Goal: Transaction & Acquisition: Purchase product/service

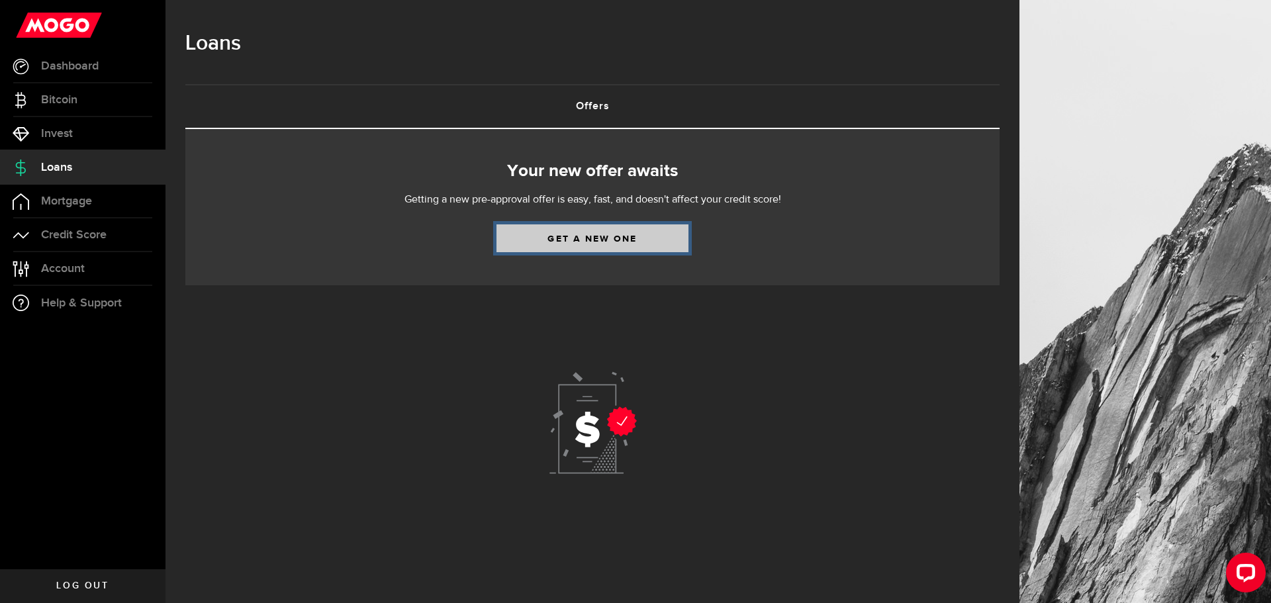
click at [632, 242] on link "Get a new one" at bounding box center [593, 238] width 192 height 28
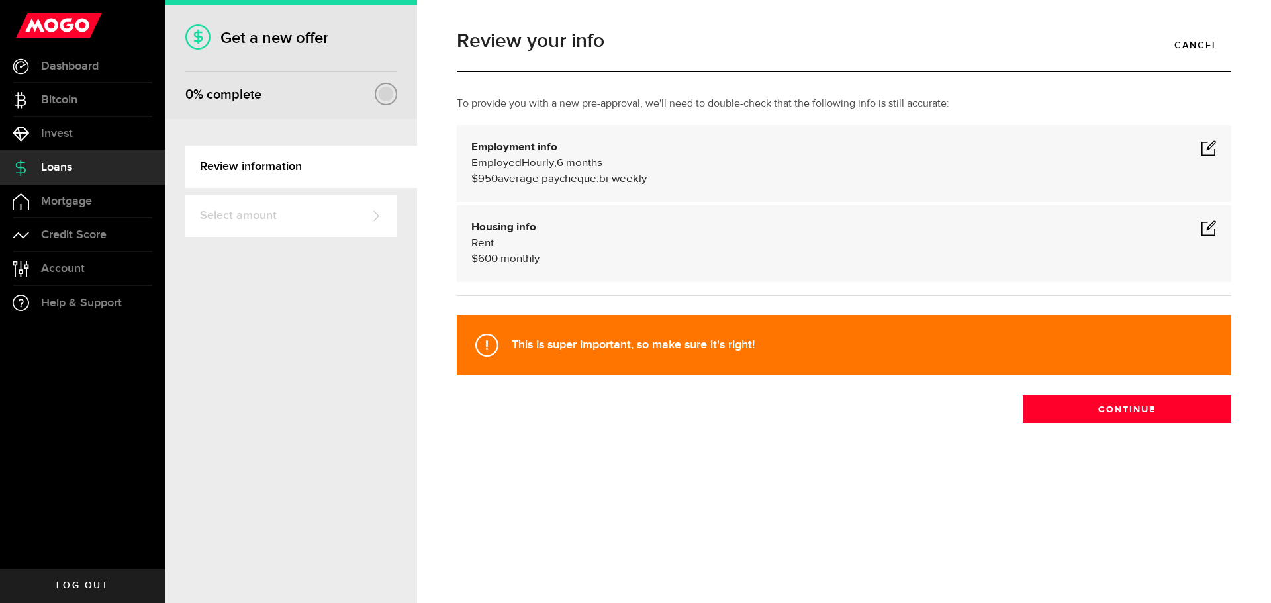
click at [1215, 150] on span at bounding box center [1209, 148] width 16 height 16
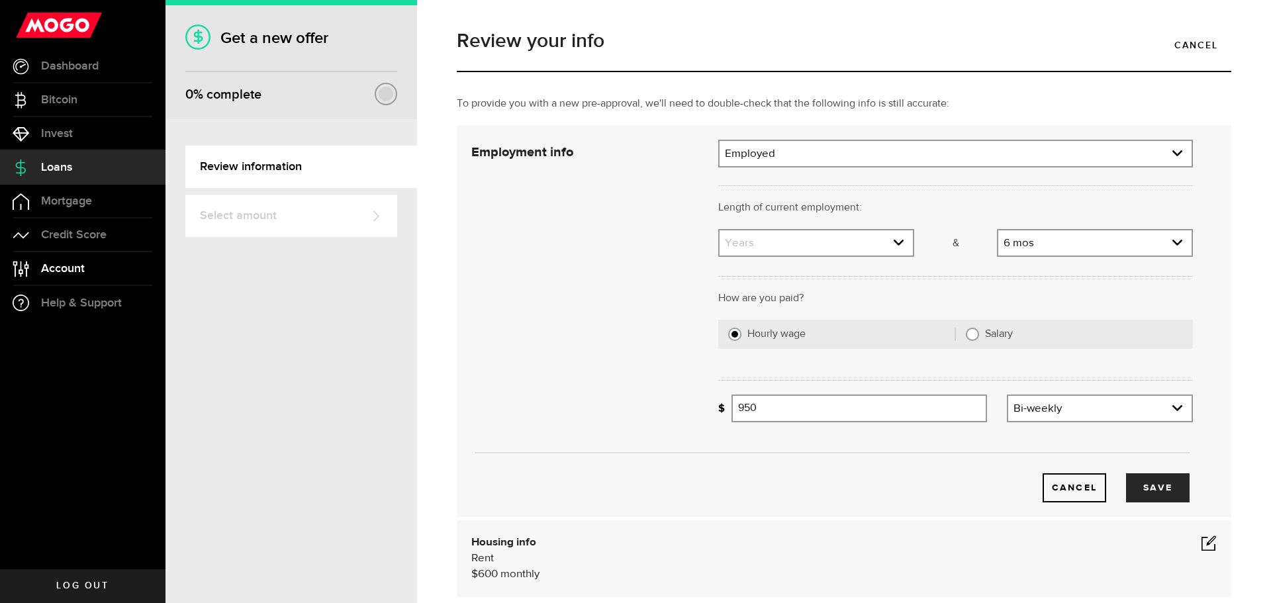
click at [86, 278] on link "Account Compte" at bounding box center [83, 268] width 166 height 33
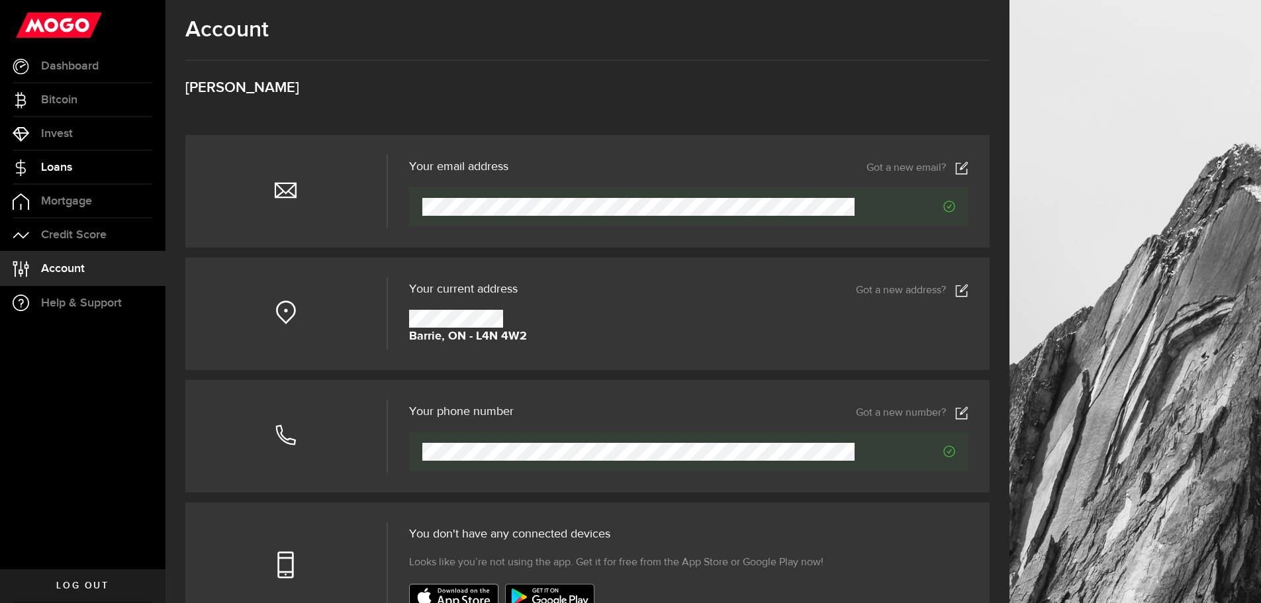
click at [81, 173] on link "Loans" at bounding box center [83, 167] width 166 height 33
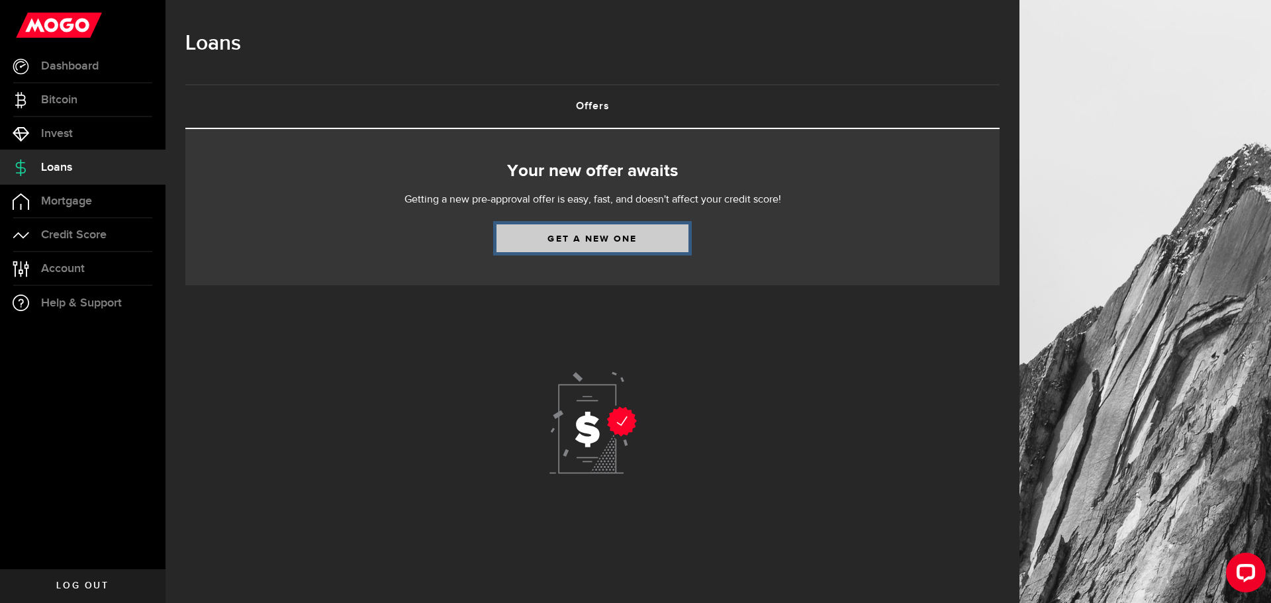
click at [614, 230] on link "Get a new one" at bounding box center [593, 238] width 192 height 28
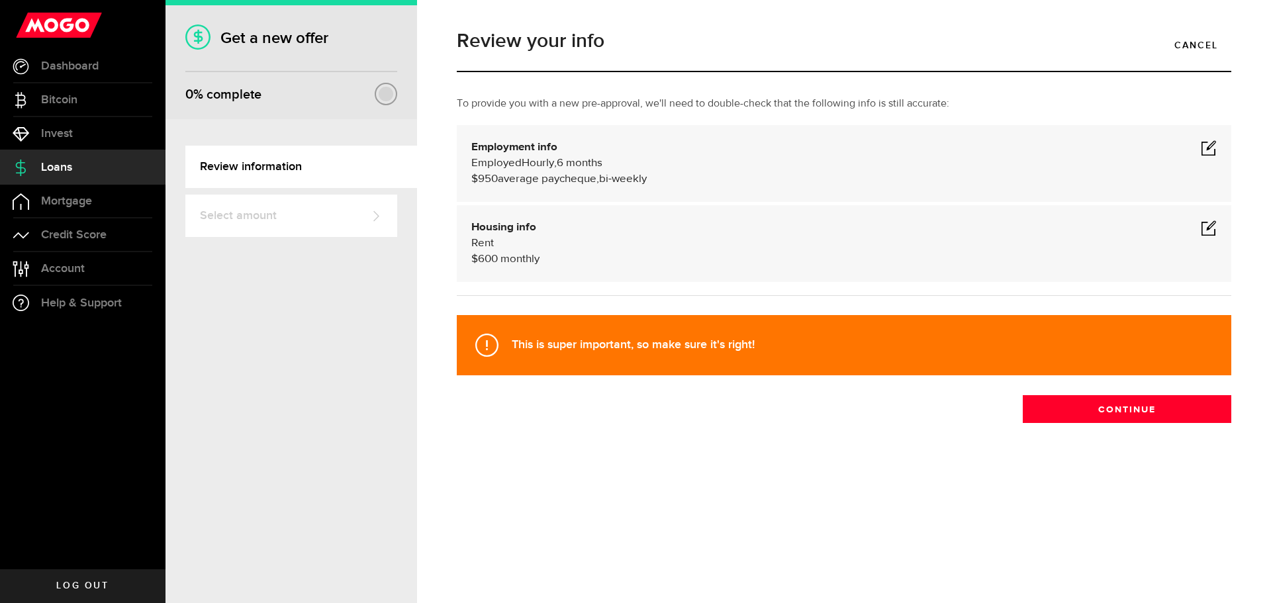
click at [1208, 150] on span at bounding box center [1209, 148] width 16 height 16
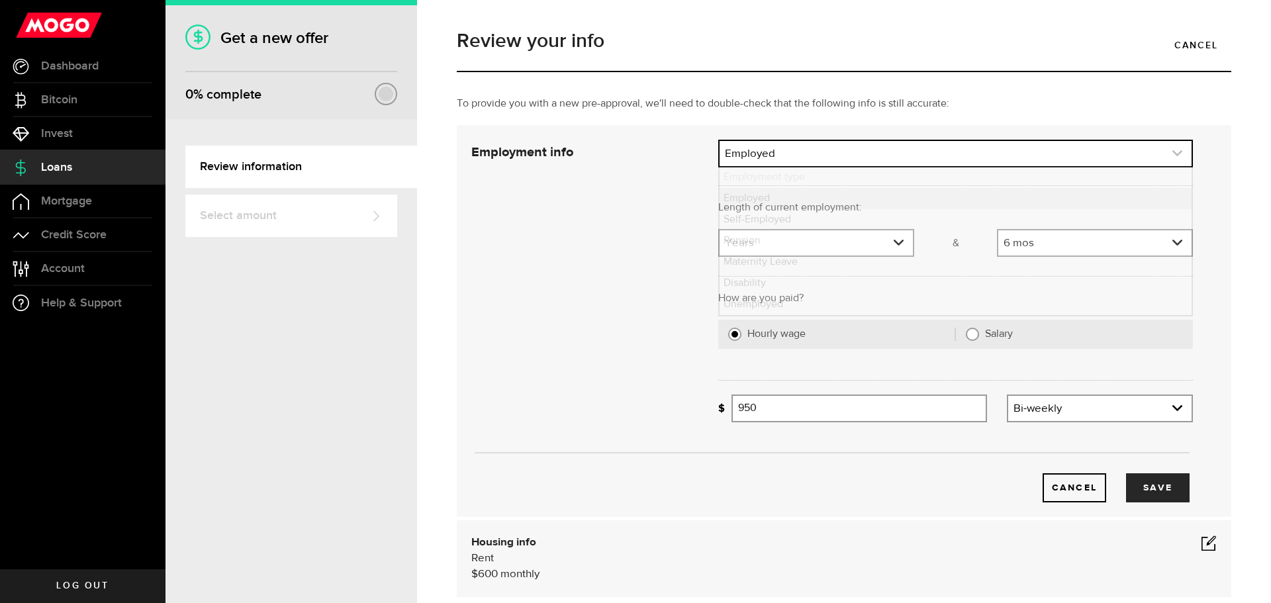
click at [875, 166] on link "expand select" at bounding box center [956, 153] width 472 height 25
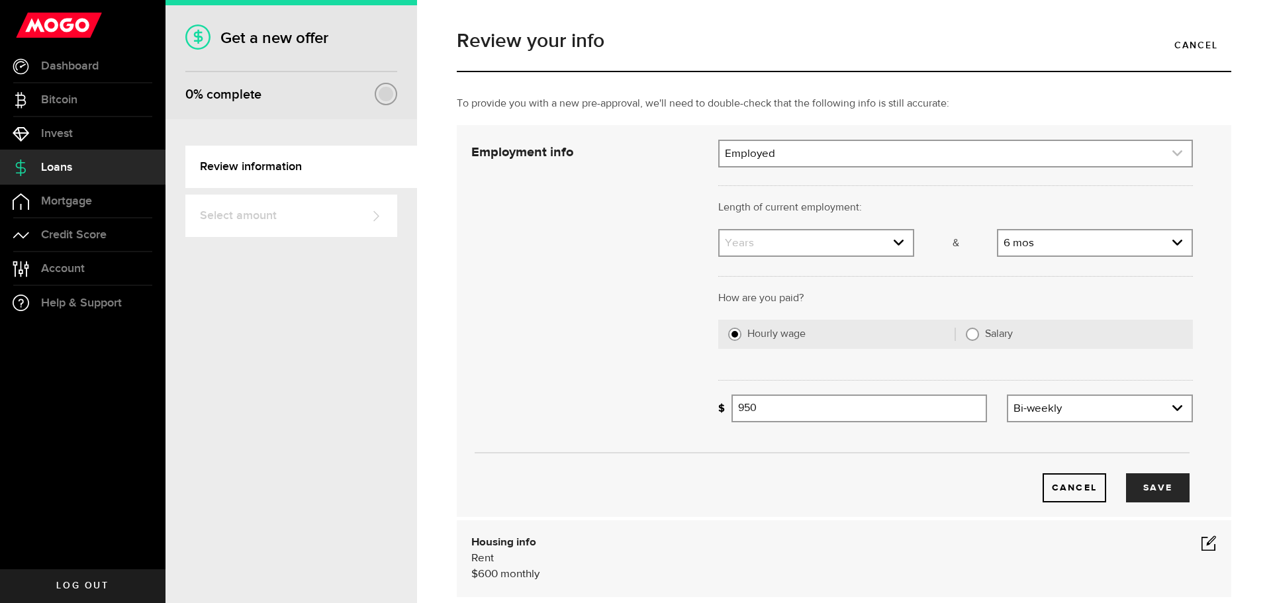
click at [875, 166] on link "expand select" at bounding box center [956, 153] width 472 height 25
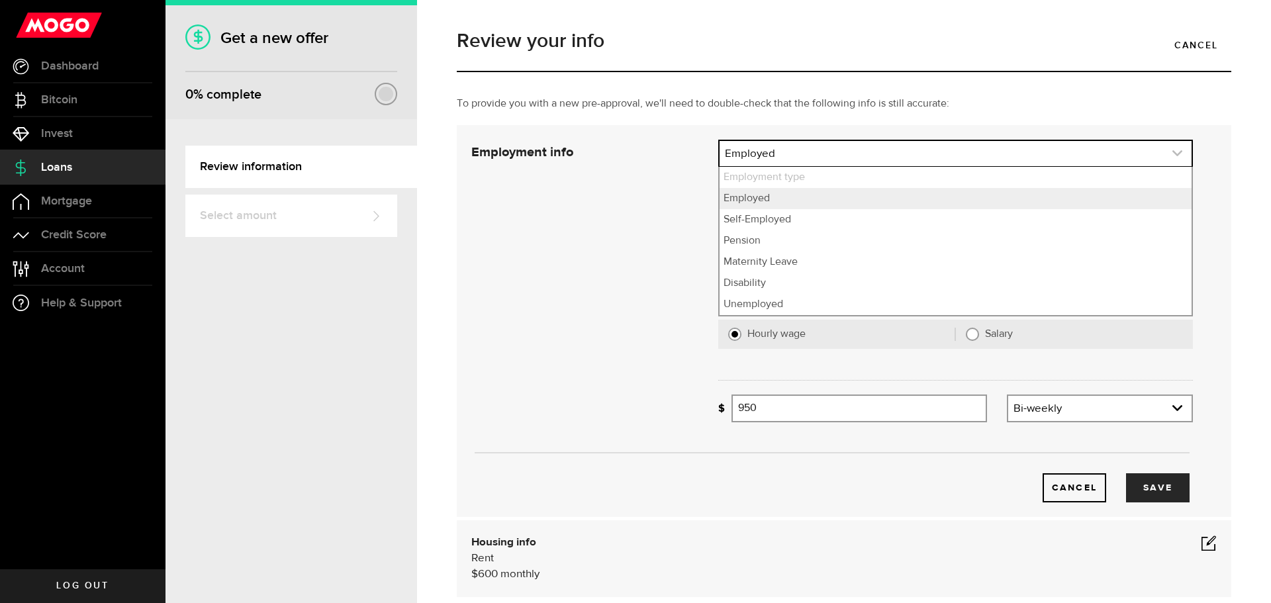
click at [875, 166] on link "expand select" at bounding box center [956, 153] width 472 height 25
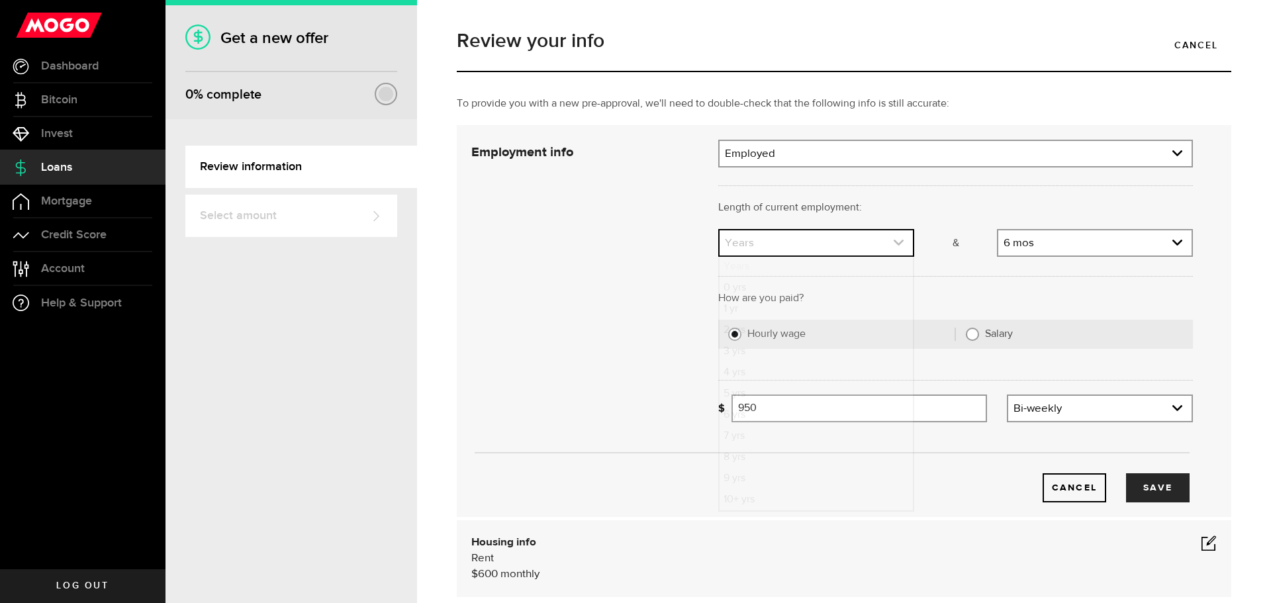
click at [895, 238] on icon "expand select" at bounding box center [898, 242] width 11 height 11
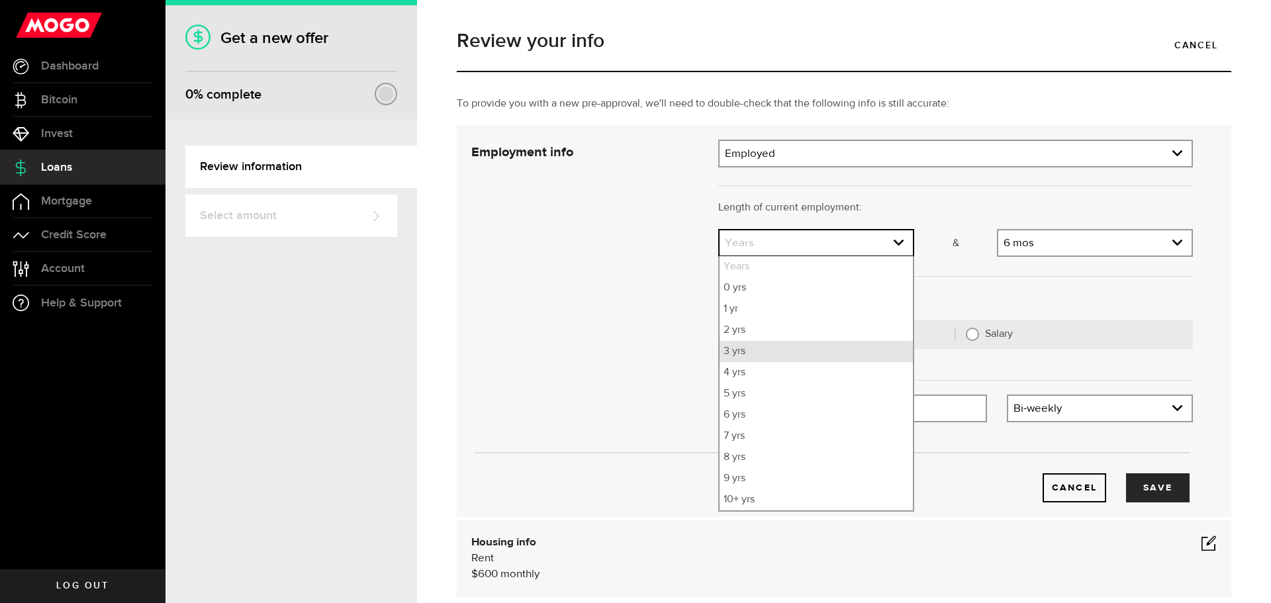
click at [758, 356] on li "3 yrs" at bounding box center [816, 351] width 193 height 21
select select "3"
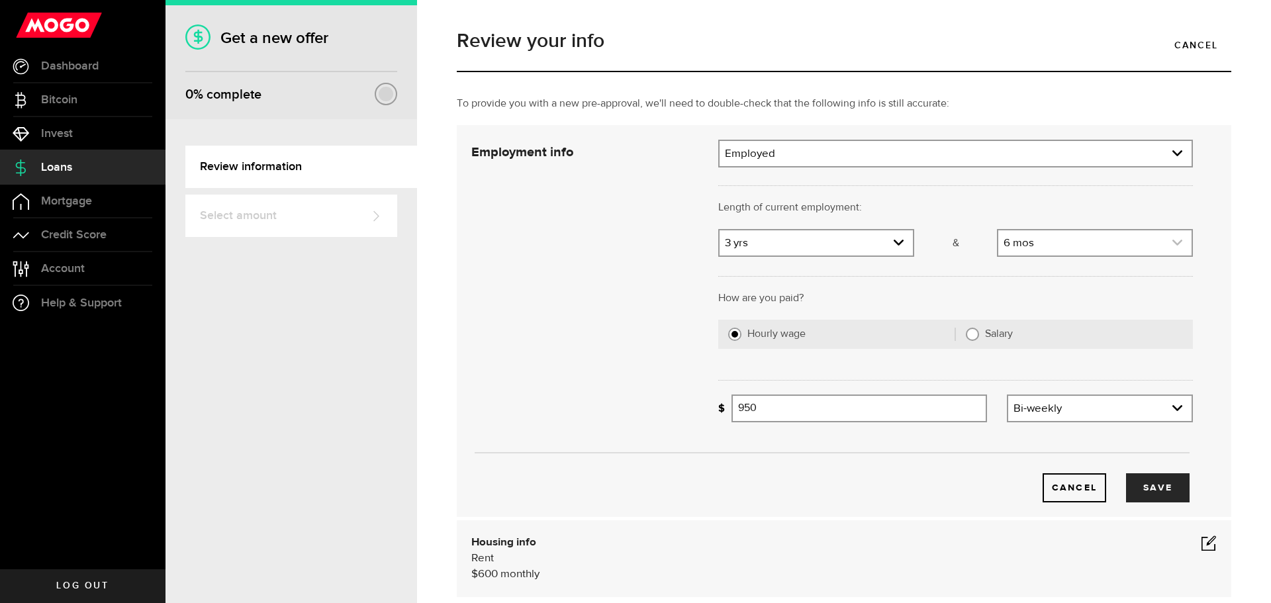
click at [1036, 252] on link "expand select" at bounding box center [1094, 242] width 193 height 25
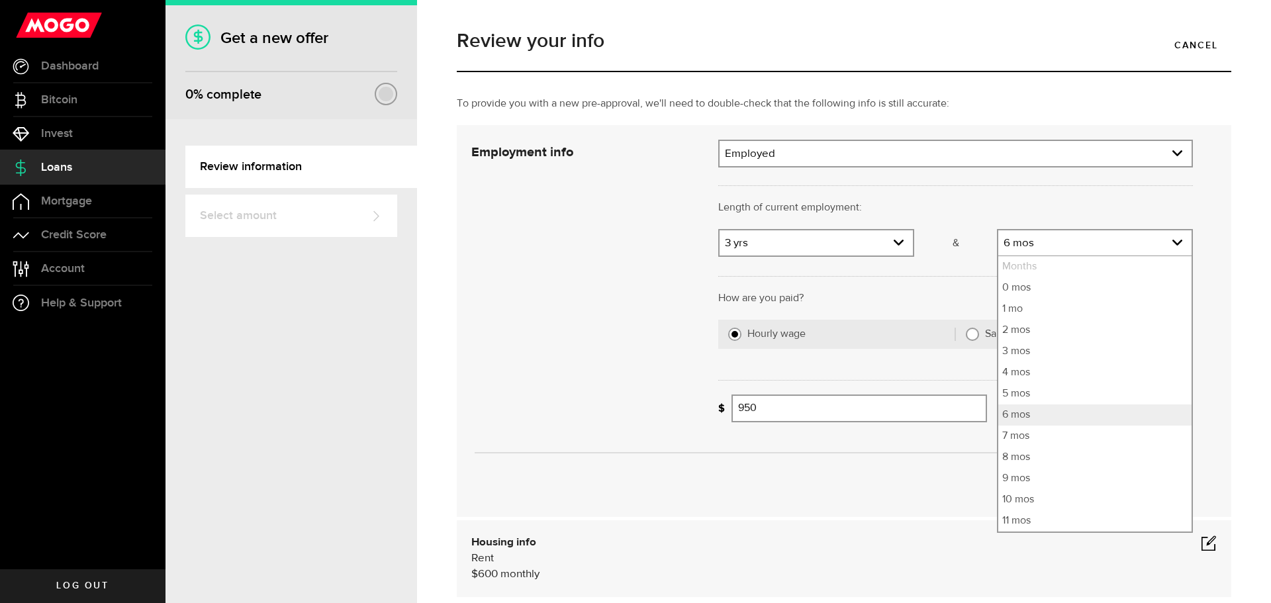
click at [912, 288] on div at bounding box center [955, 274] width 495 height 32
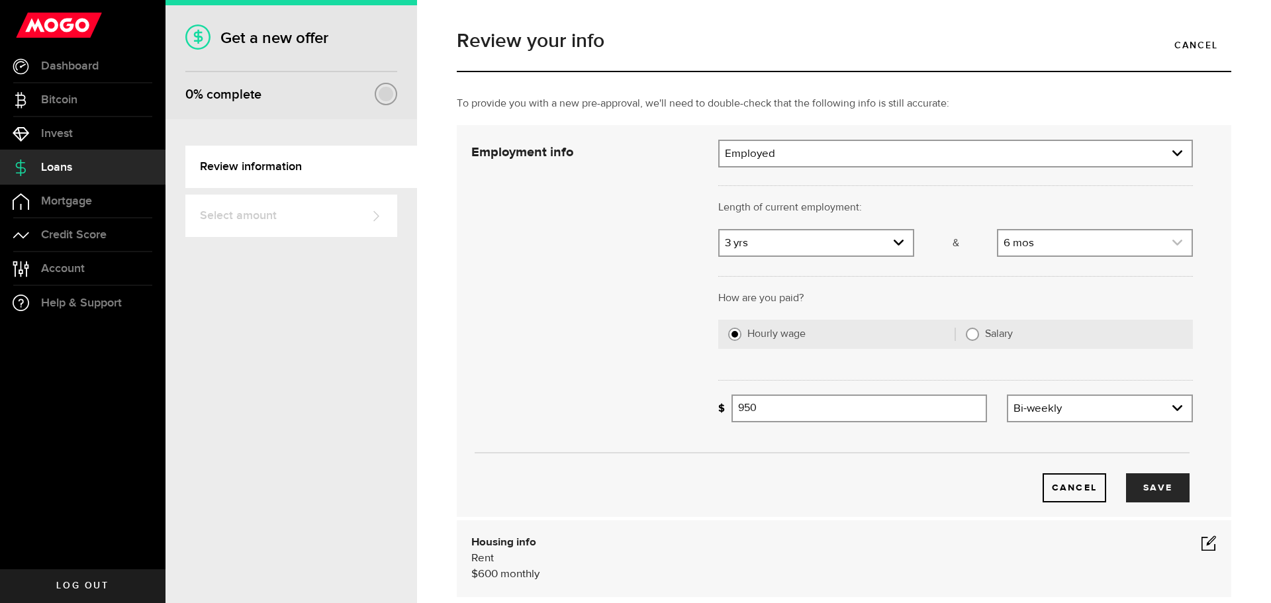
click at [1011, 242] on link "expand select" at bounding box center [1094, 242] width 193 height 25
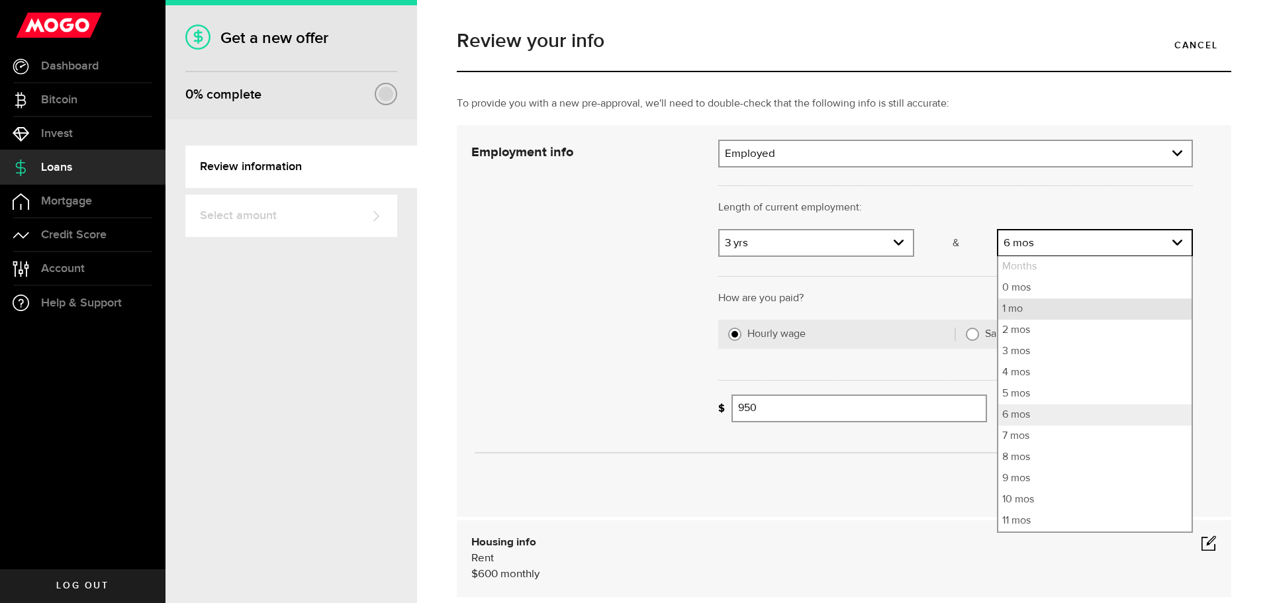
click at [1022, 303] on li "1 mo" at bounding box center [1094, 309] width 193 height 21
select select "1"
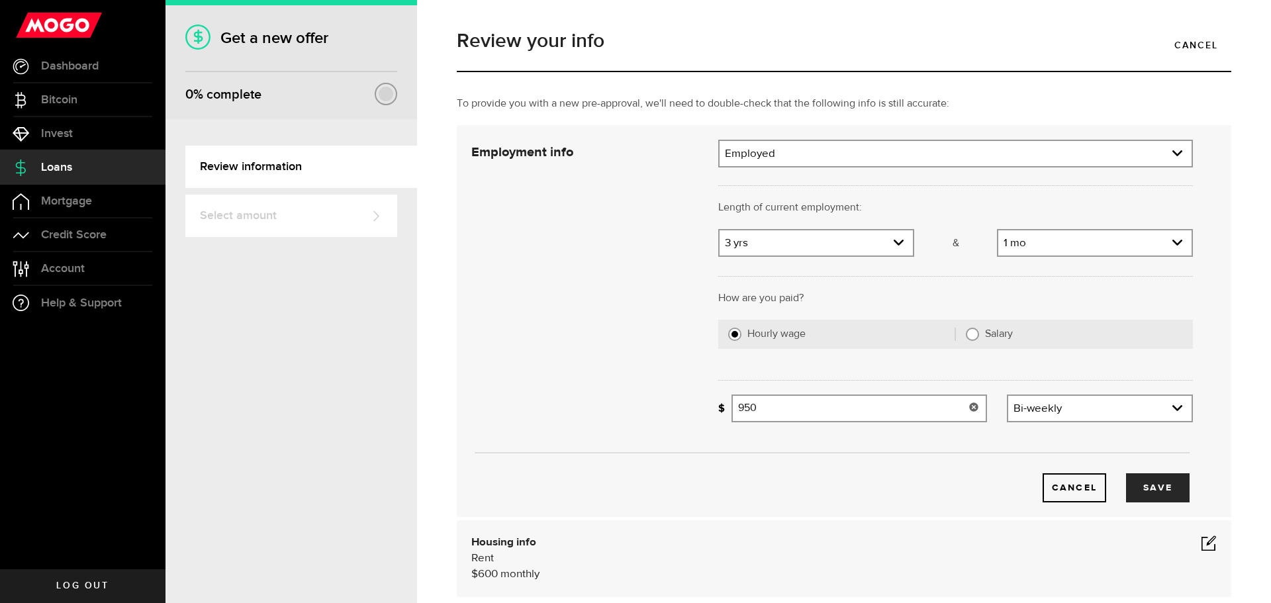
click at [878, 414] on input "950" at bounding box center [860, 409] width 256 height 28
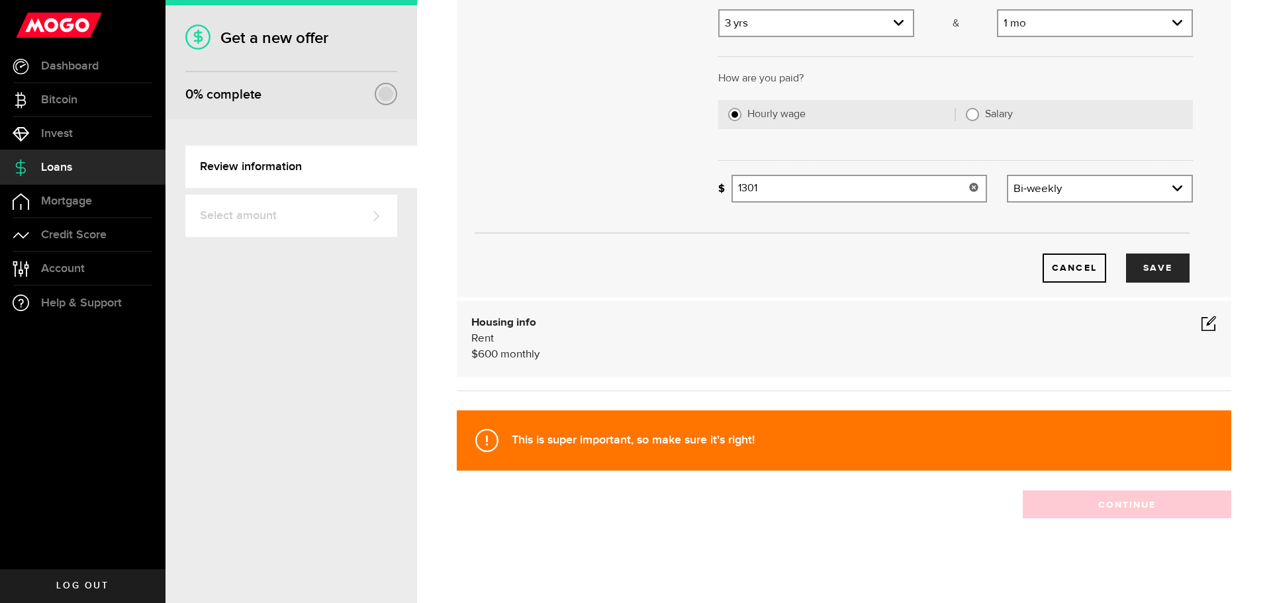
scroll to position [220, 0]
type input "1,301"
click at [1201, 322] on span at bounding box center [1209, 323] width 16 height 16
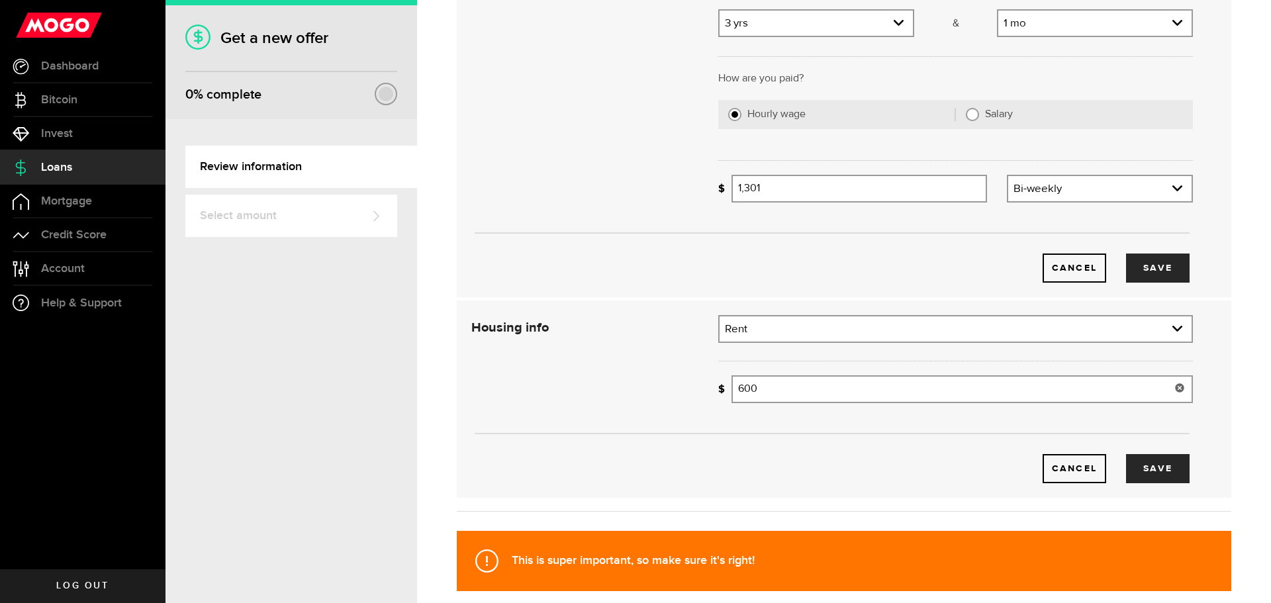
click at [845, 390] on input "600" at bounding box center [962, 389] width 461 height 28
type input "700"
click at [1166, 466] on button "Save" at bounding box center [1158, 468] width 64 height 29
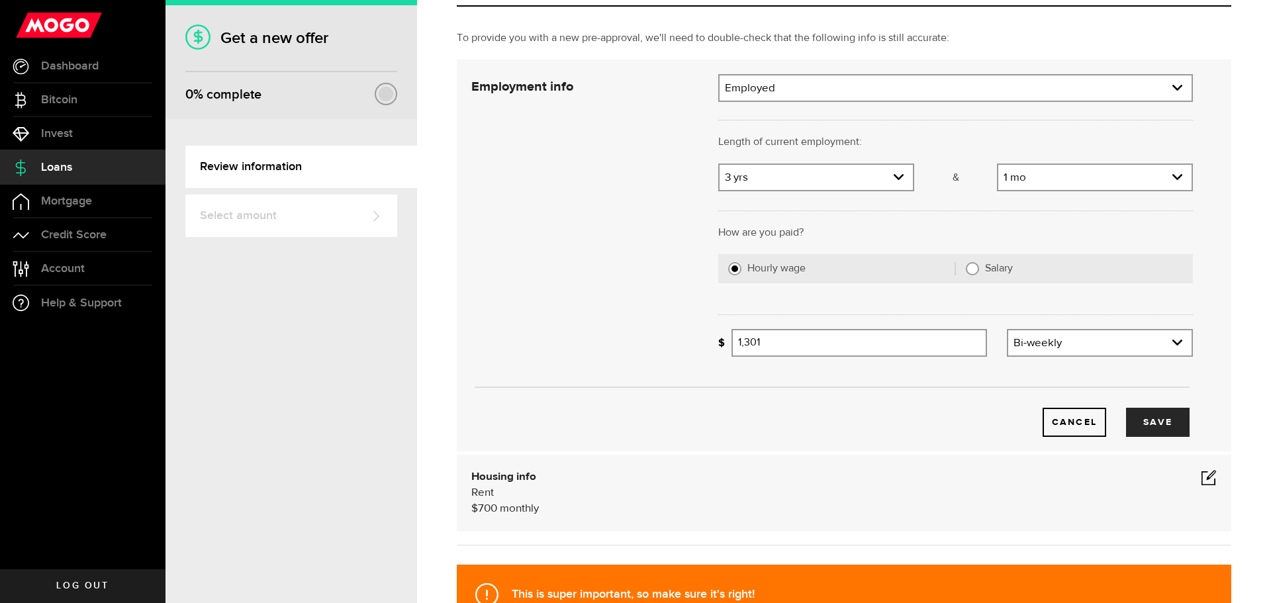
scroll to position [65, 0]
click at [1148, 413] on button "Save" at bounding box center [1158, 422] width 64 height 29
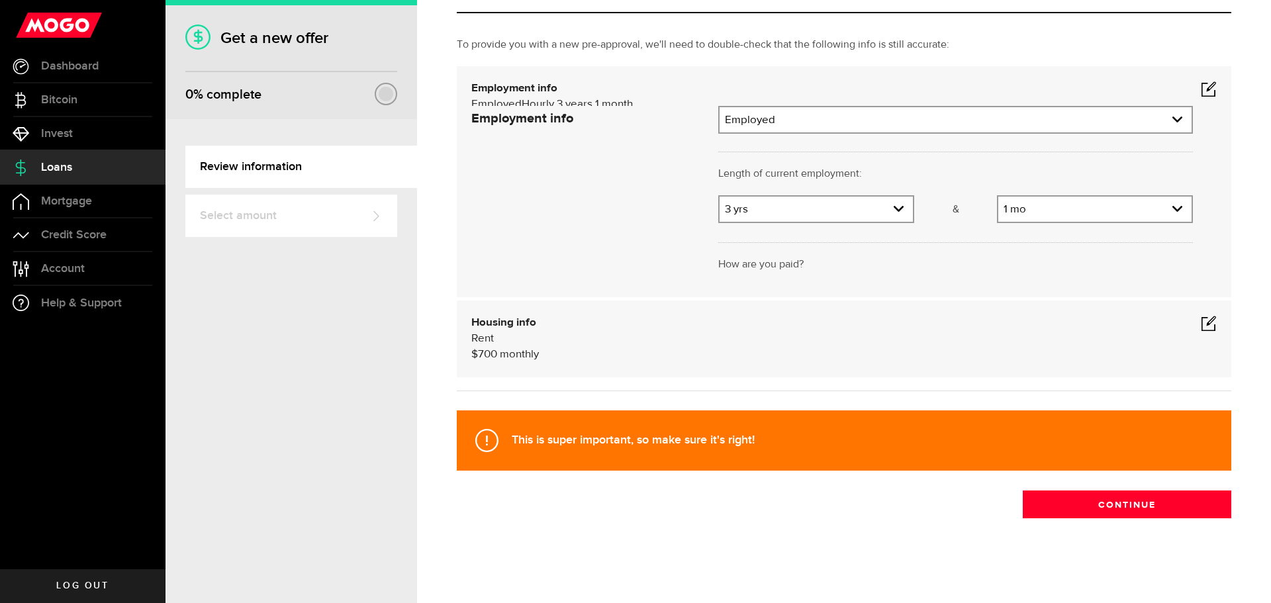
scroll to position [0, 0]
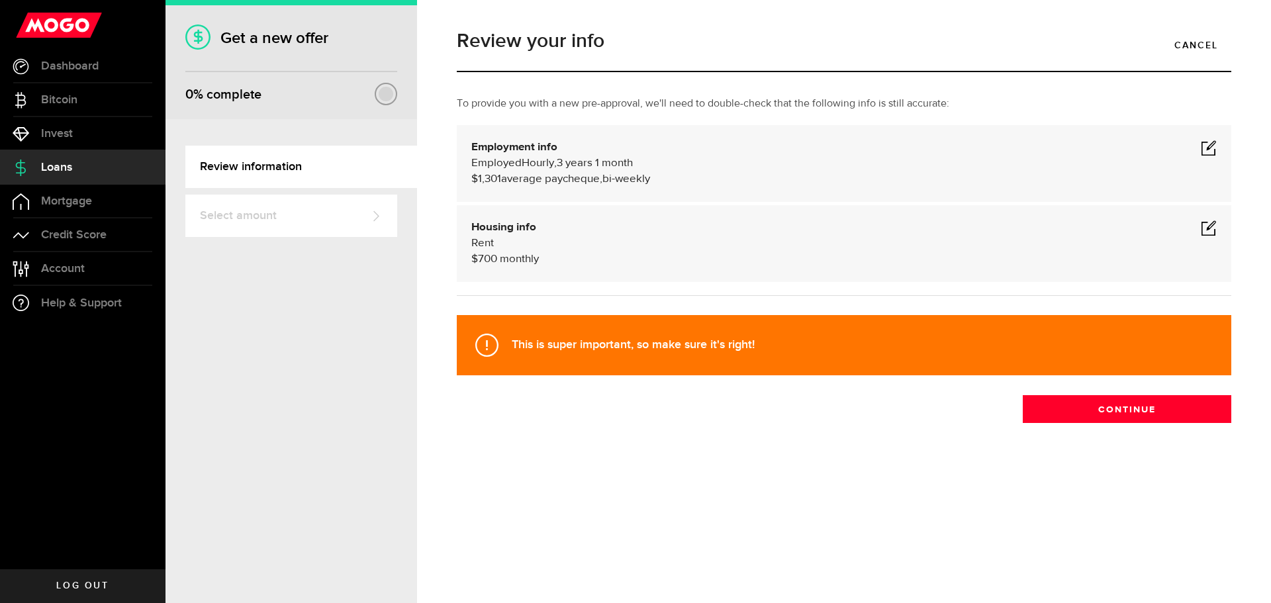
click at [1214, 155] on span at bounding box center [1209, 148] width 16 height 16
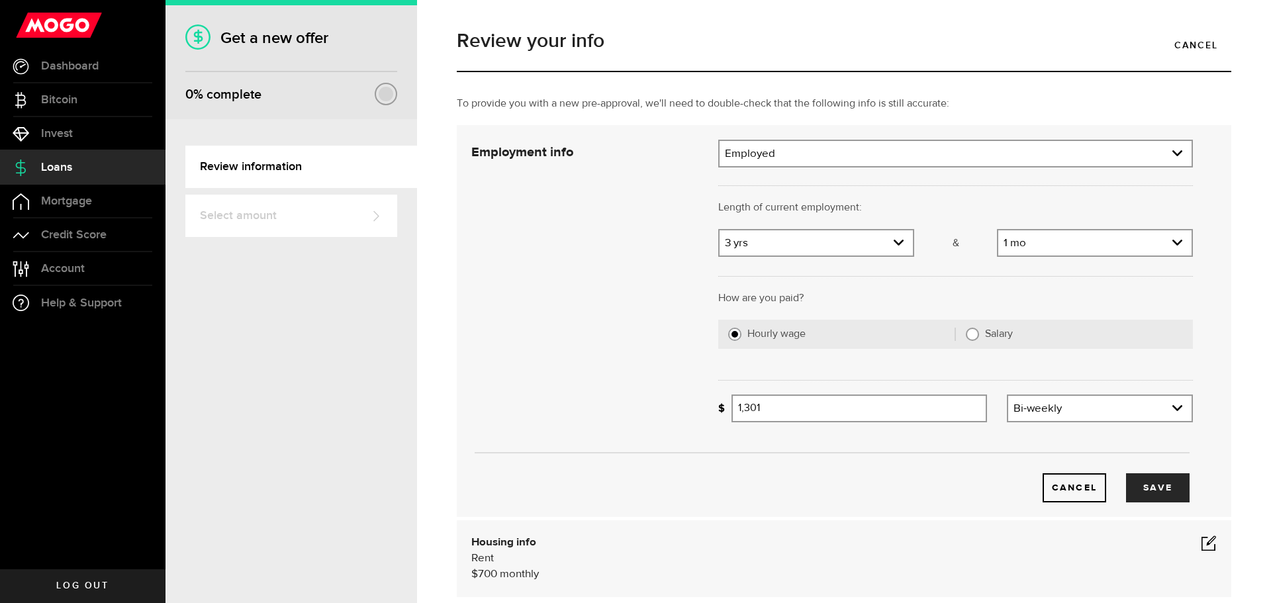
scroll to position [220, 0]
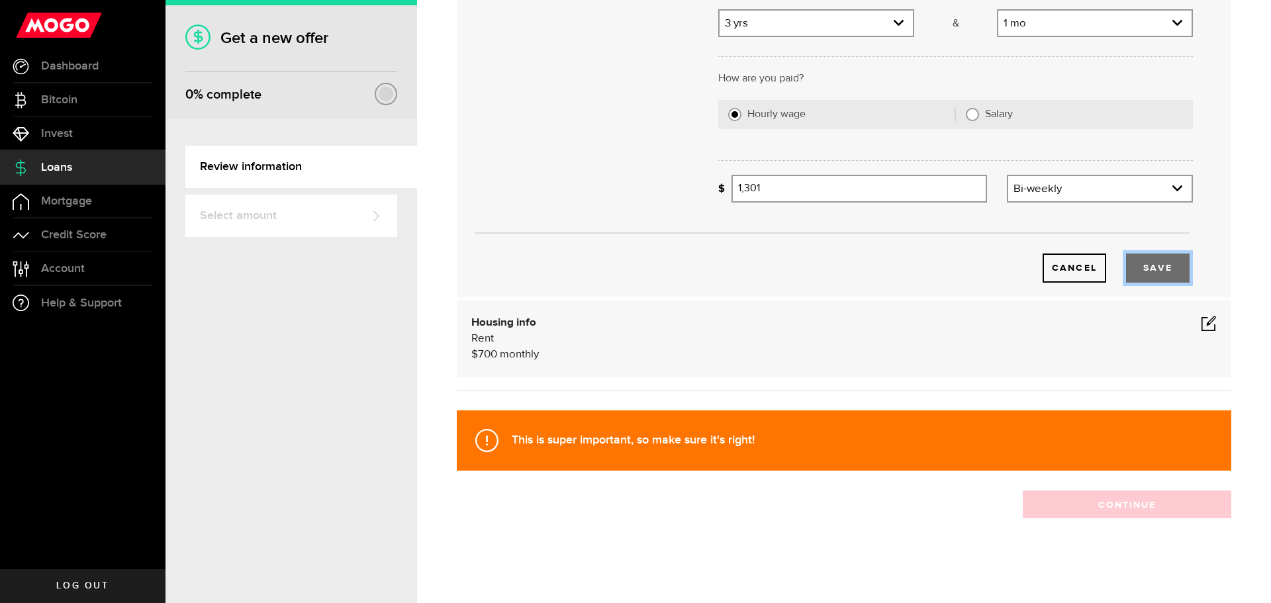
click at [1152, 265] on button "Save" at bounding box center [1158, 268] width 64 height 29
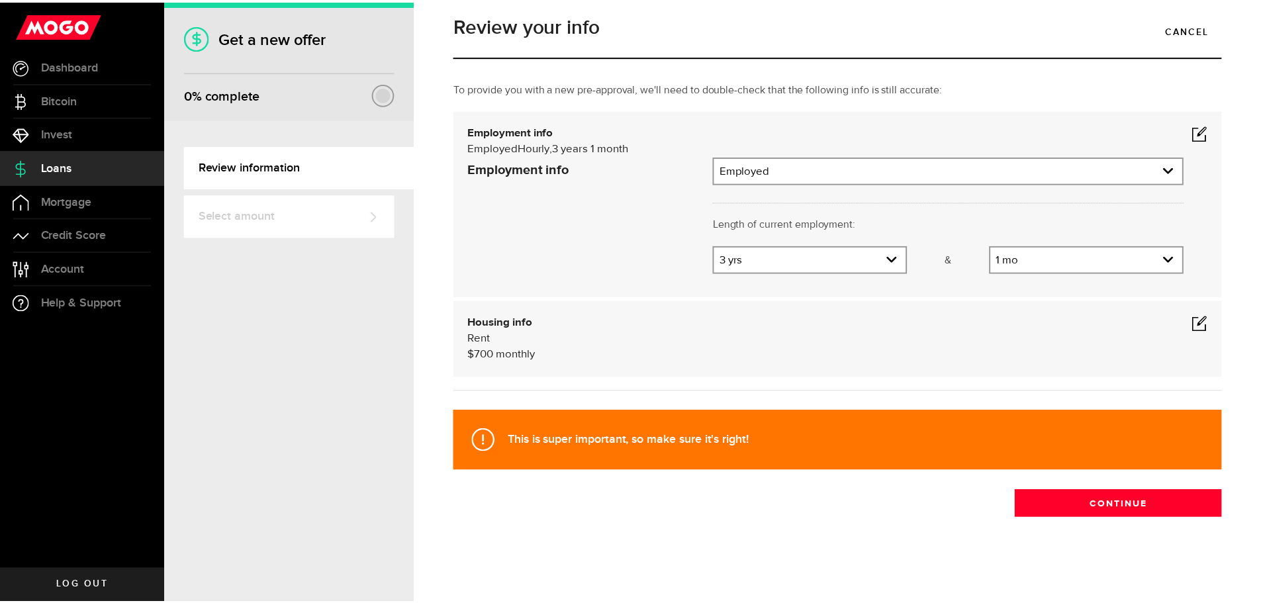
scroll to position [0, 0]
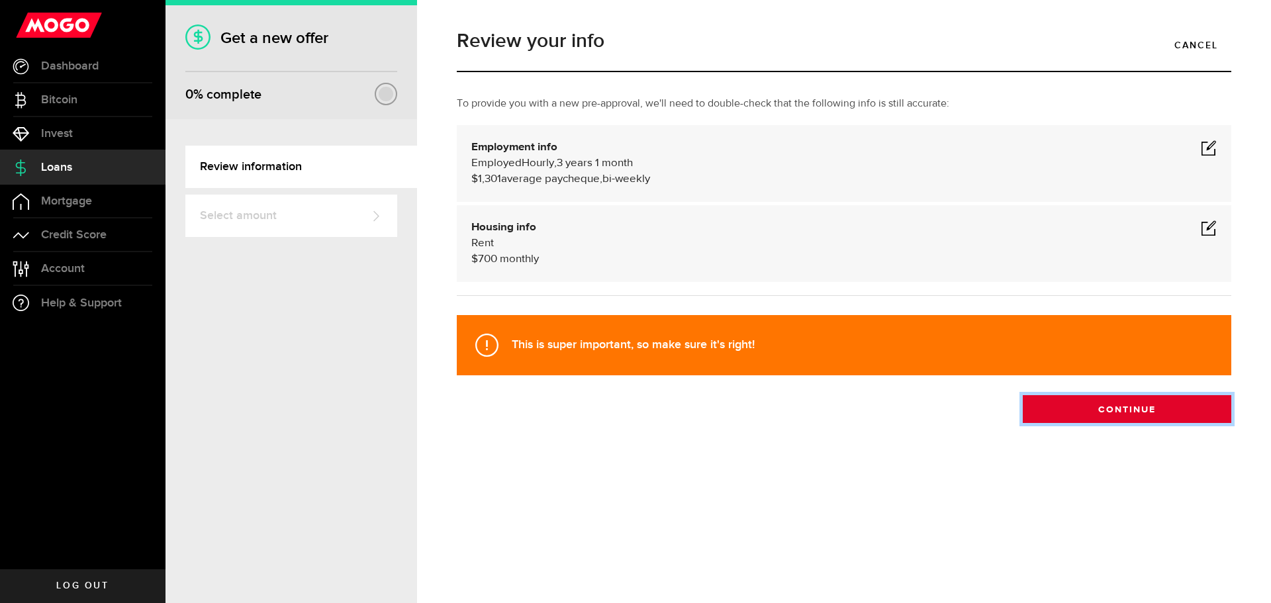
click at [1102, 418] on button "Continue" at bounding box center [1127, 409] width 209 height 28
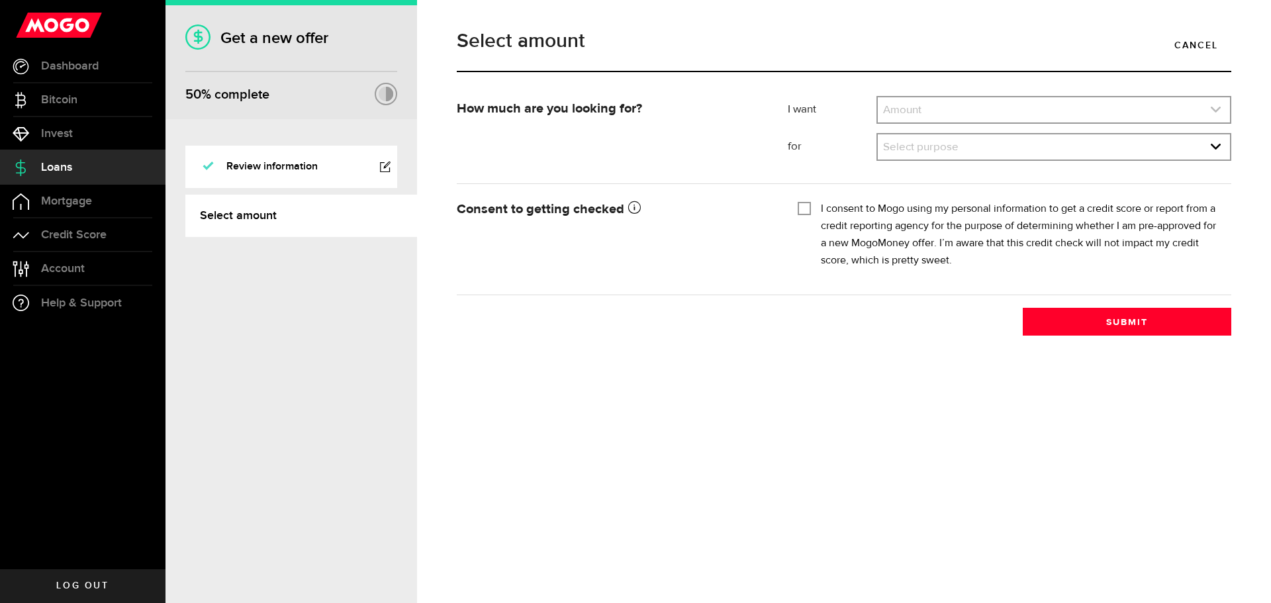
click at [924, 110] on link "expand select" at bounding box center [1054, 109] width 352 height 25
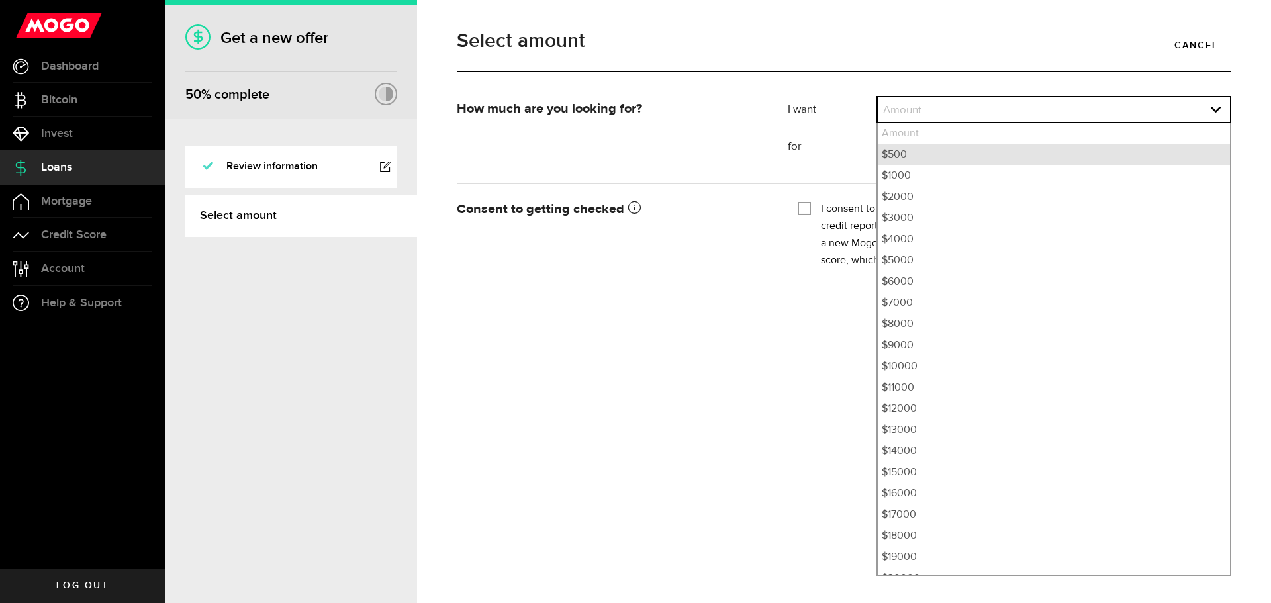
click at [914, 161] on li "$500" at bounding box center [1054, 154] width 352 height 21
select select "500"
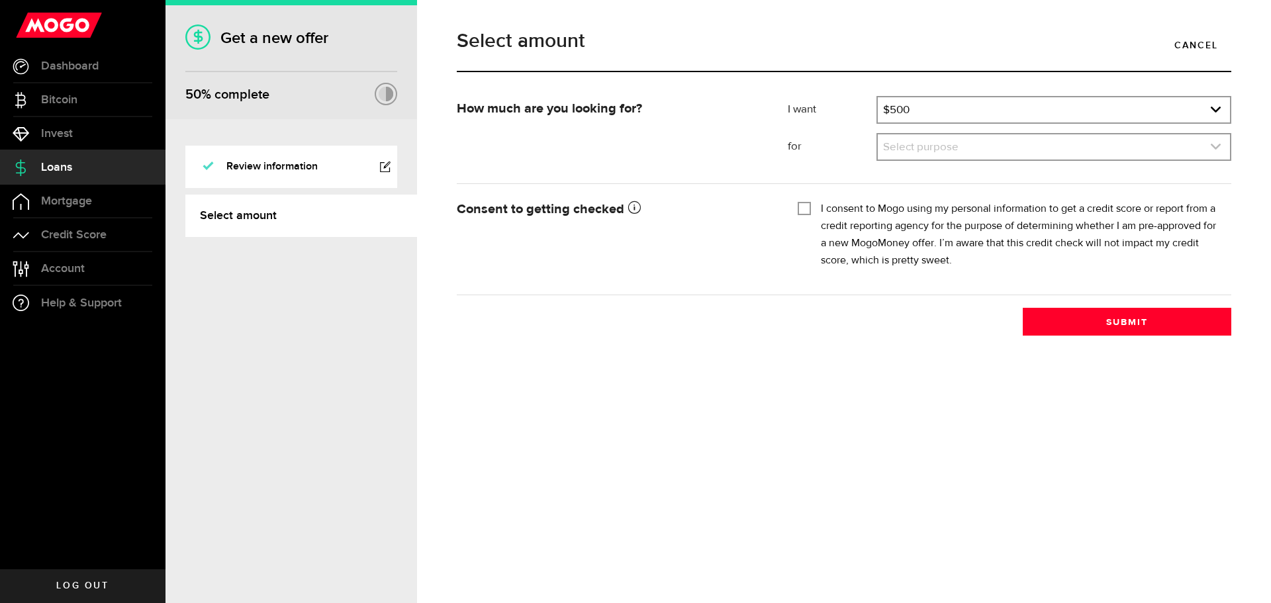
click at [913, 152] on link "expand select" at bounding box center [1054, 146] width 352 height 25
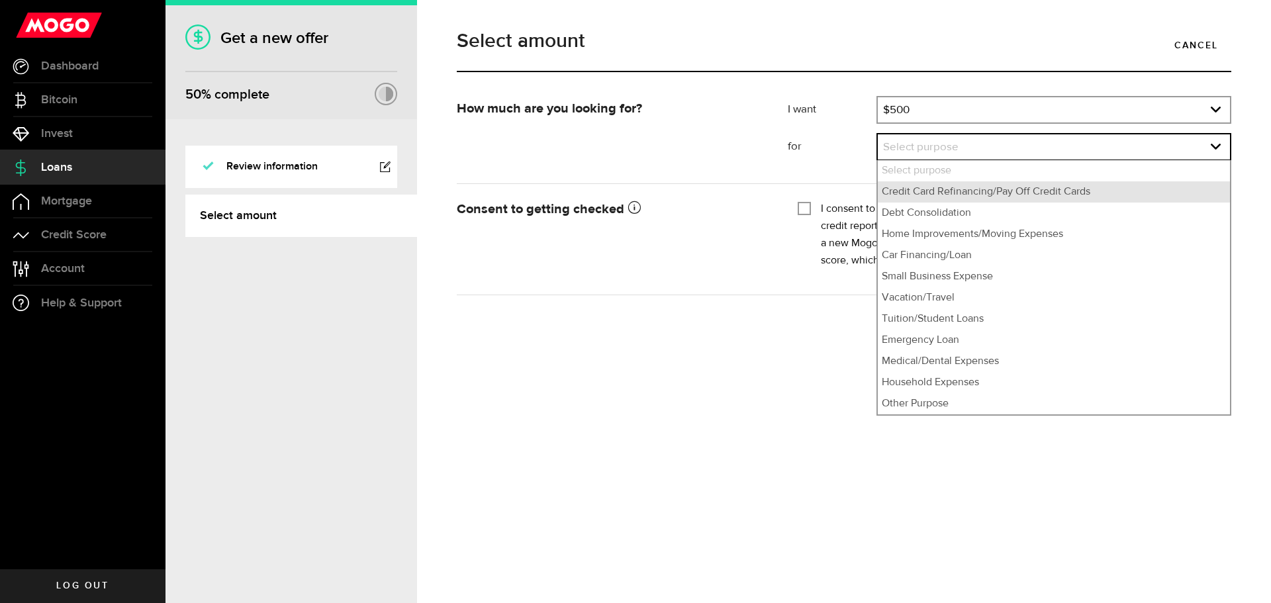
click at [927, 185] on li "Credit Card Refinancing/Pay Off Credit Cards" at bounding box center [1054, 191] width 352 height 21
select select "Credit Card Refinancing/Pay Off Credit Cards"
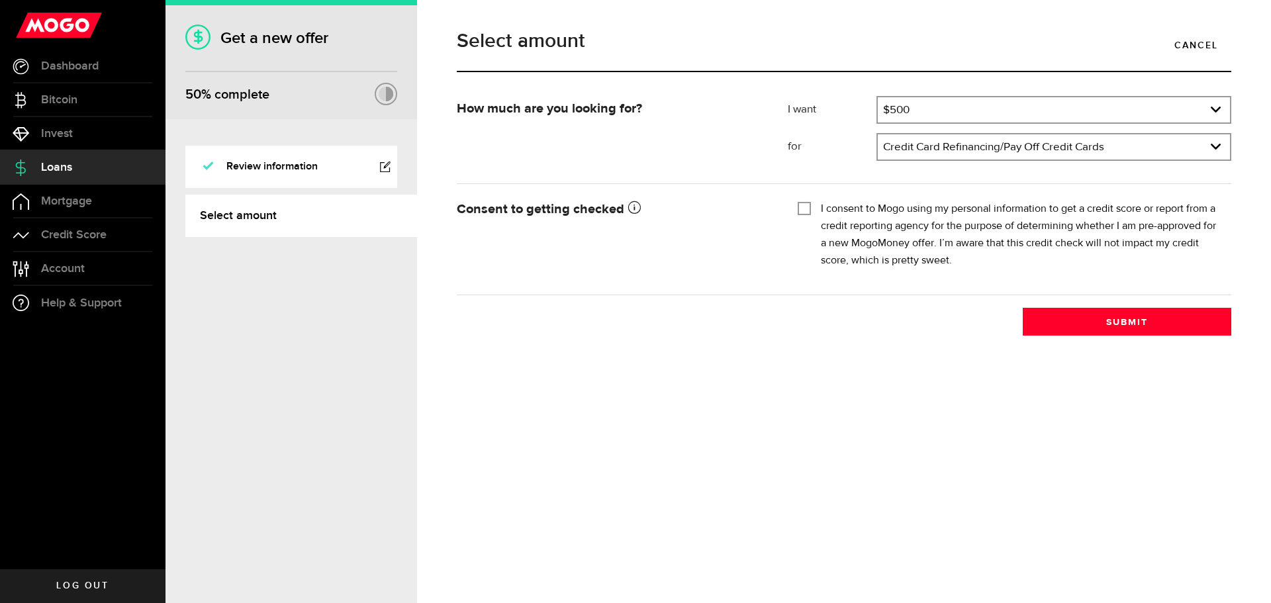
click at [812, 211] on div "I consent to Mogo using my personal information to get a credit score or report…" at bounding box center [1010, 235] width 424 height 69
click at [807, 210] on input "I consent to Mogo using my personal information to get a credit score or report…" at bounding box center [804, 207] width 13 height 13
click at [972, 259] on label "I consent to Mogo using my personal information to get a credit score or report…" at bounding box center [1021, 235] width 401 height 69
click at [811, 214] on input "I consent to Mogo using my personal information to get a credit score or report…" at bounding box center [804, 207] width 13 height 13
click at [814, 207] on div "I consent to Mogo using my personal information to get a credit score or report…" at bounding box center [1010, 235] width 424 height 69
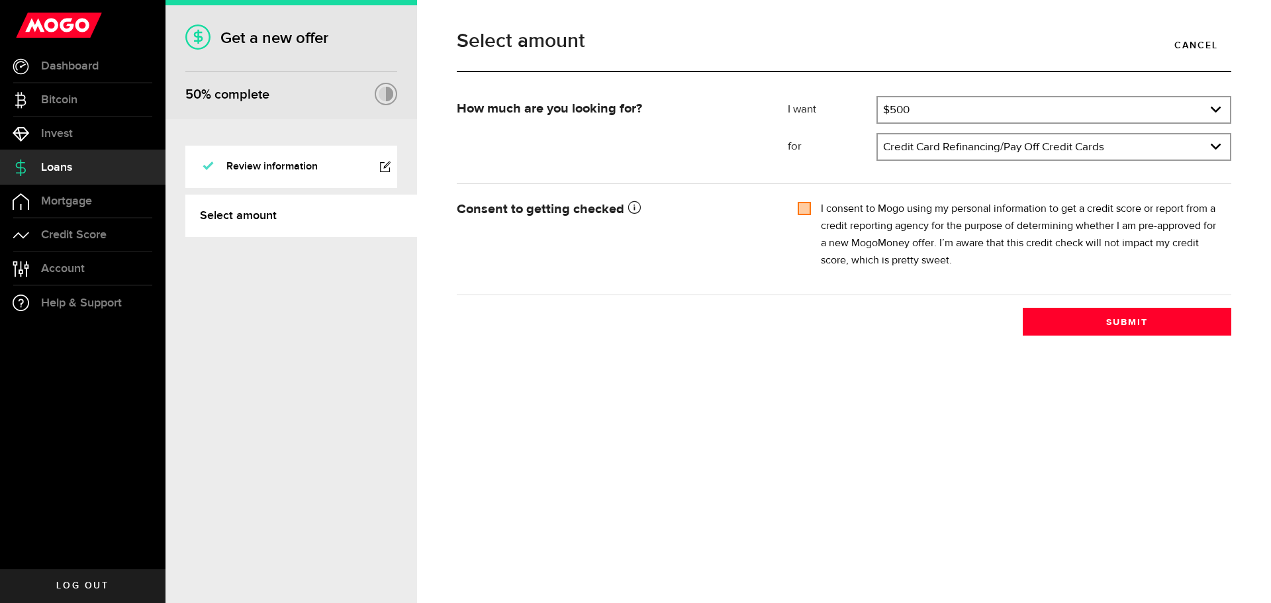
click at [806, 209] on input "I consent to Mogo using my personal information to get a credit score or report…" at bounding box center [804, 207] width 13 height 13
checkbox input "true"
click at [849, 303] on div "How much are you looking for? I want Amount How much credit would you like? $50…" at bounding box center [844, 216] width 794 height 240
click at [1092, 322] on button "Submit" at bounding box center [1127, 322] width 209 height 28
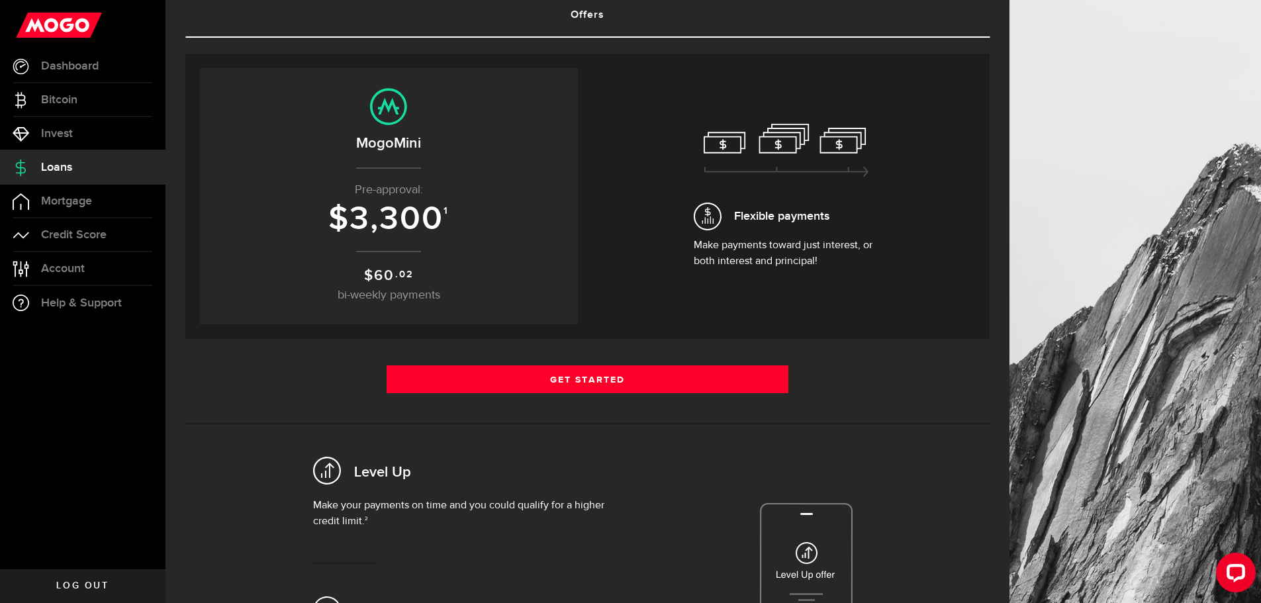
scroll to position [92, 0]
click at [746, 207] on span "Flexible payments" at bounding box center [781, 216] width 95 height 18
click at [732, 142] on icon at bounding box center [787, 150] width 166 height 54
click at [713, 223] on icon at bounding box center [708, 216] width 28 height 28
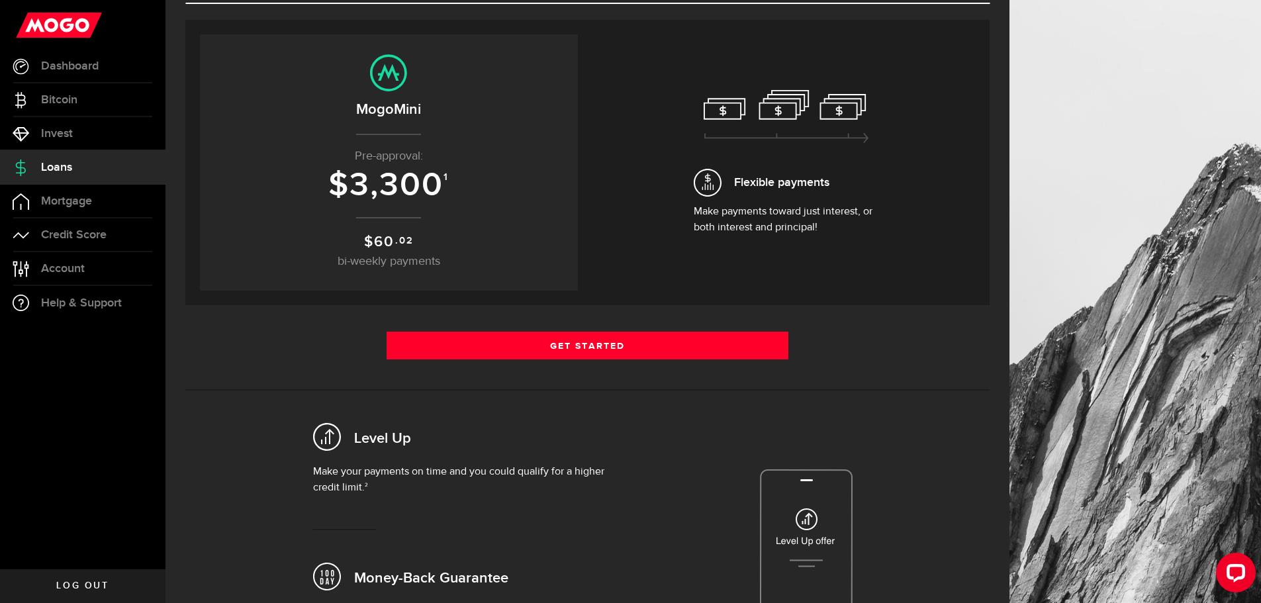
scroll to position [124, 0]
click at [427, 353] on link "Get Started" at bounding box center [588, 346] width 403 height 28
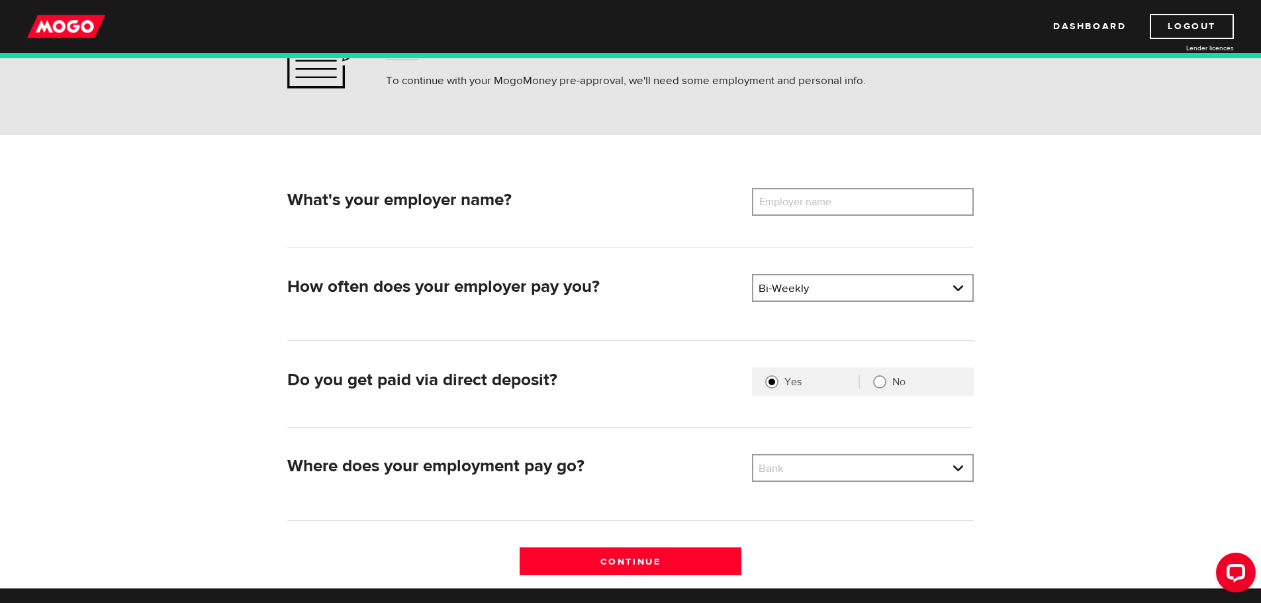
scroll to position [95, 0]
click at [785, 200] on label "Employer name" at bounding box center [805, 203] width 107 height 28
click at [785, 200] on input "Employer name" at bounding box center [863, 203] width 222 height 28
type input "Barrie Opthalmic"
click at [875, 381] on input "No" at bounding box center [879, 382] width 13 height 13
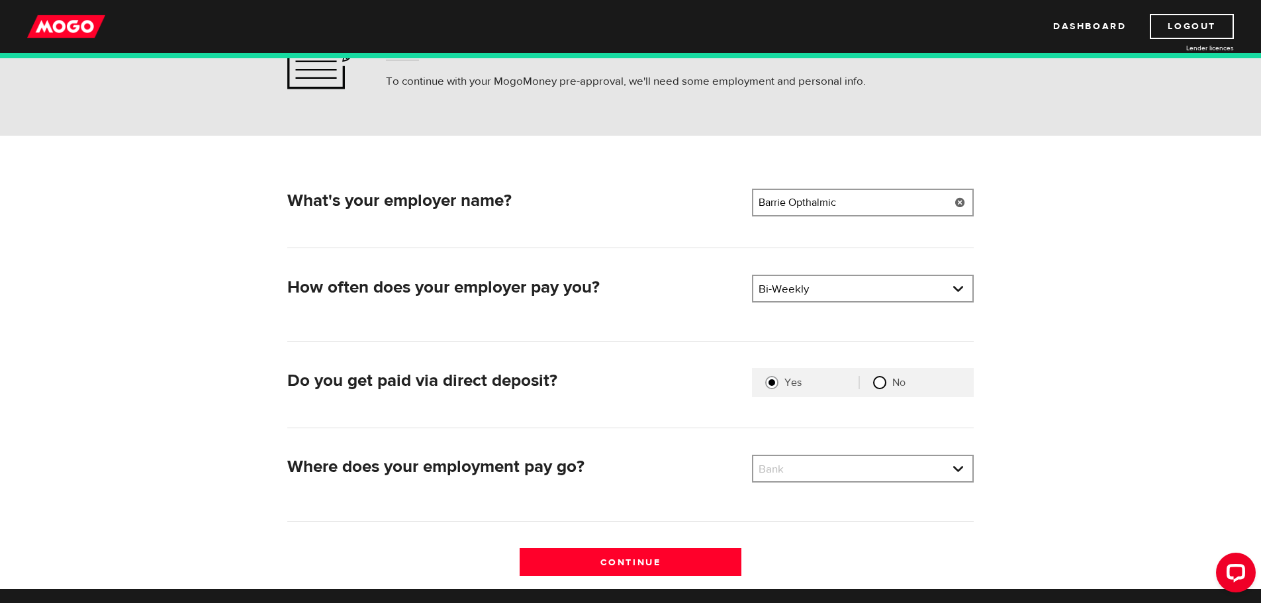
radio input "true"
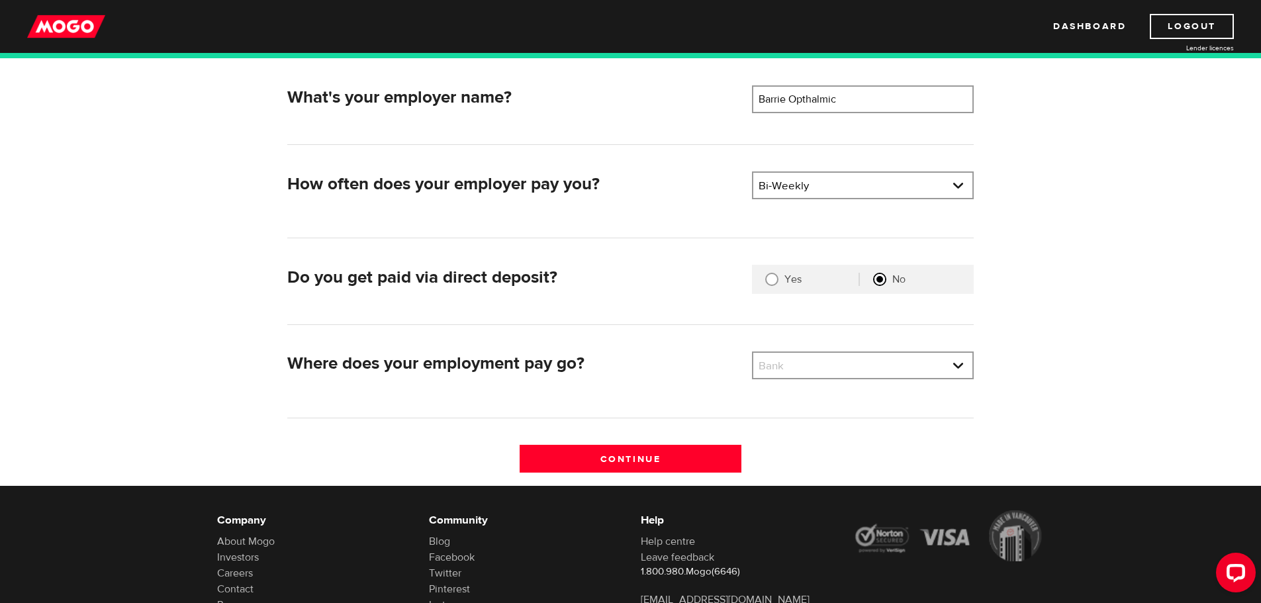
scroll to position [199, 0]
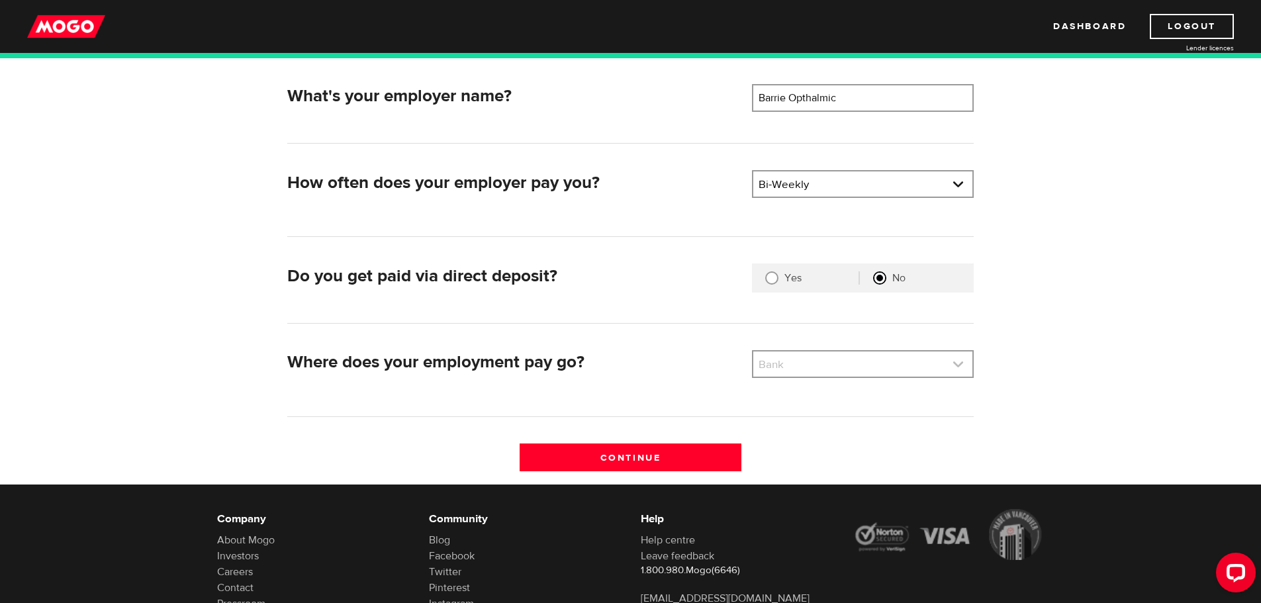
click at [793, 370] on link at bounding box center [862, 364] width 219 height 25
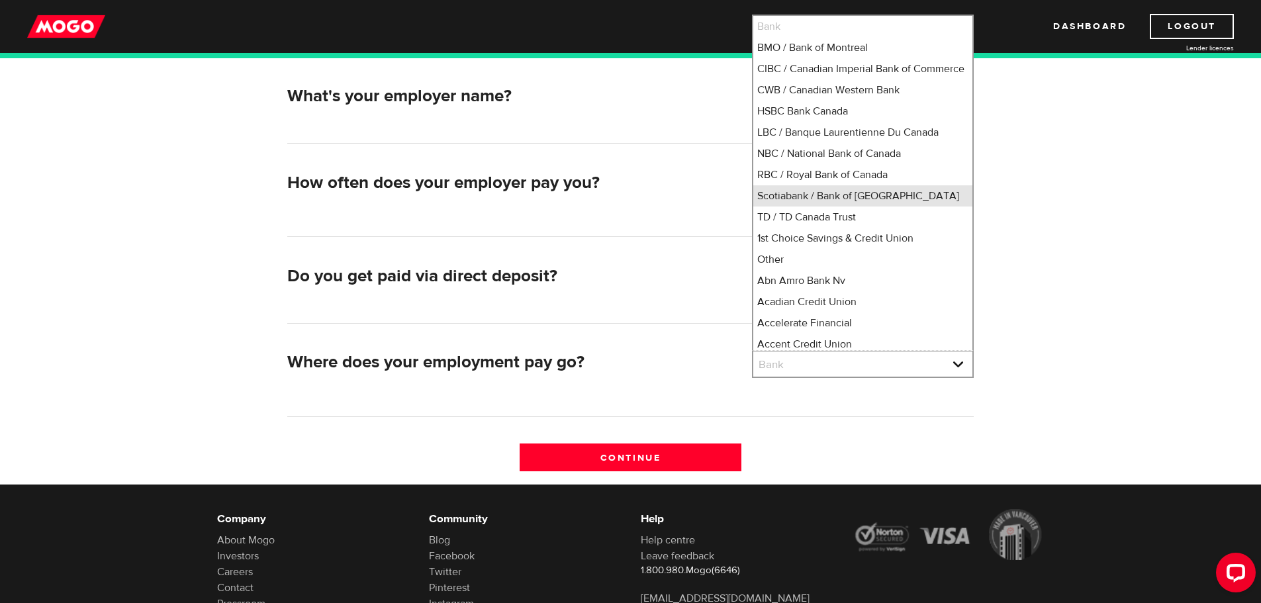
click at [802, 207] on li "Scotiabank / Bank of Nova Scotia" at bounding box center [862, 195] width 219 height 21
select select "2"
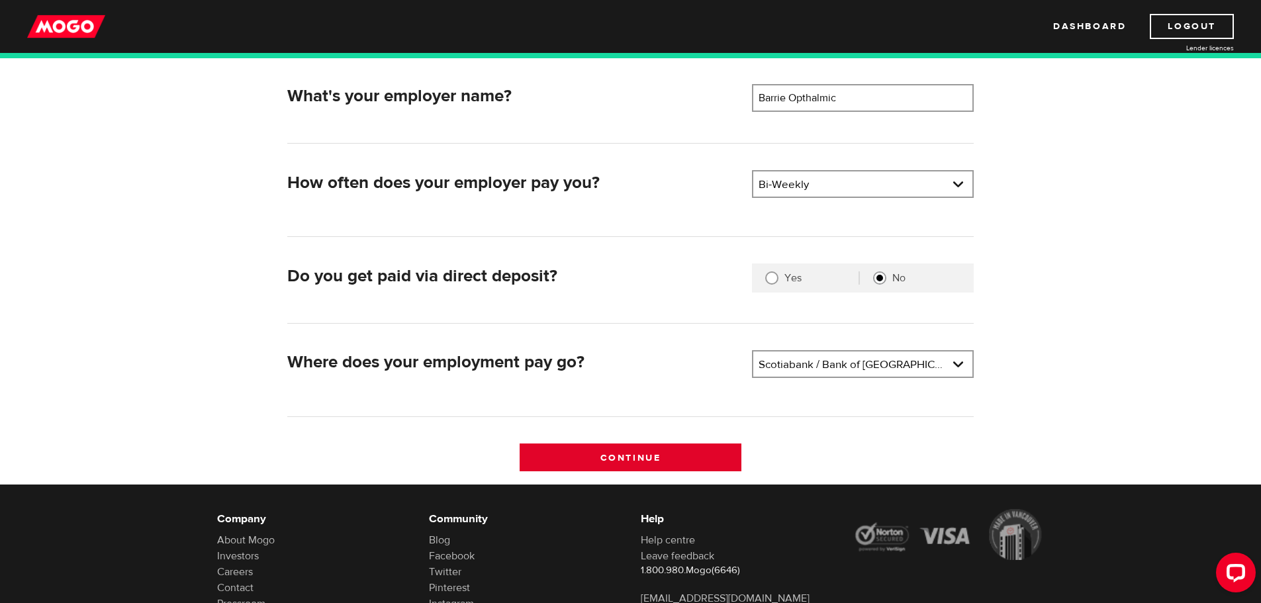
click at [638, 466] on input "Continue" at bounding box center [631, 458] width 222 height 28
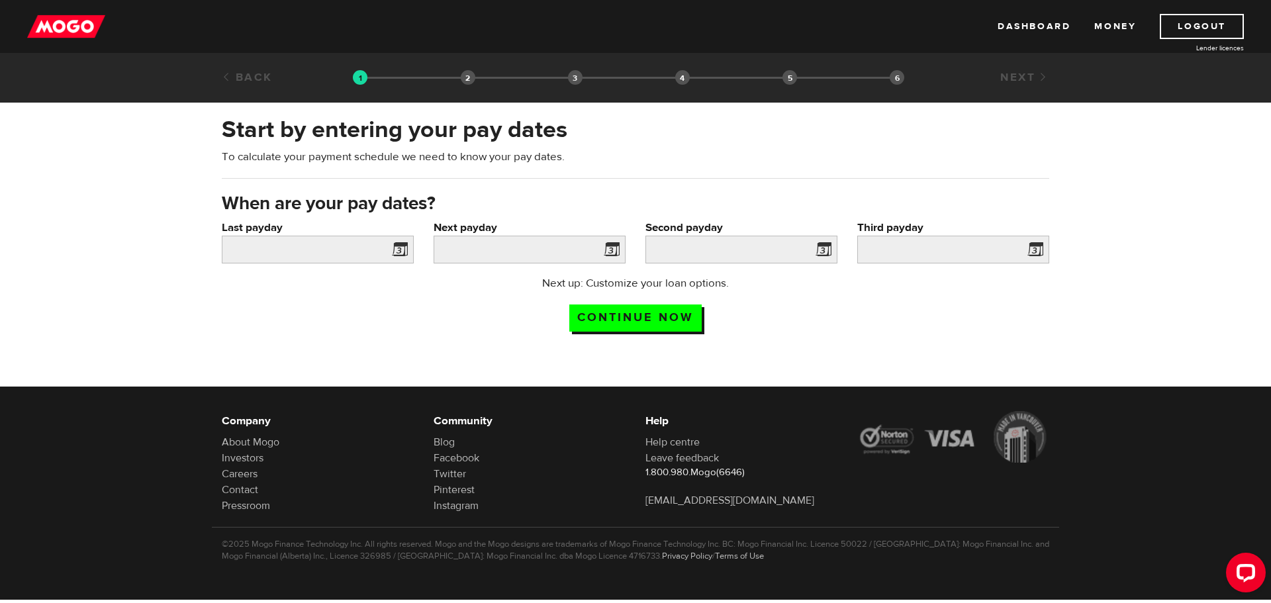
click at [398, 247] on span at bounding box center [397, 251] width 20 height 21
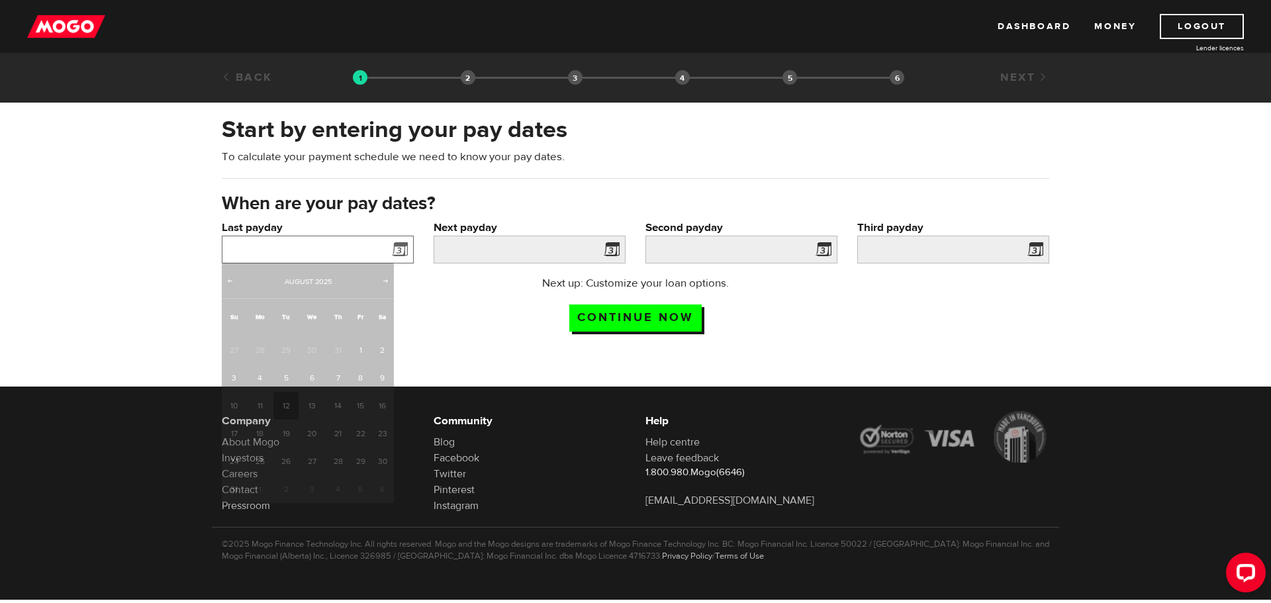
click at [351, 244] on input "Last payday" at bounding box center [318, 250] width 192 height 28
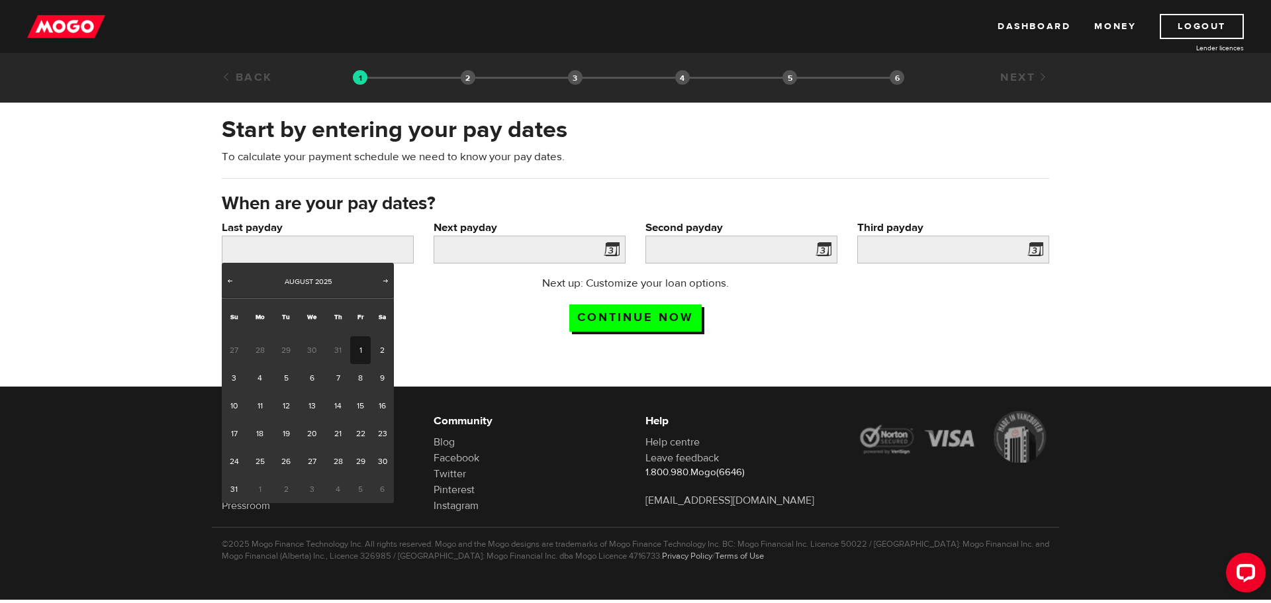
click at [359, 355] on link "1" at bounding box center [360, 350] width 21 height 28
type input "[DATE]"
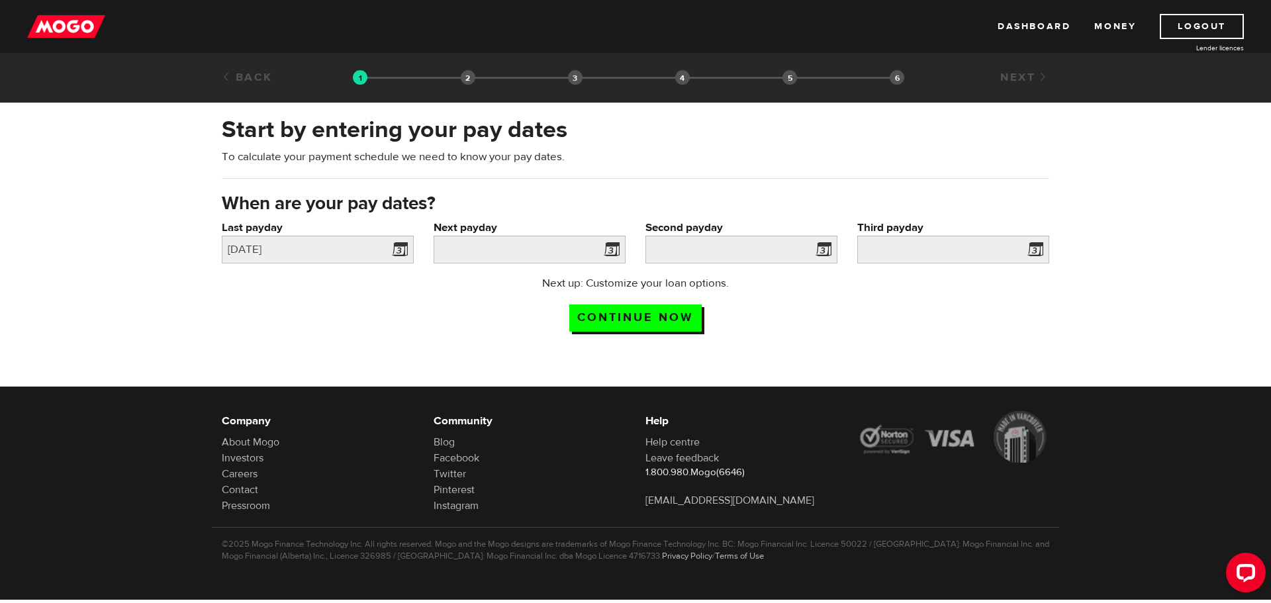
click at [616, 250] on span at bounding box center [609, 251] width 20 height 21
click at [598, 250] on input "Next payday" at bounding box center [530, 250] width 192 height 28
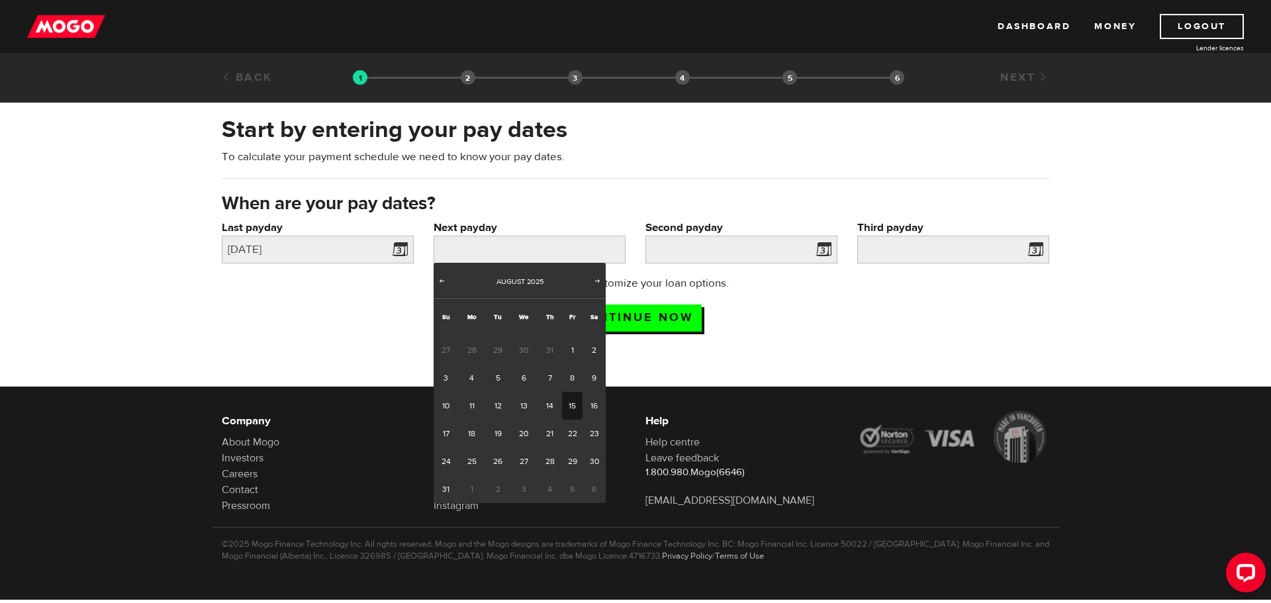
click at [574, 405] on link "15" at bounding box center [572, 406] width 21 height 28
type input "2025/08/15"
type input "2025/8/29"
type input "2025/9/12"
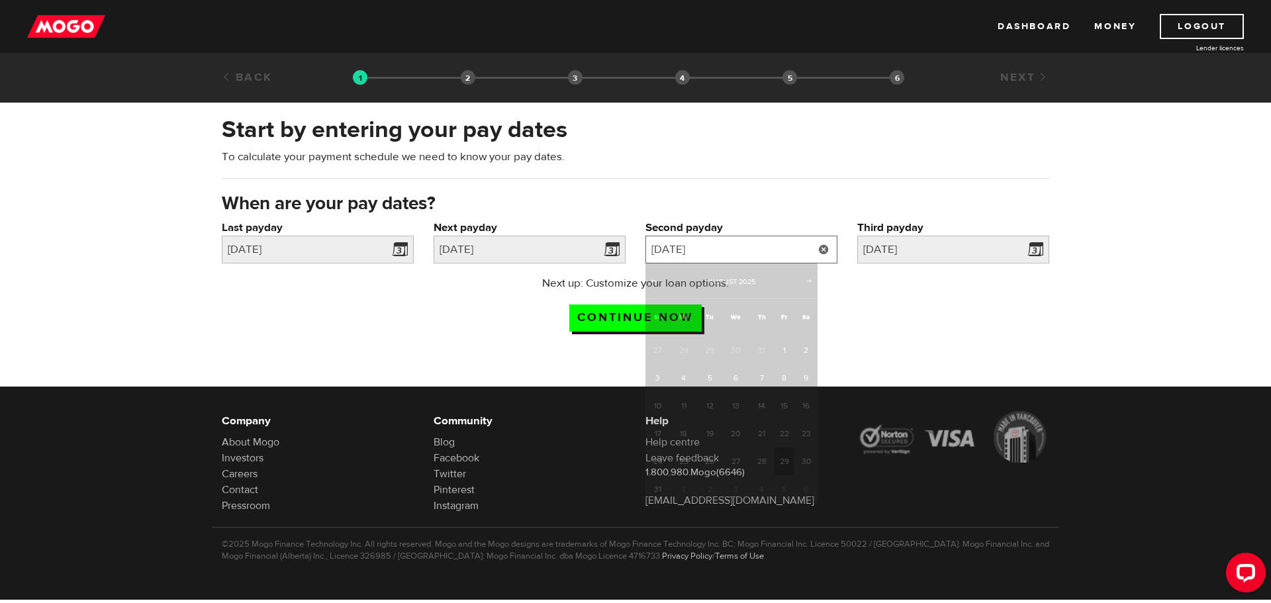
click at [755, 242] on input "2025/8/29" at bounding box center [741, 250] width 192 height 28
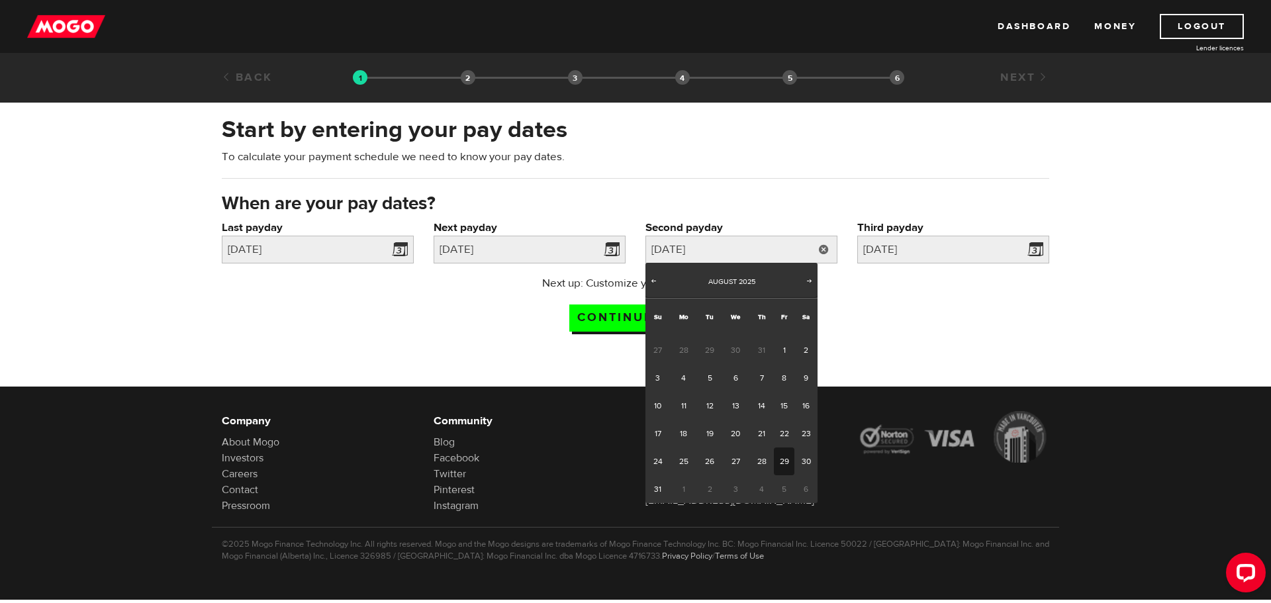
click at [837, 182] on div "Start by entering your pay dates To calculate your payment schedule we need to …" at bounding box center [635, 152] width 847 height 77
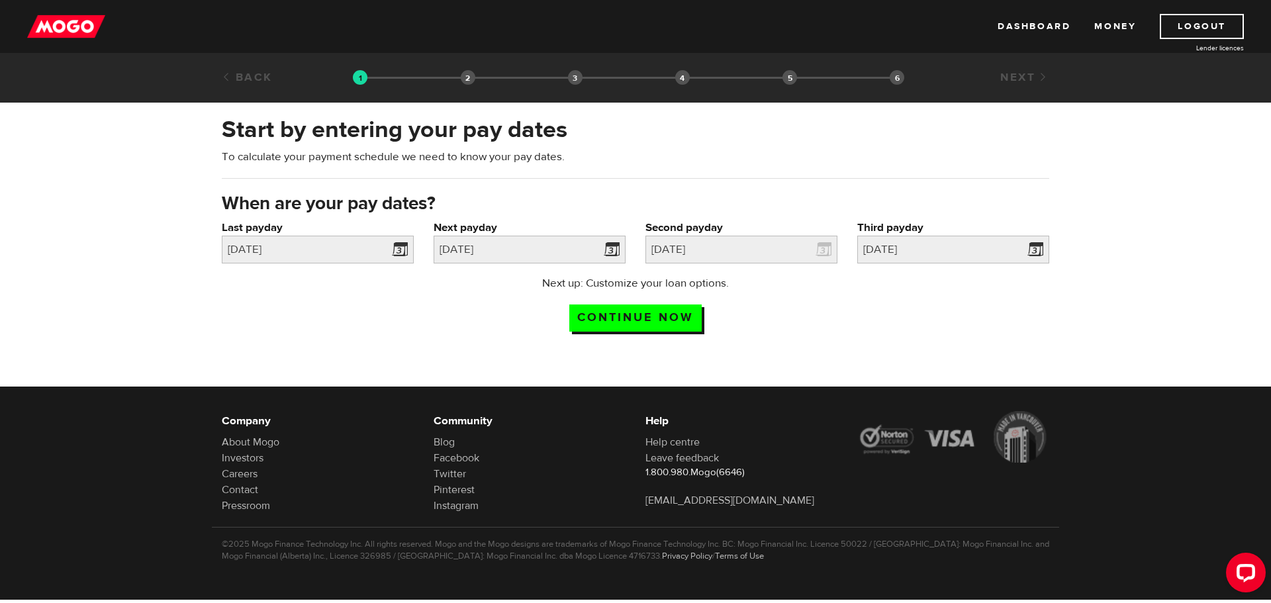
click at [733, 312] on div "Next up: Customize your loan options. Continue now" at bounding box center [635, 308] width 263 height 66
click at [659, 319] on input "Continue now" at bounding box center [635, 318] width 132 height 27
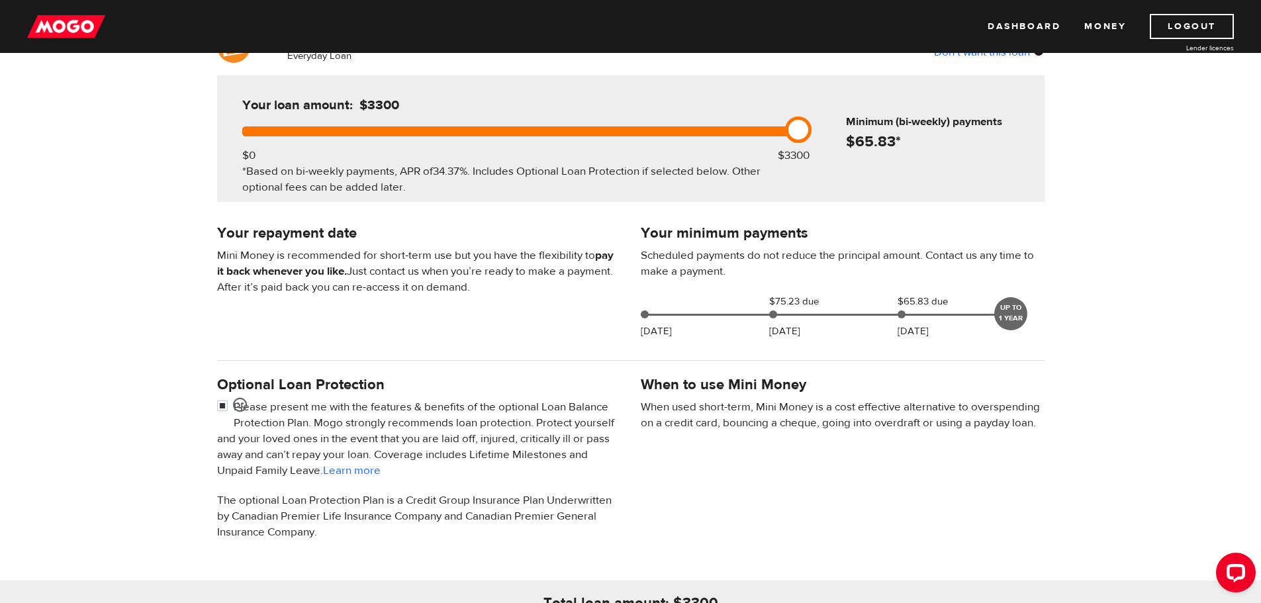
scroll to position [130, 0]
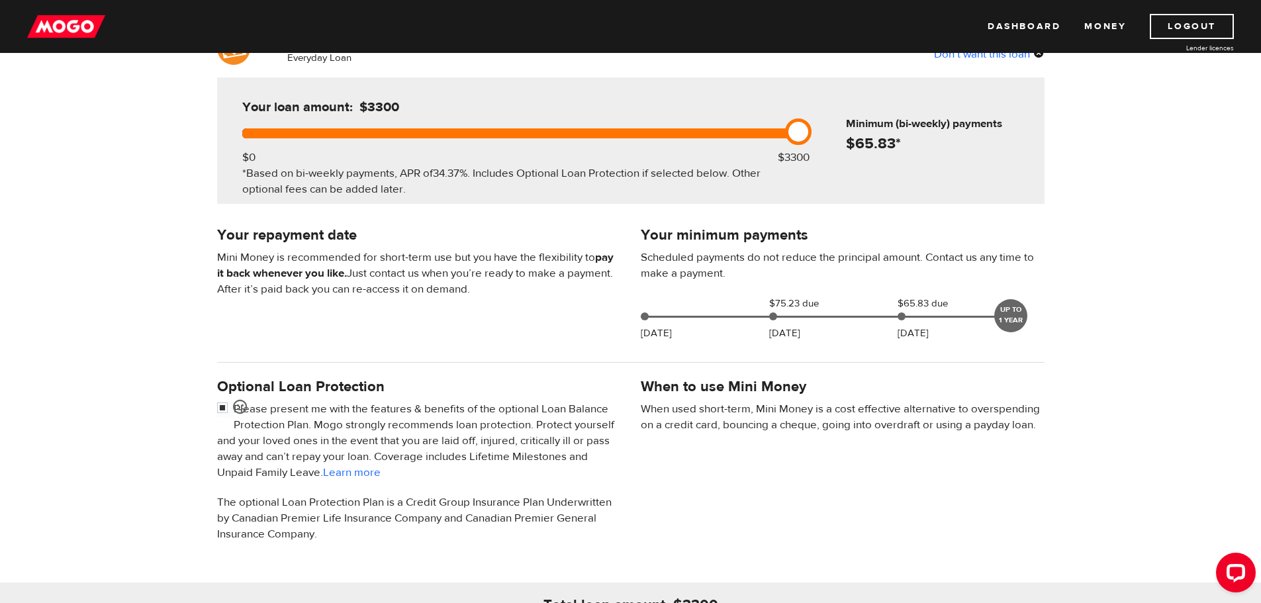
click at [774, 317] on div at bounding box center [773, 316] width 8 height 8
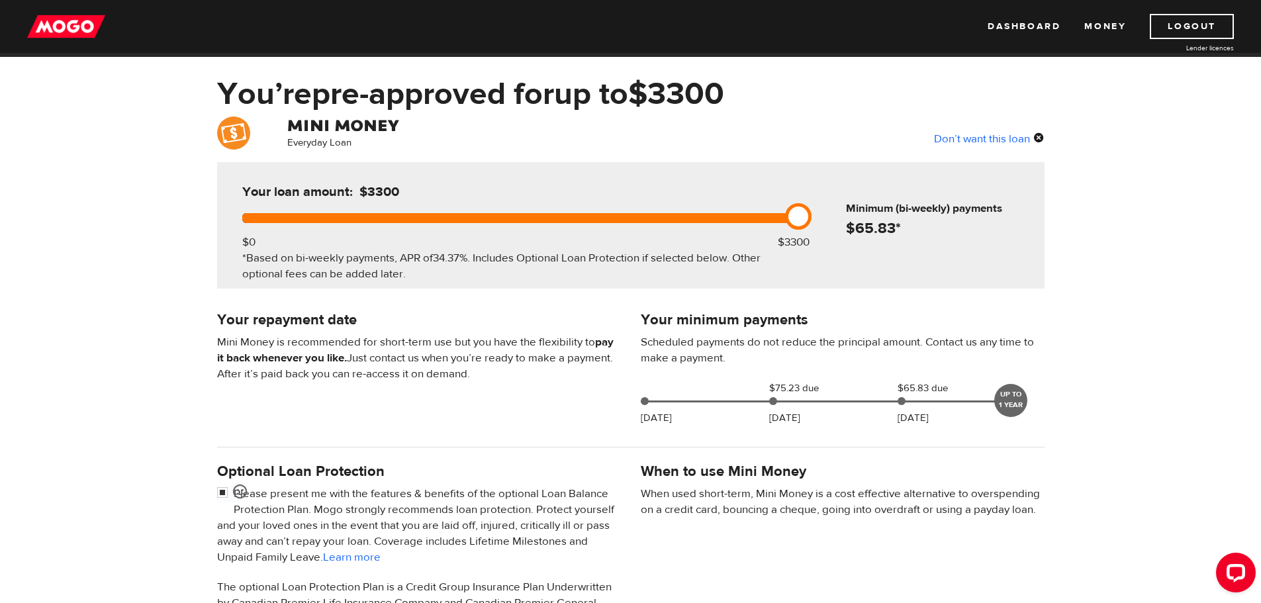
scroll to position [46, 0]
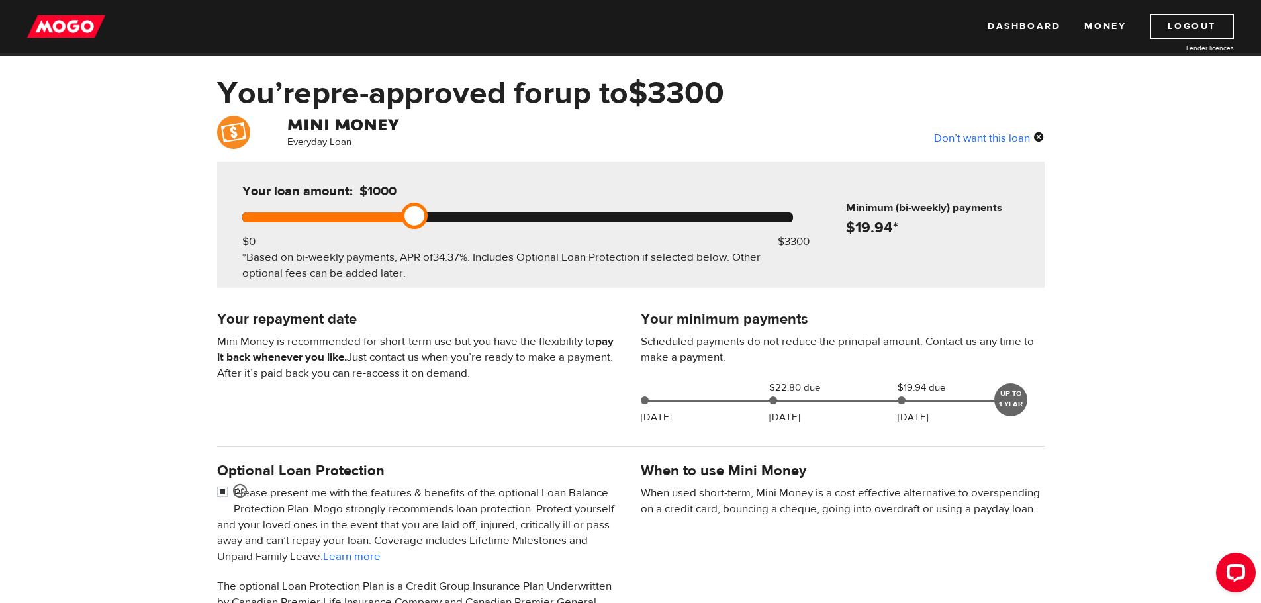
drag, startPoint x: 790, startPoint y: 213, endPoint x: 414, endPoint y: 244, distance: 376.6
click at [414, 244] on div "Your loan amount: $1000 $0 $3300 *Based on bi-weekly payments, APR of 34.37% . …" at bounding box center [517, 225] width 591 height 126
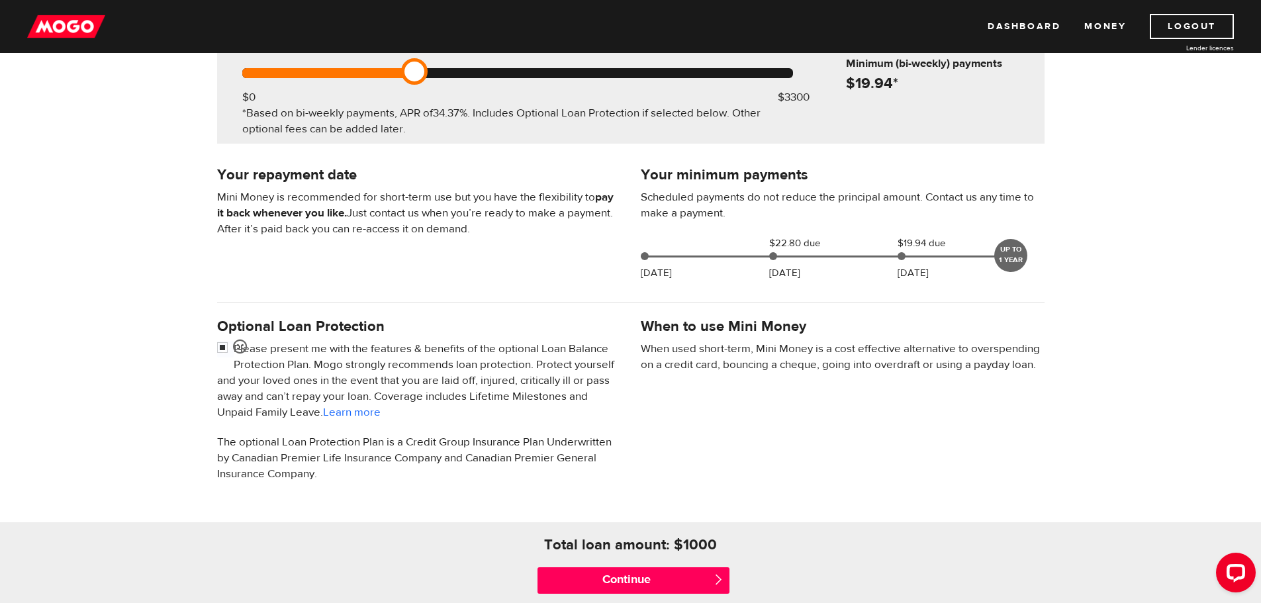
scroll to position [191, 0]
click at [222, 350] on input "checkbox" at bounding box center [225, 348] width 17 height 17
click at [221, 351] on input "checkbox" at bounding box center [225, 348] width 17 height 17
checkbox input "false"
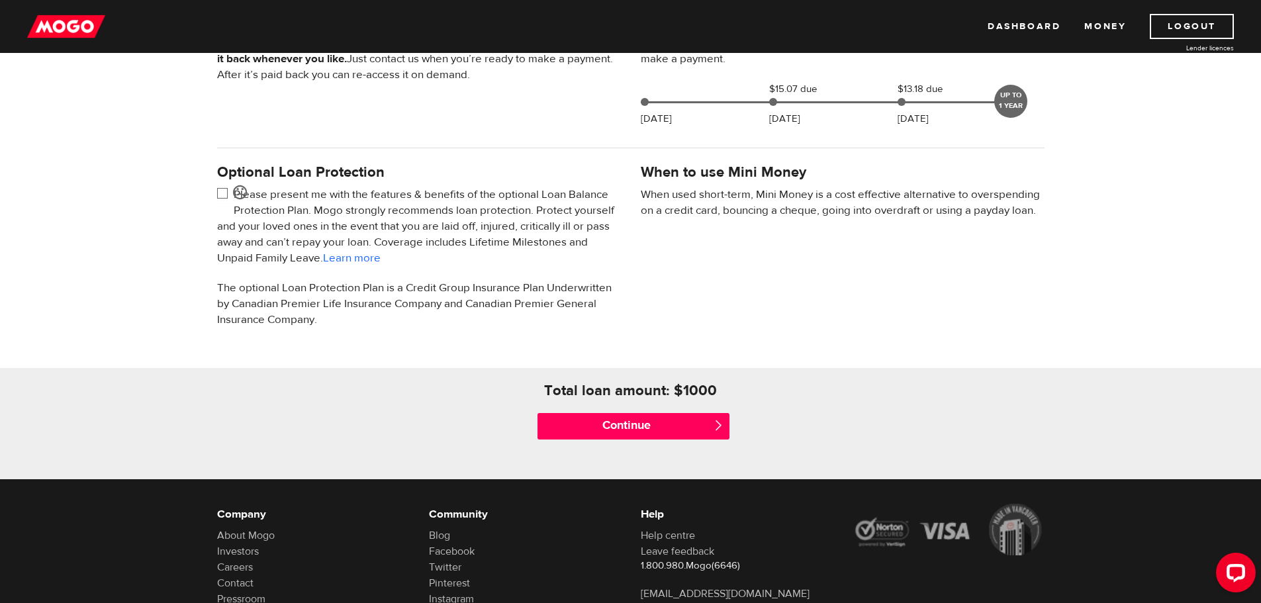
scroll to position [369, 0]
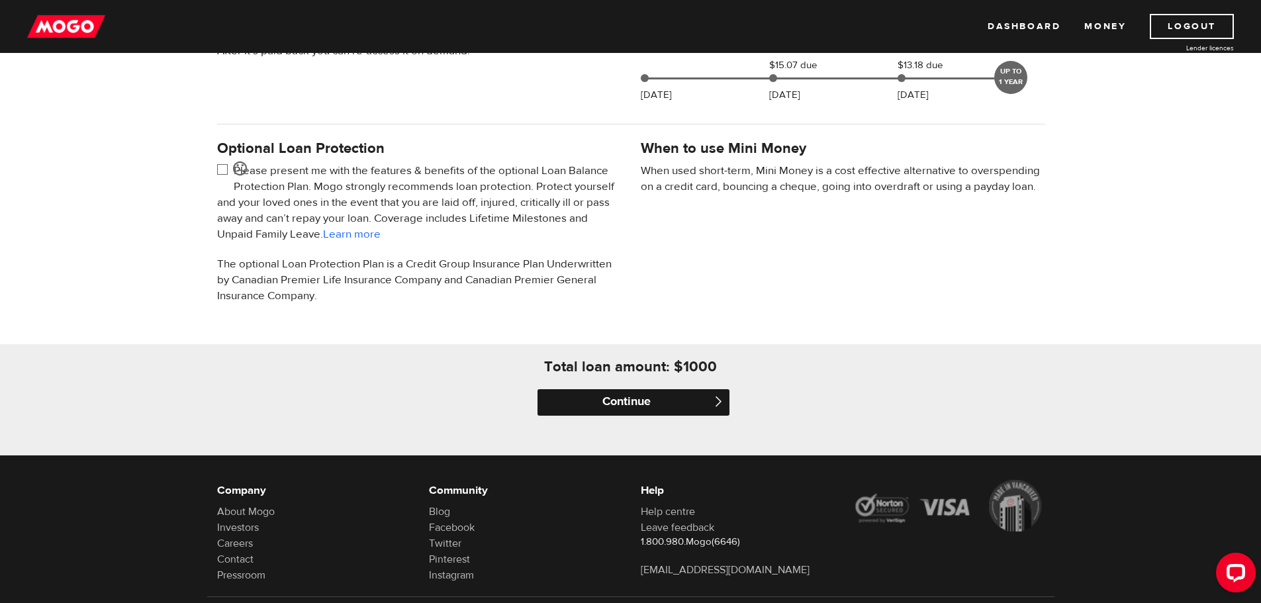
click at [571, 408] on input "Continue" at bounding box center [634, 402] width 192 height 26
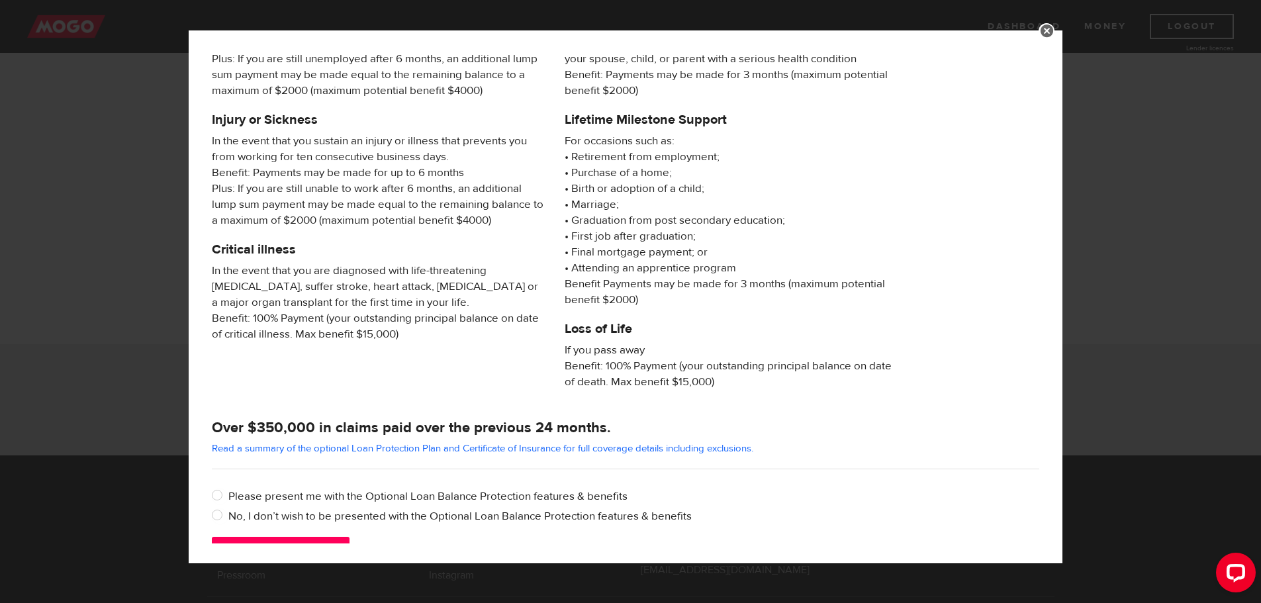
scroll to position [127, 0]
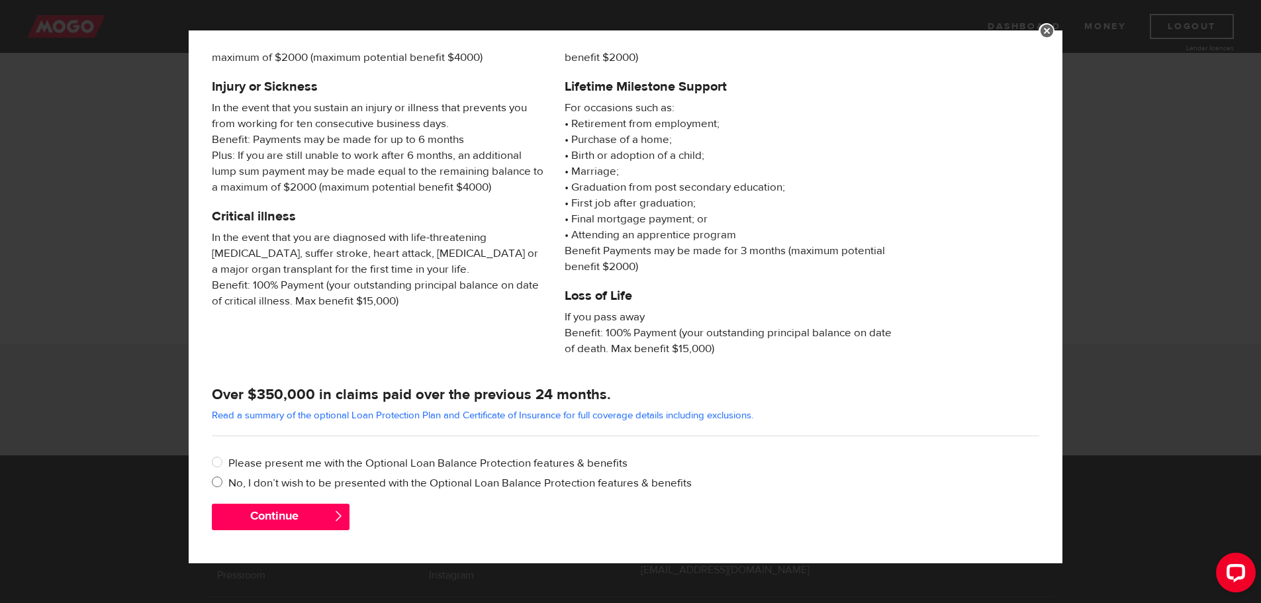
click at [387, 485] on label "No, I don’t wish to be presented with the Optional Loan Balance Protection feat…" at bounding box center [633, 483] width 811 height 16
click at [228, 485] on input "No, I don’t wish to be presented with the Optional Loan Balance Protection feat…" at bounding box center [220, 483] width 17 height 17
radio input "true"
click at [325, 513] on button "Continue" at bounding box center [281, 517] width 138 height 26
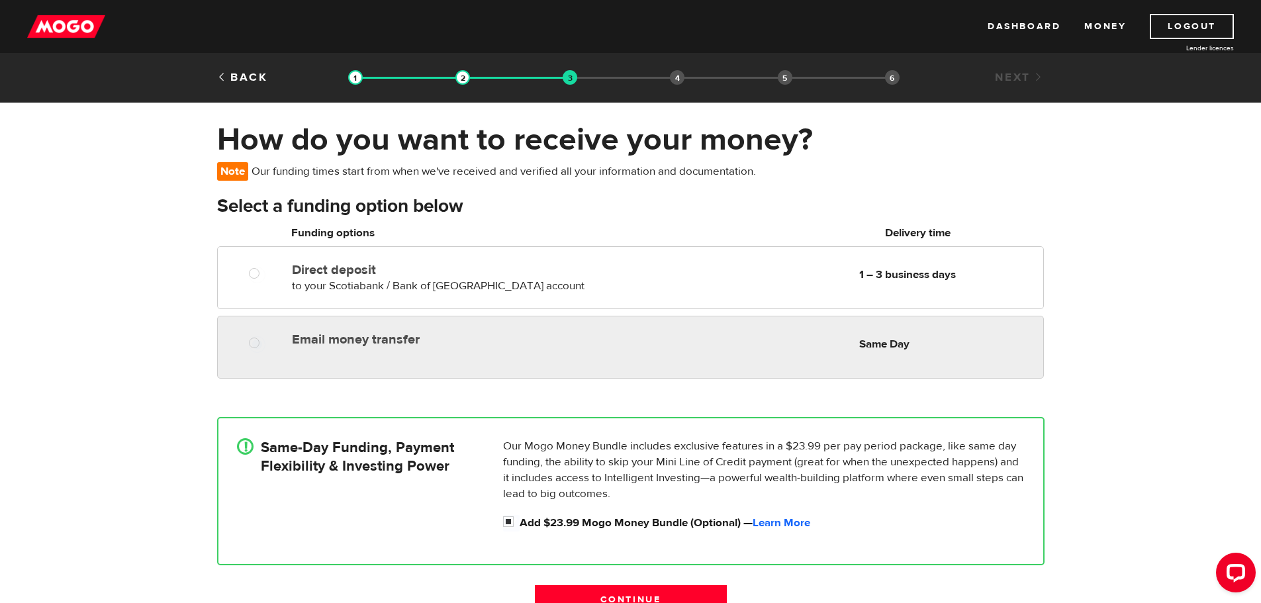
radio input "true"
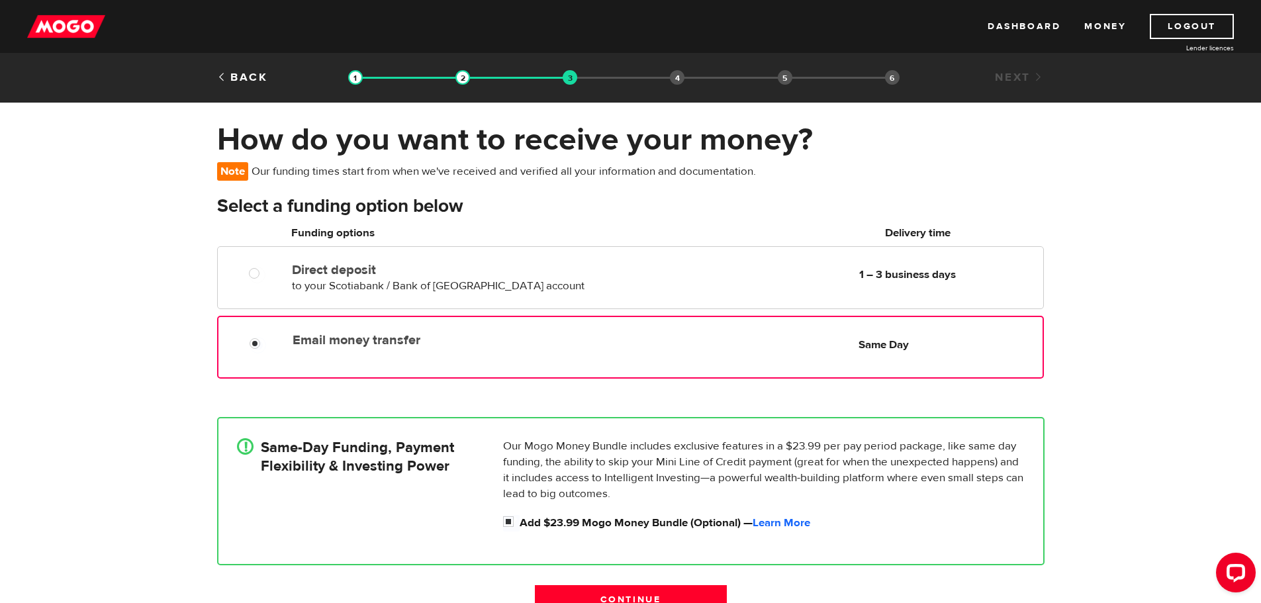
click at [248, 347] on div at bounding box center [259, 345] width 79 height 17
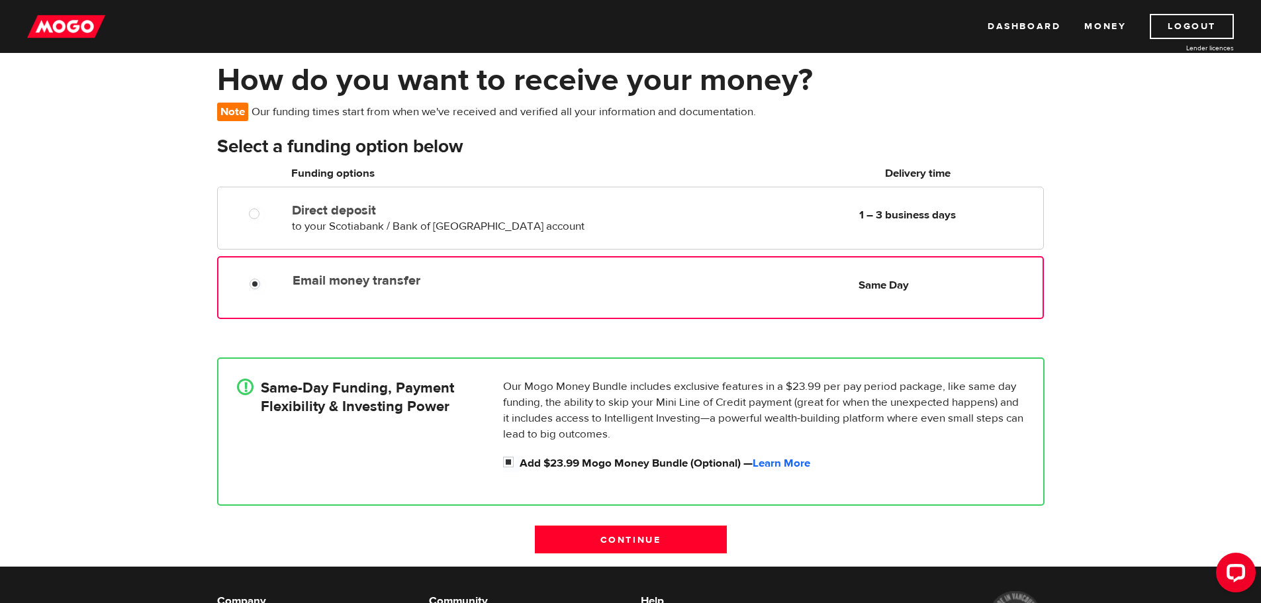
scroll to position [60, 0]
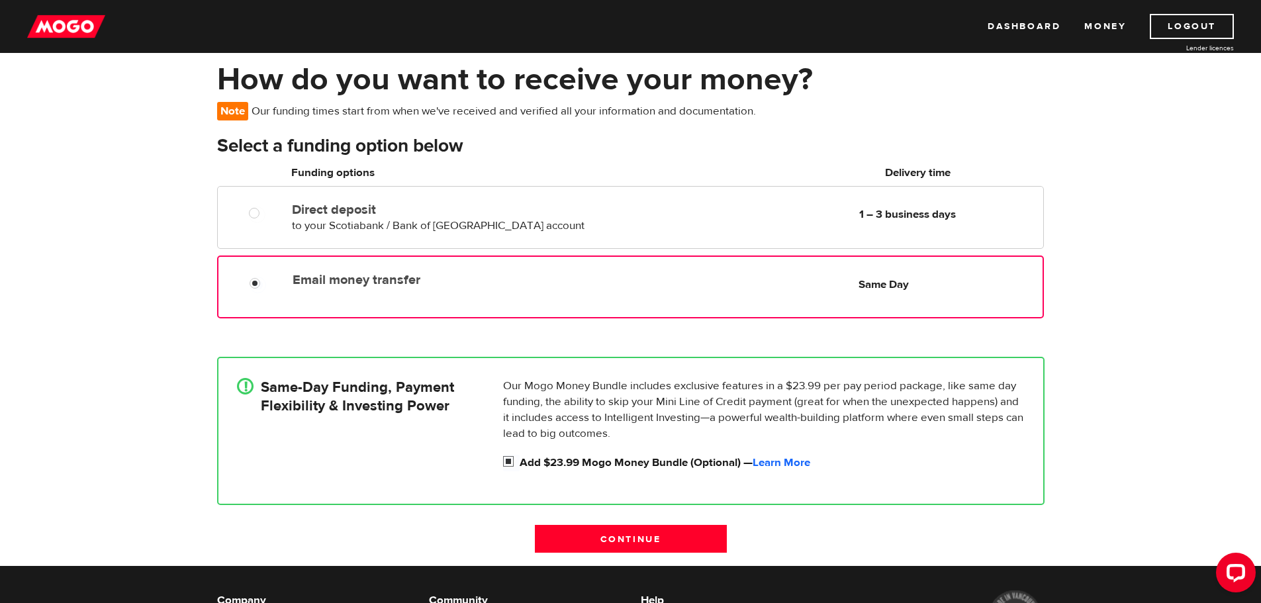
click at [506, 459] on input "Add $23.99 Mogo Money Bundle (Optional) — Learn More" at bounding box center [511, 463] width 17 height 17
checkbox input "false"
radio input "false"
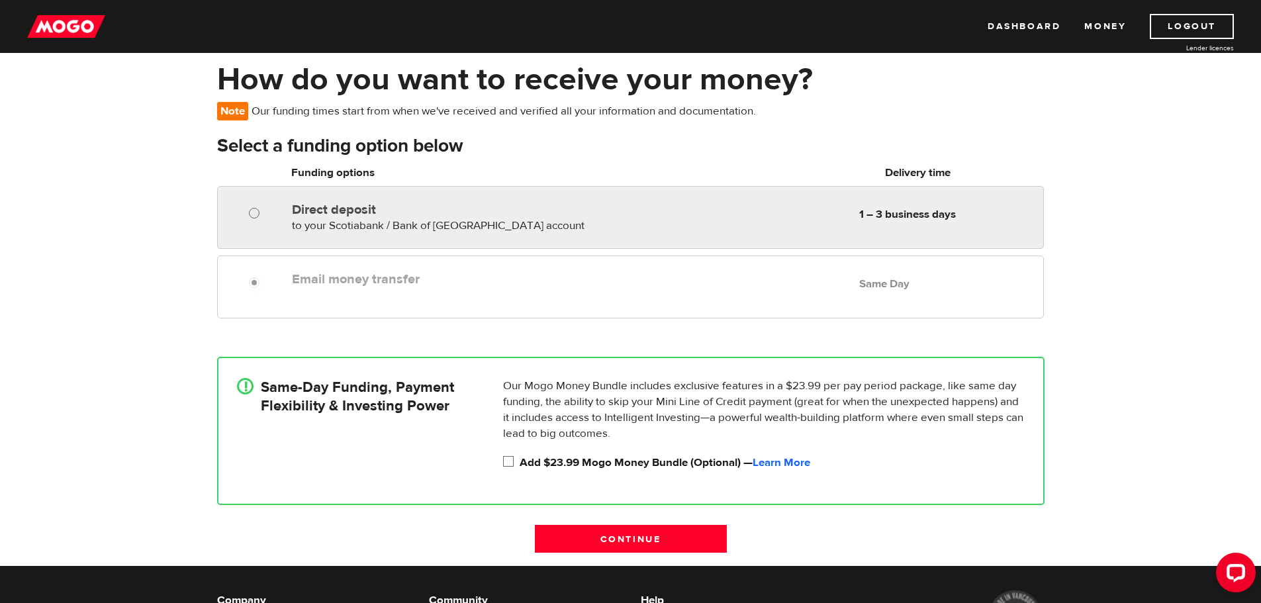
radio input "true"
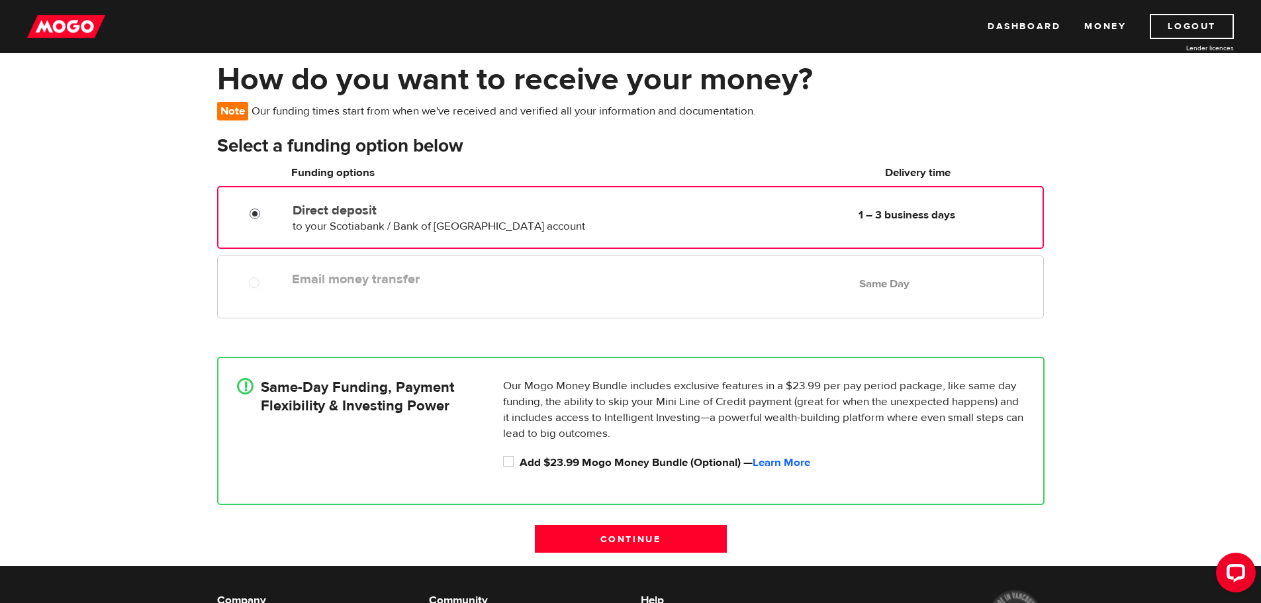
click at [264, 214] on input "Direct deposit" at bounding box center [258, 215] width 17 height 17
click at [779, 456] on link "Learn More" at bounding box center [782, 462] width 58 height 15
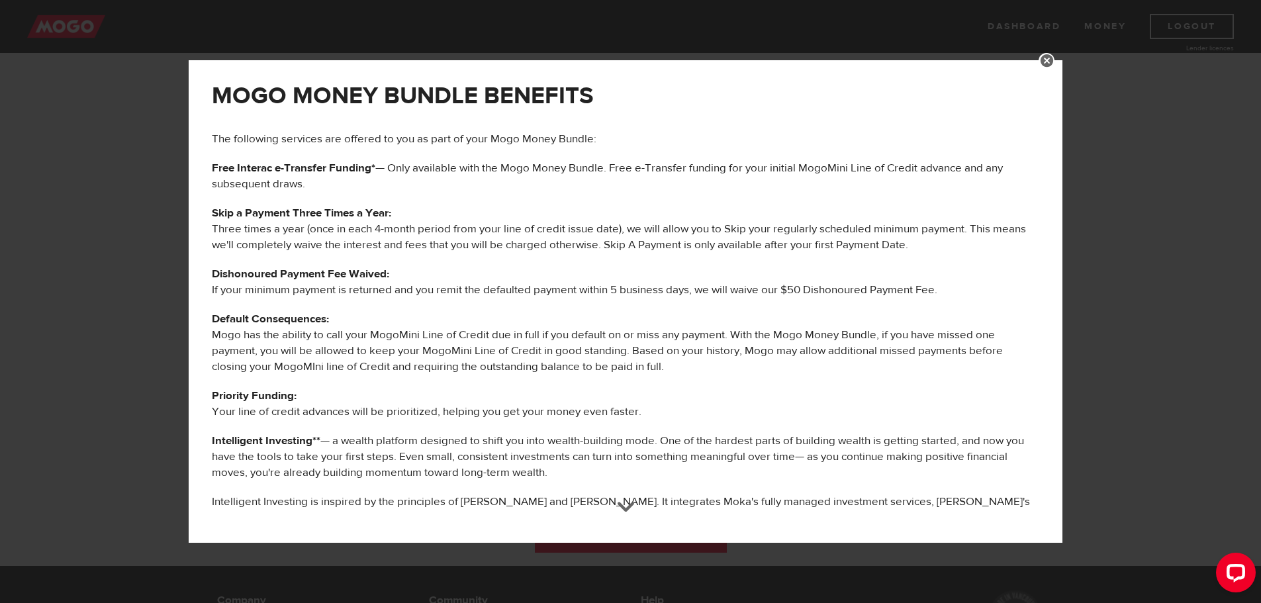
click at [1055, 63] on link at bounding box center [1047, 61] width 16 height 16
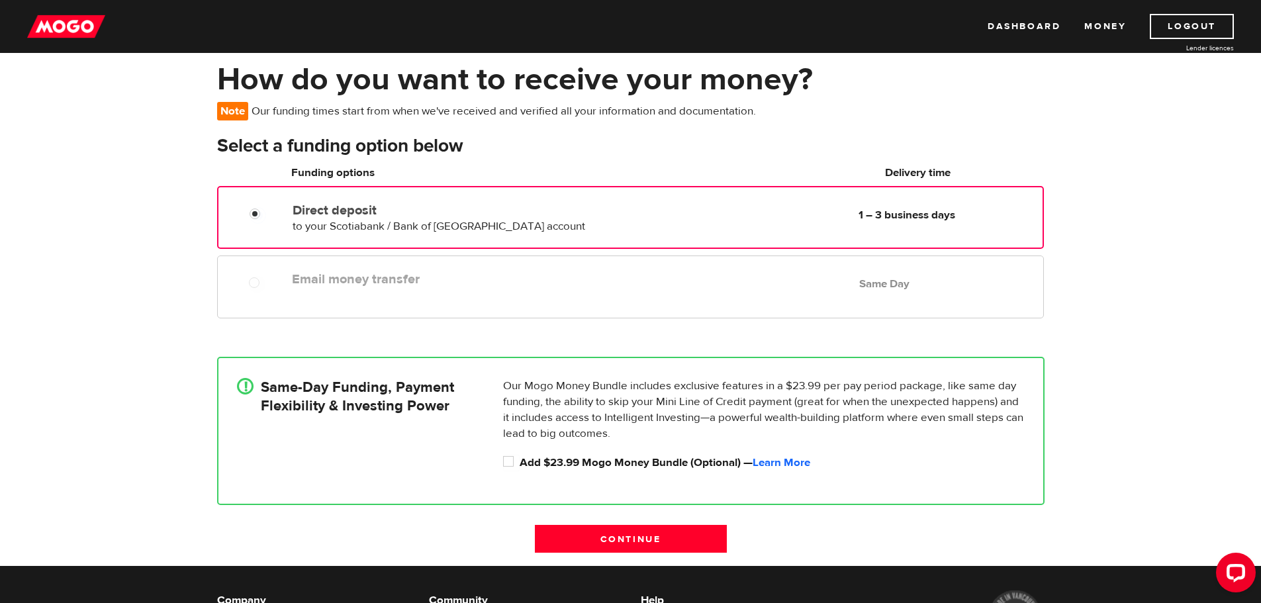
scroll to position [239, 0]
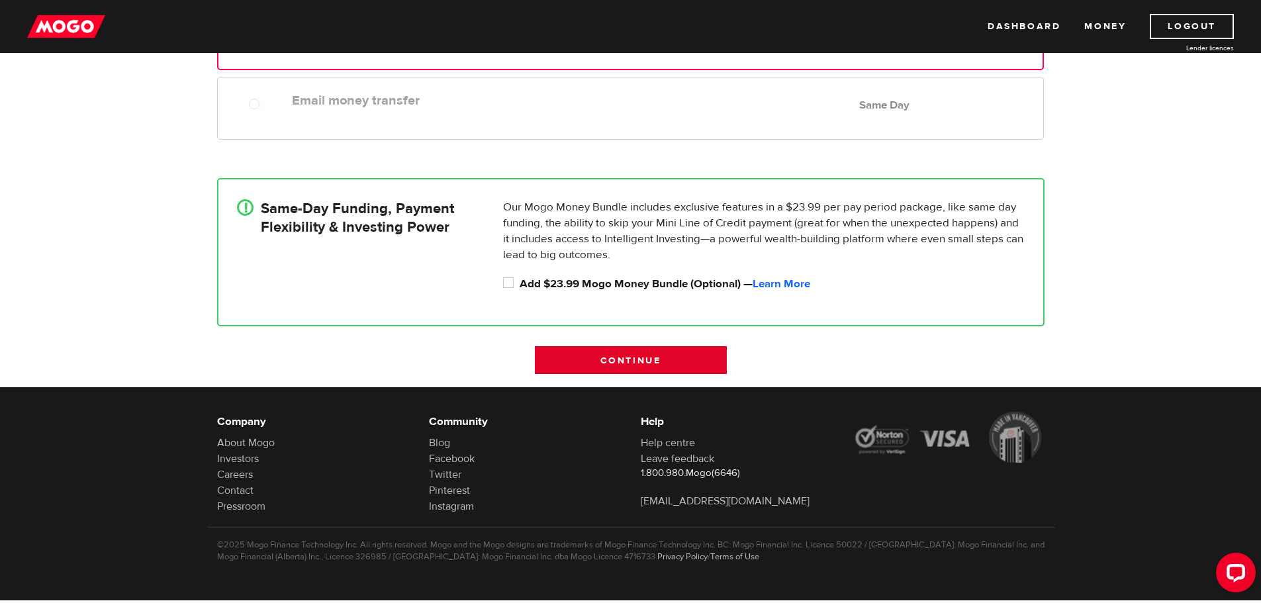
click at [631, 365] on input "Continue" at bounding box center [631, 360] width 192 height 28
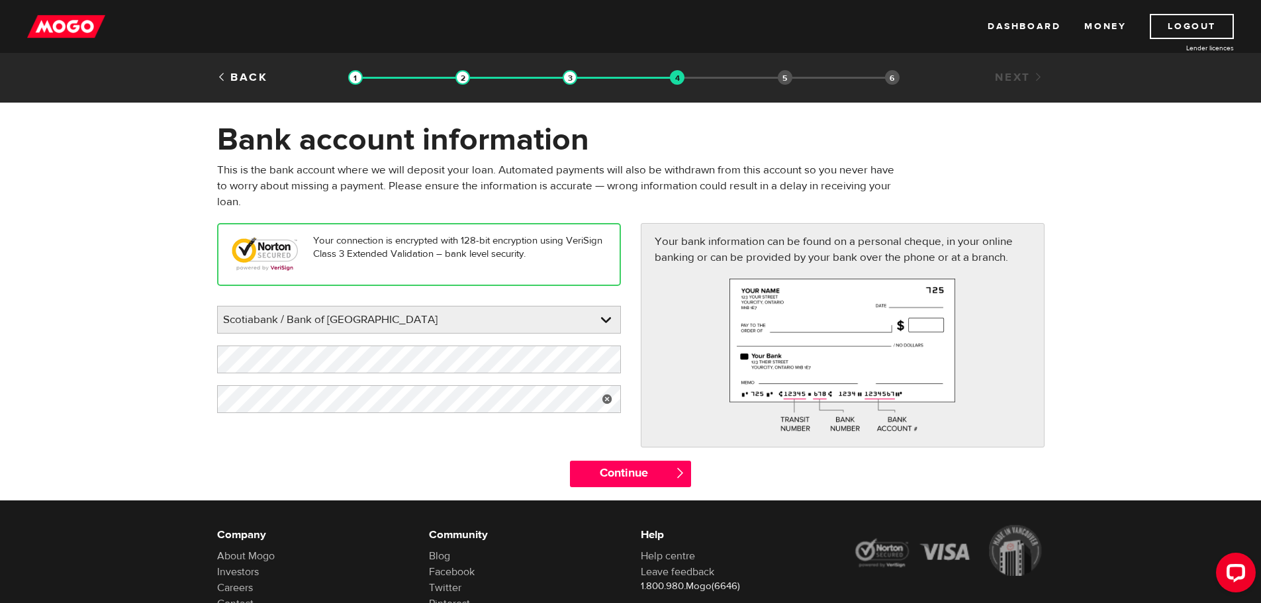
click at [616, 440] on div "Your connection is encrypted with 128-bit encryption using VeriSign Class 3 Ext…" at bounding box center [630, 341] width 847 height 237
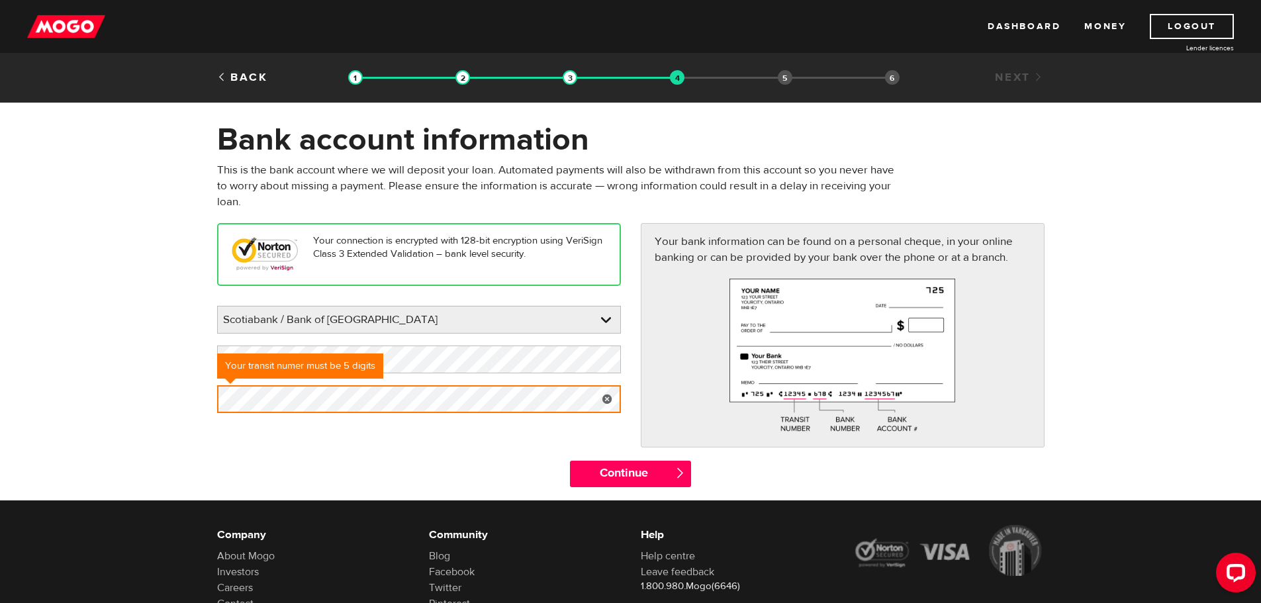
click at [503, 450] on div "Your connection is encrypted with 128-bit encryption using VeriSign Class 3 Ext…" at bounding box center [630, 341] width 847 height 237
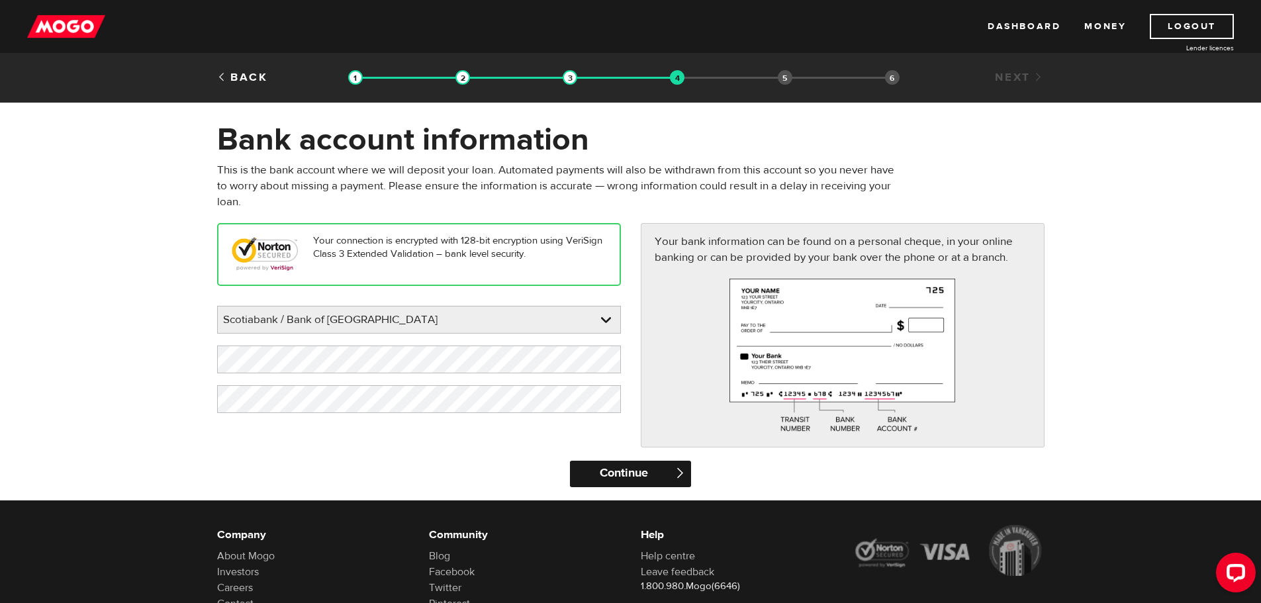
click at [625, 466] on input "Continue" at bounding box center [630, 474] width 121 height 26
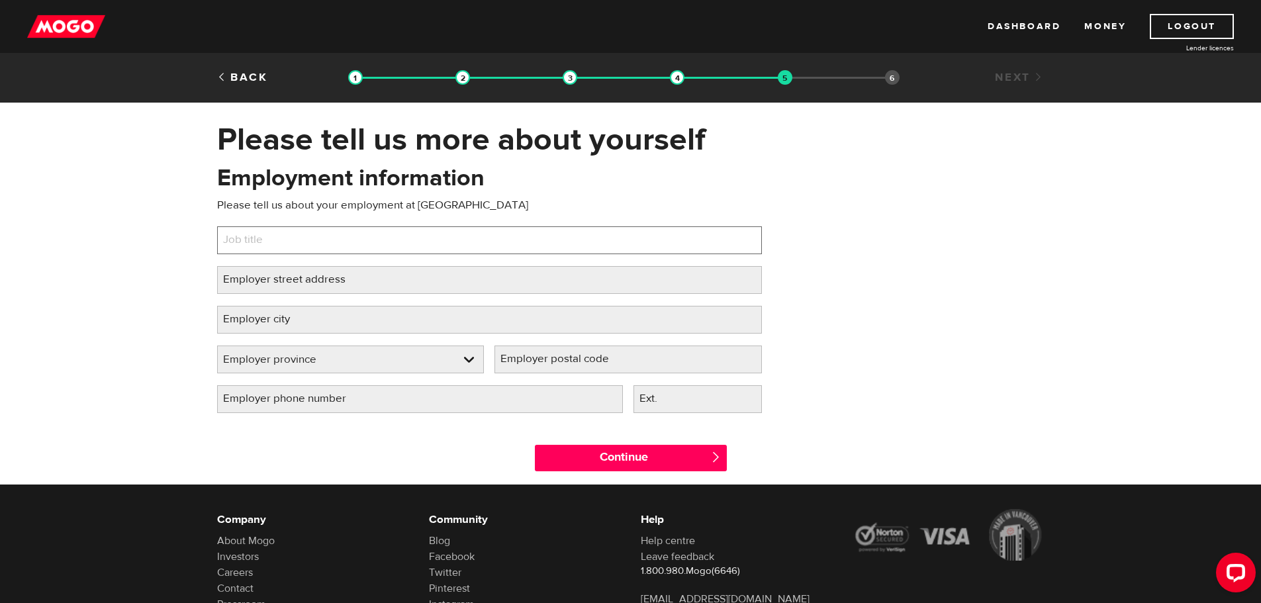
click at [547, 251] on input "Job title" at bounding box center [489, 240] width 545 height 28
type input "Quality Assurance Engineer"
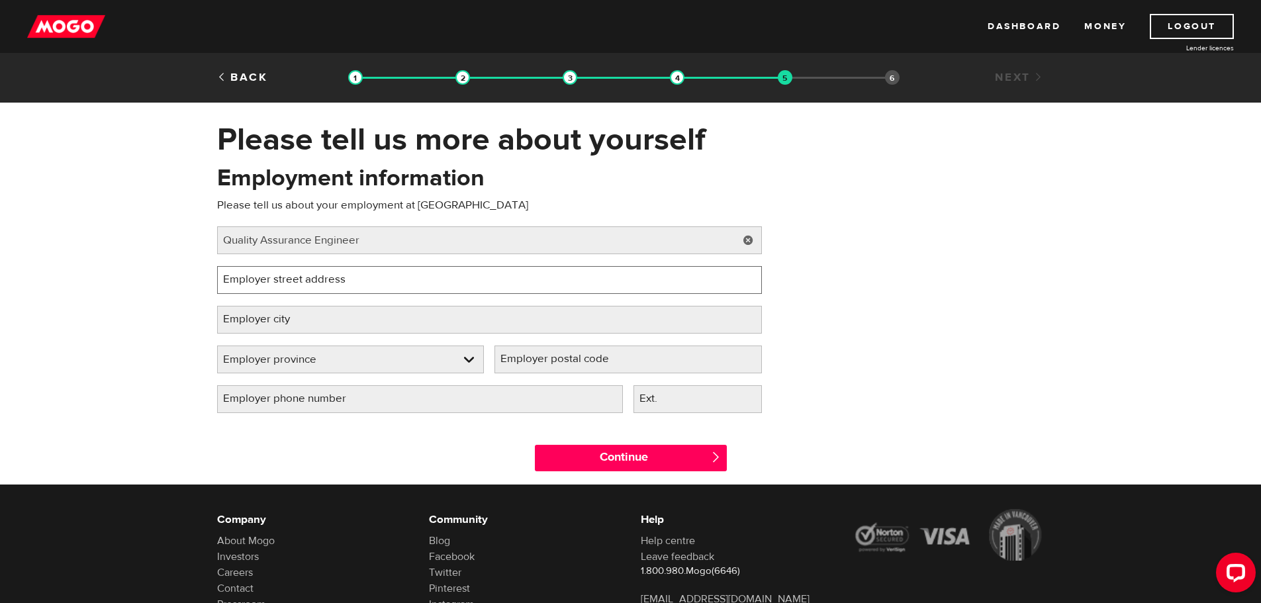
click at [485, 287] on input "Employer street address" at bounding box center [489, 280] width 545 height 28
type input "18 Alliance BLVD"
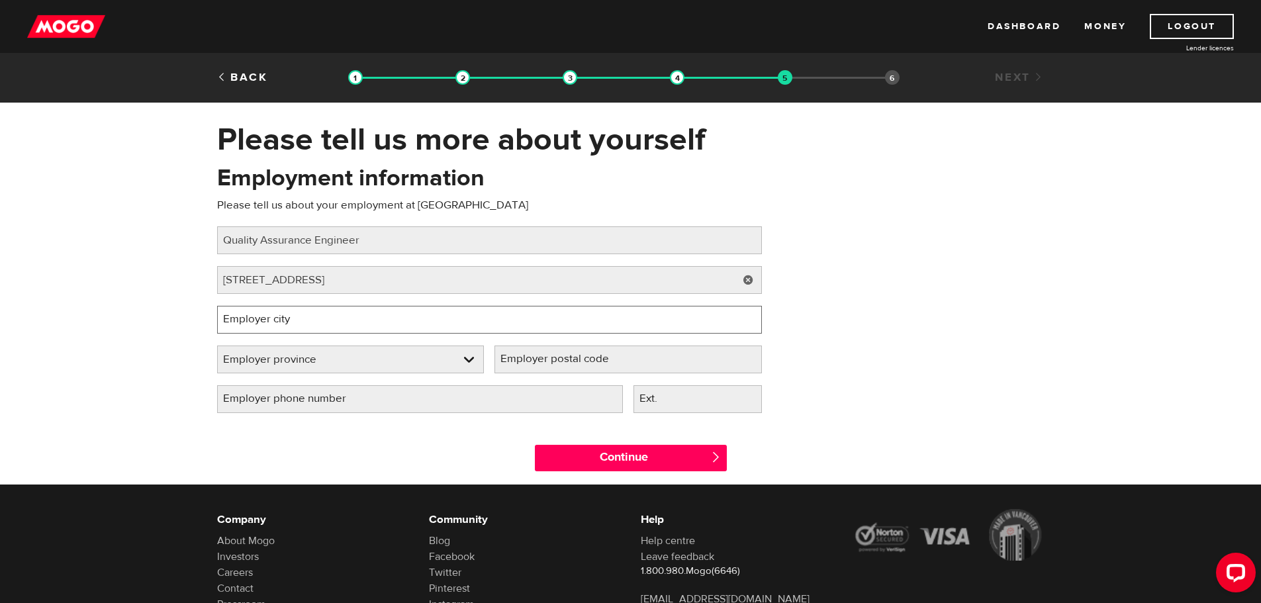
click at [396, 318] on input "Employer city" at bounding box center [489, 320] width 545 height 28
type input "Barrie"
click at [240, 348] on link at bounding box center [351, 359] width 266 height 26
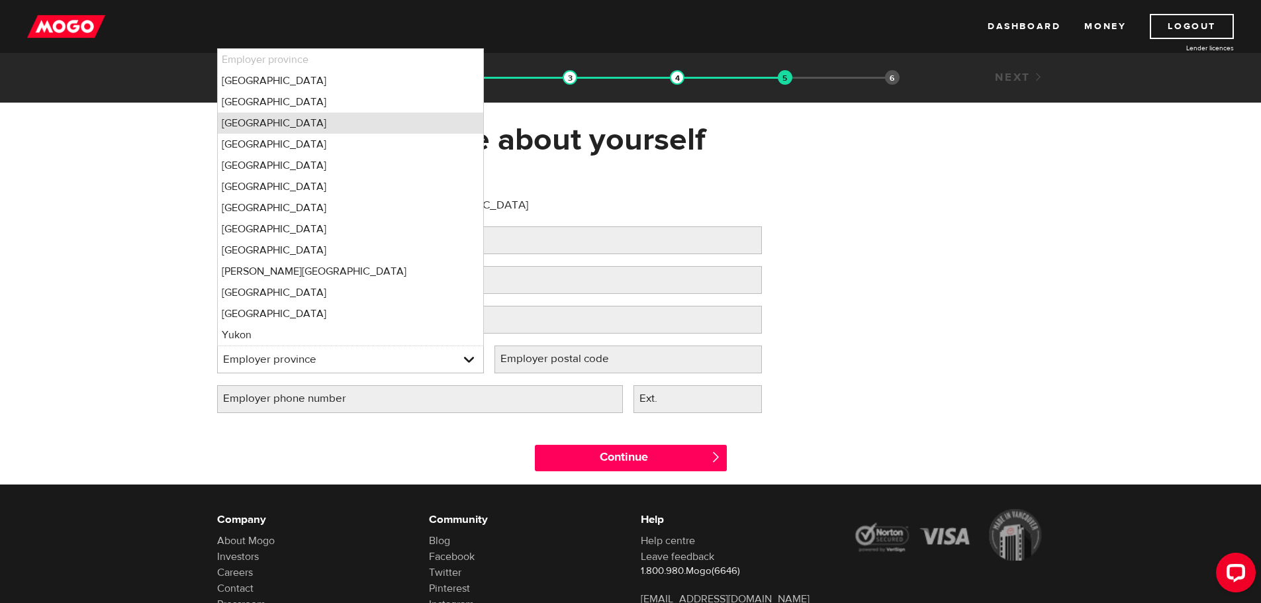
click at [258, 125] on li "Ontario" at bounding box center [351, 123] width 266 height 21
select select "ON"
click at [310, 124] on li "Ontario" at bounding box center [351, 123] width 266 height 21
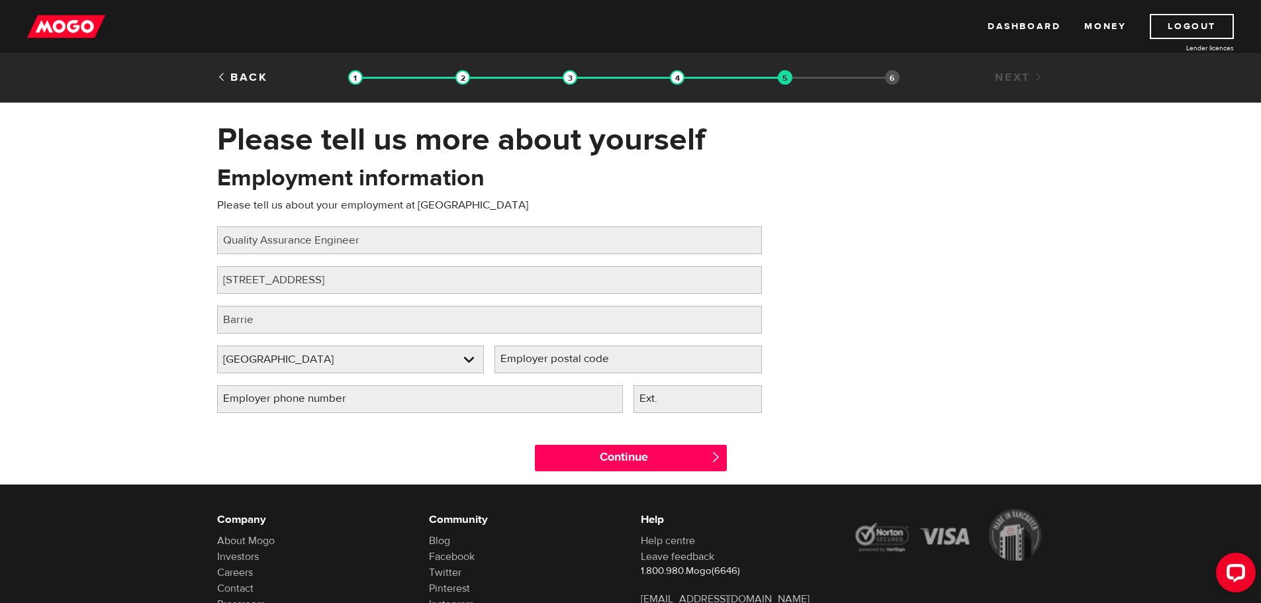
click at [557, 354] on label "Employer postal code" at bounding box center [566, 359] width 142 height 27
click at [557, 354] on input "Employer postal code" at bounding box center [628, 360] width 267 height 28
paste input "L4M 5A5"
type input "L4M 5A5"
click at [401, 393] on input "Employer phone number" at bounding box center [420, 399] width 406 height 28
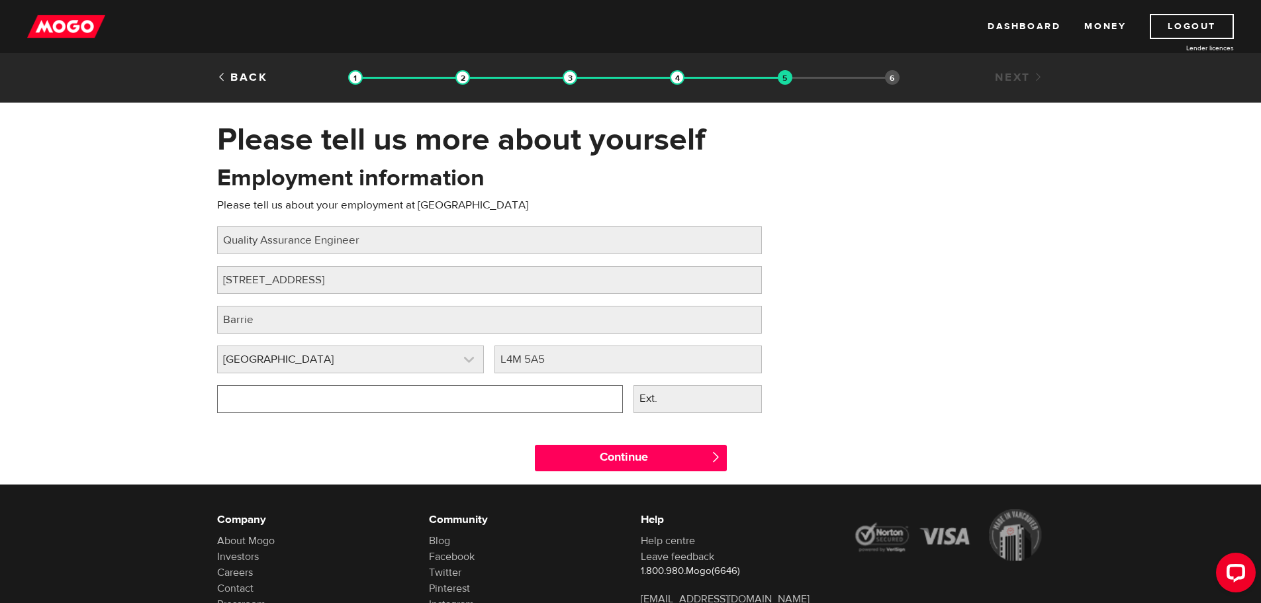
type input "(705) 725-8305"
click at [427, 437] on div "Continue " at bounding box center [630, 455] width 847 height 60
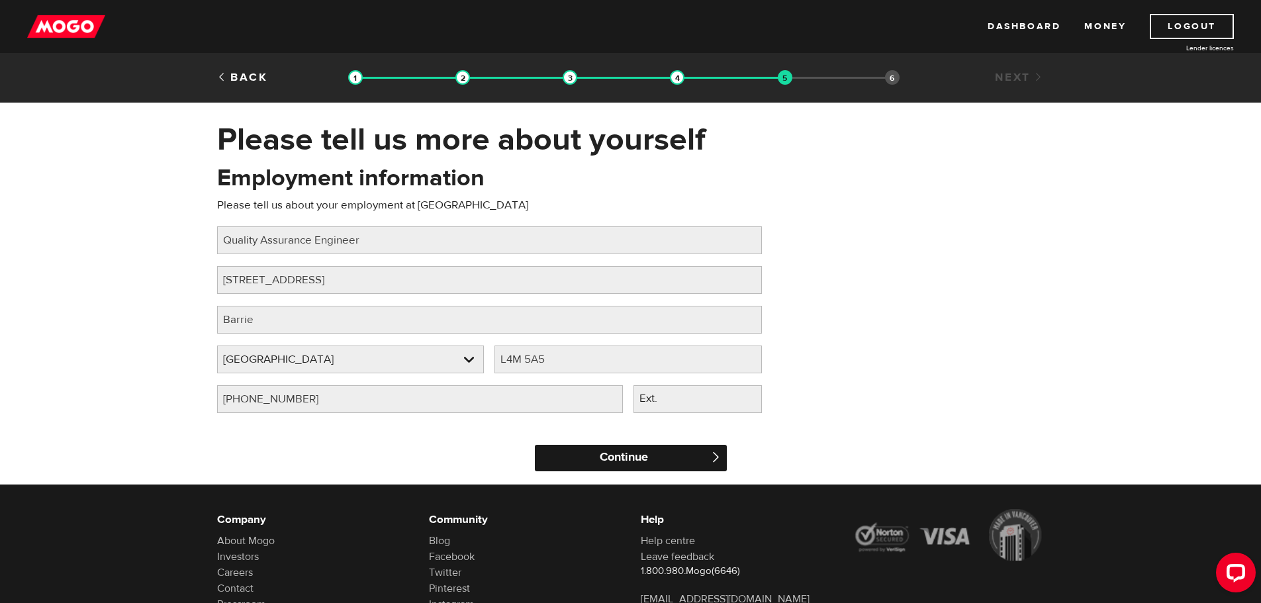
click at [623, 453] on input "Continue" at bounding box center [631, 458] width 192 height 26
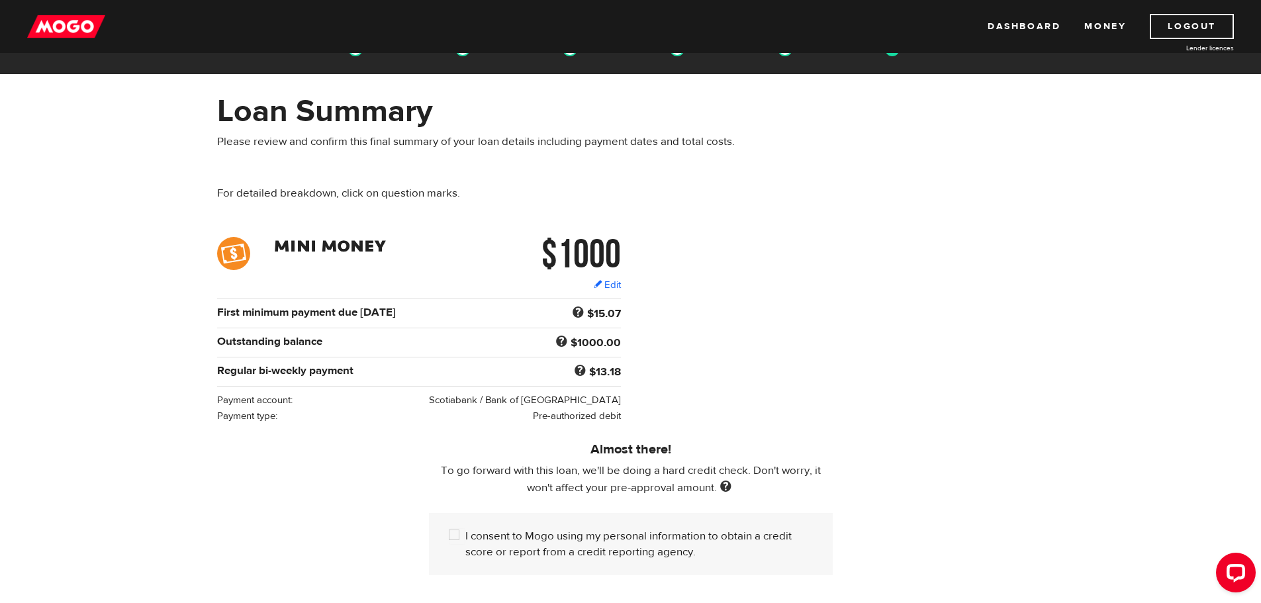
scroll to position [26, 0]
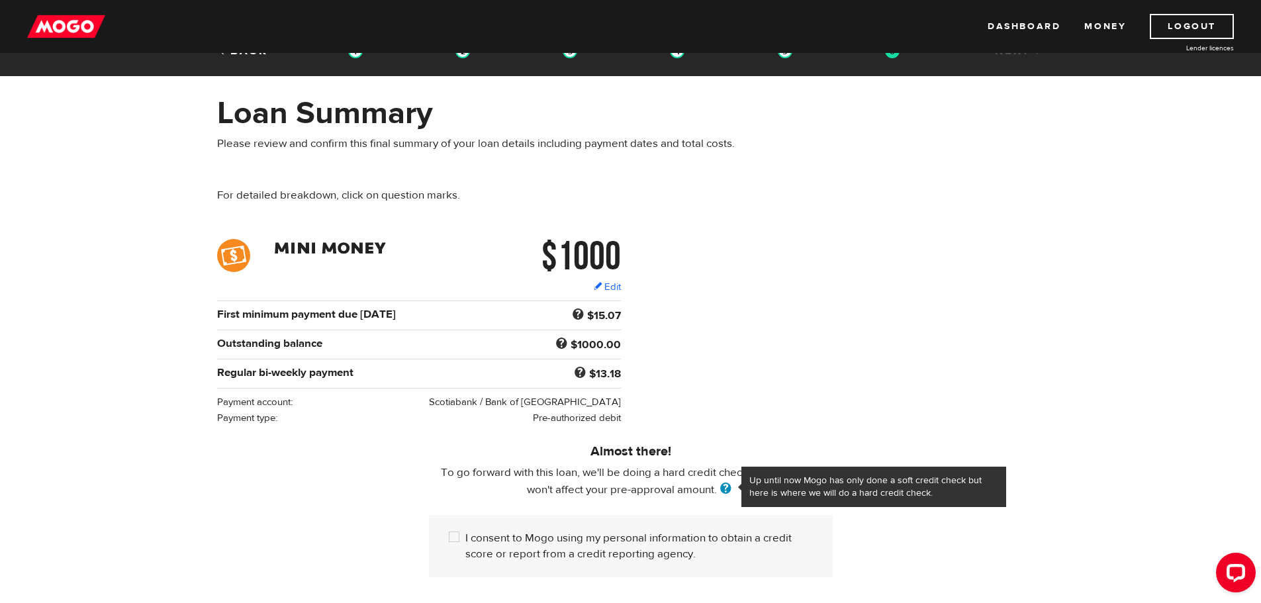
click at [722, 484] on span at bounding box center [726, 490] width 18 height 15
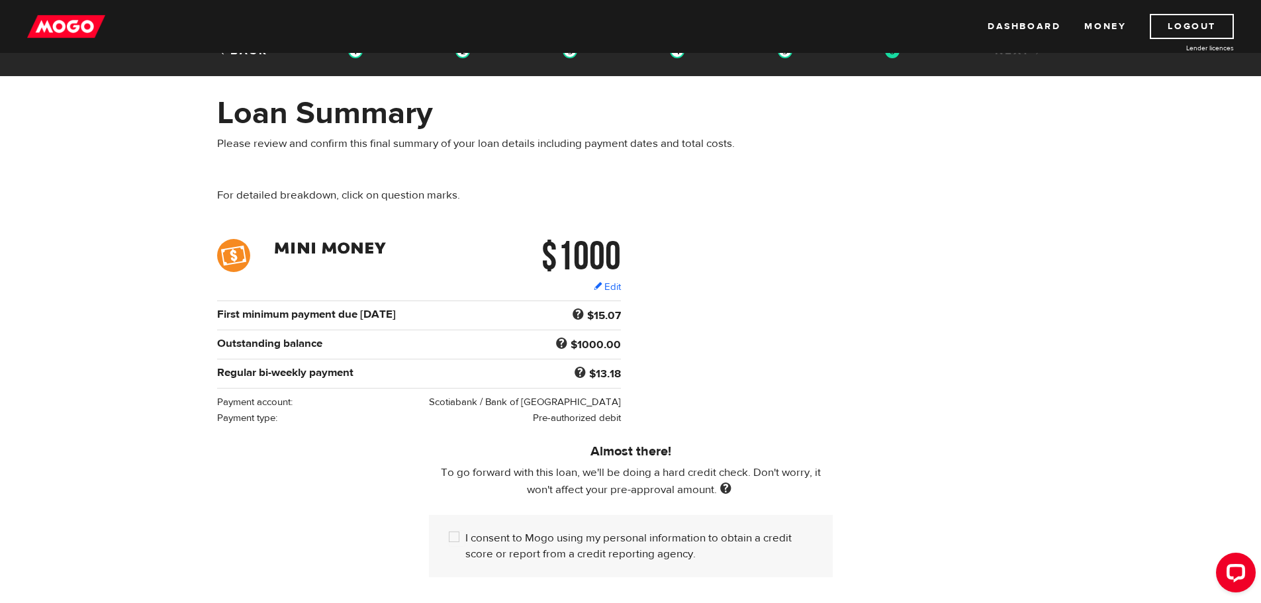
click at [417, 457] on div "Almost there! To go forward with this loan, we'll be doing a hard credit check.…" at bounding box center [630, 508] width 847 height 164
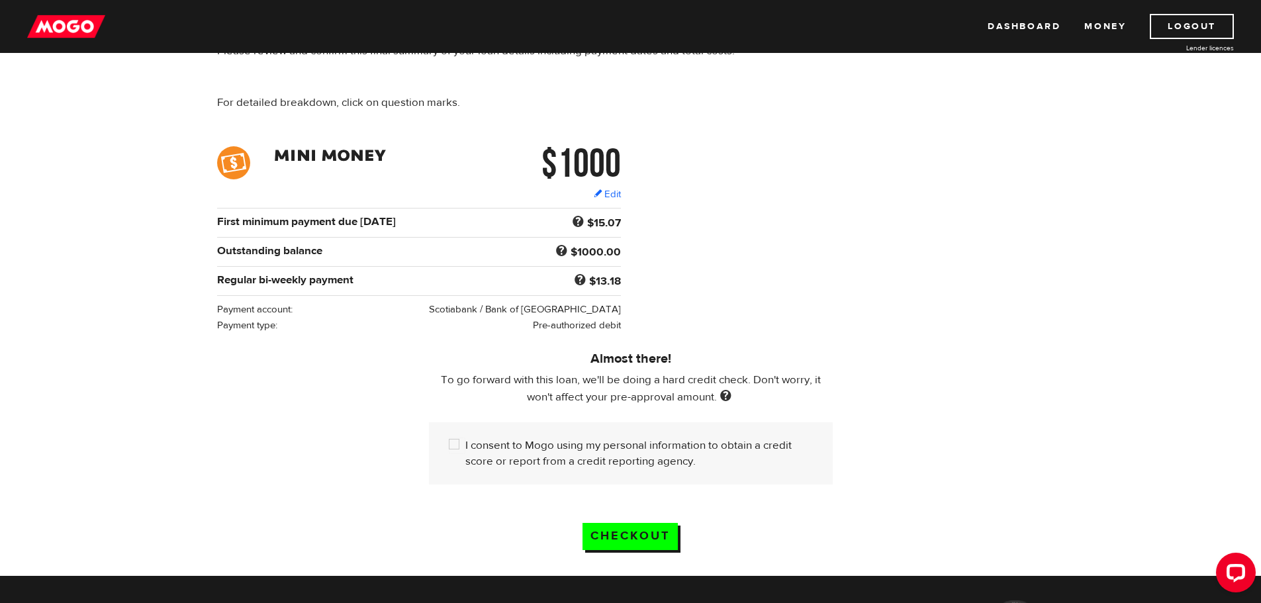
scroll to position [117, 0]
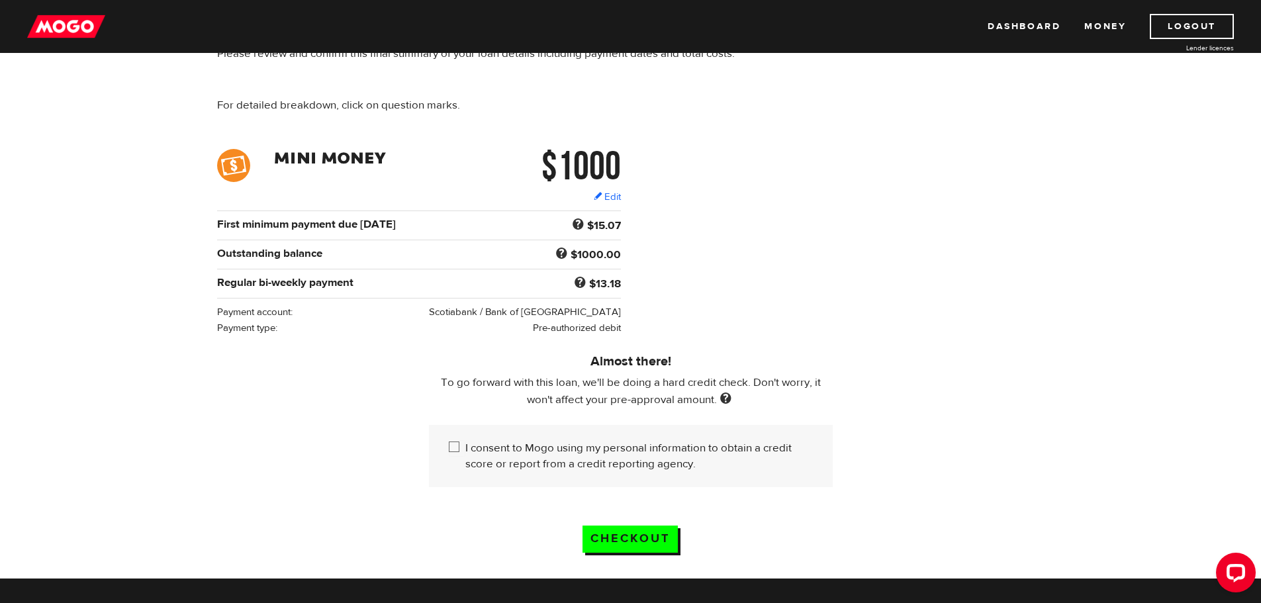
click at [455, 449] on input "I consent to Mogo using my personal information to obtain a credit score or rep…" at bounding box center [457, 448] width 17 height 17
checkbox input "true"
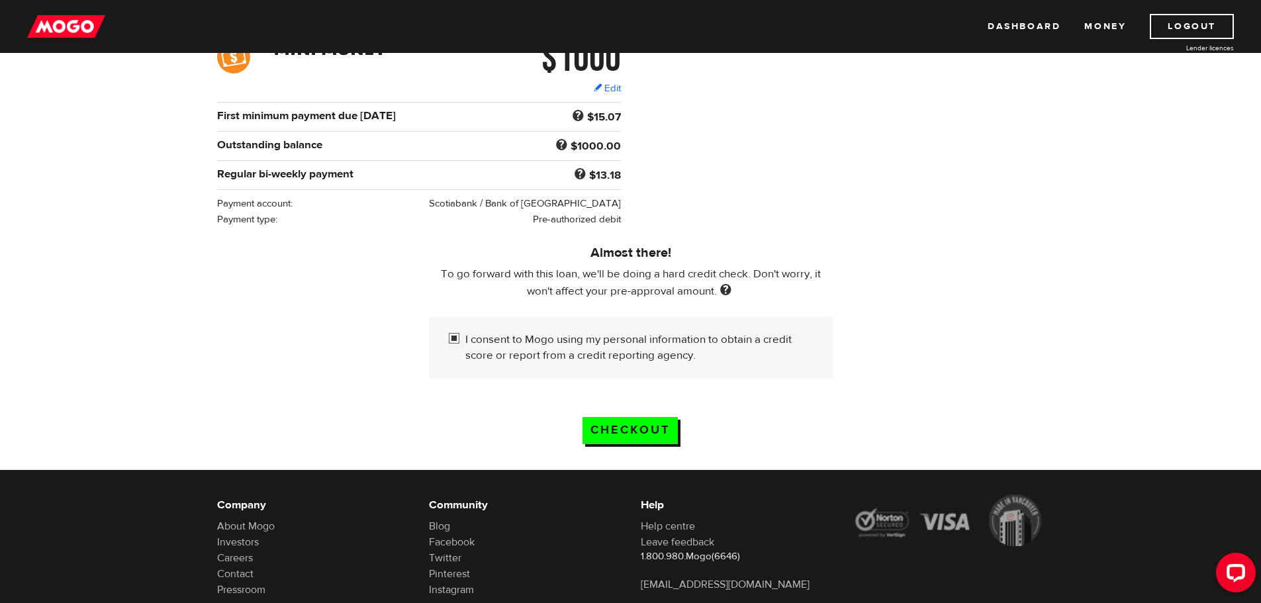
scroll to position [223, 0]
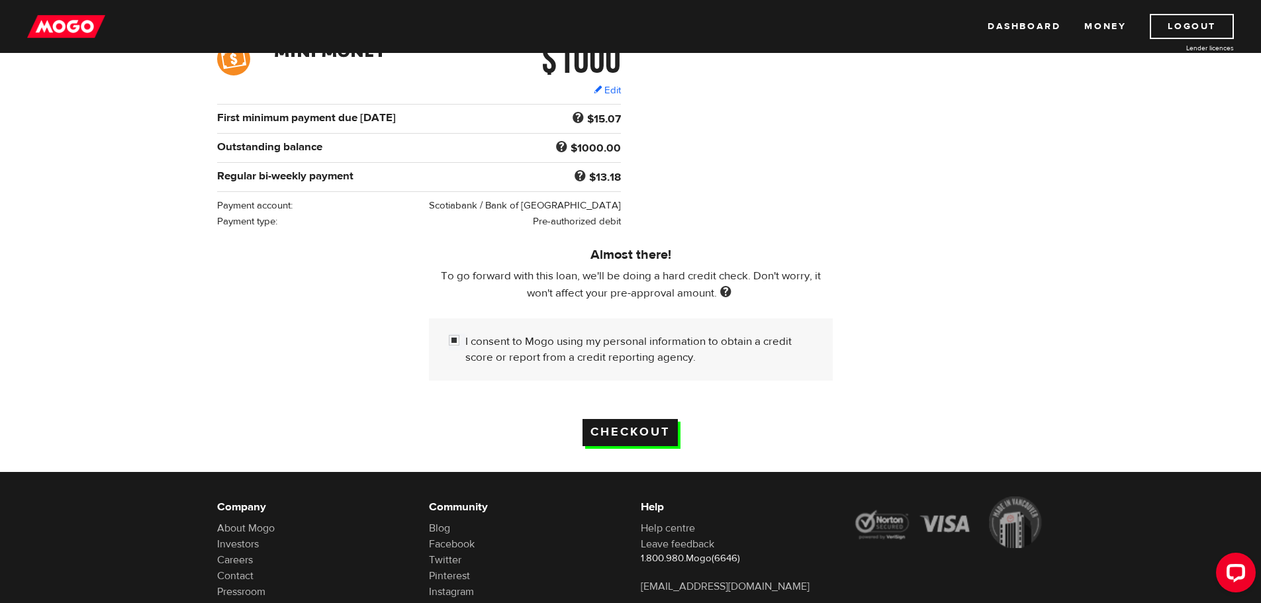
click at [663, 429] on input "Checkout" at bounding box center [630, 432] width 95 height 27
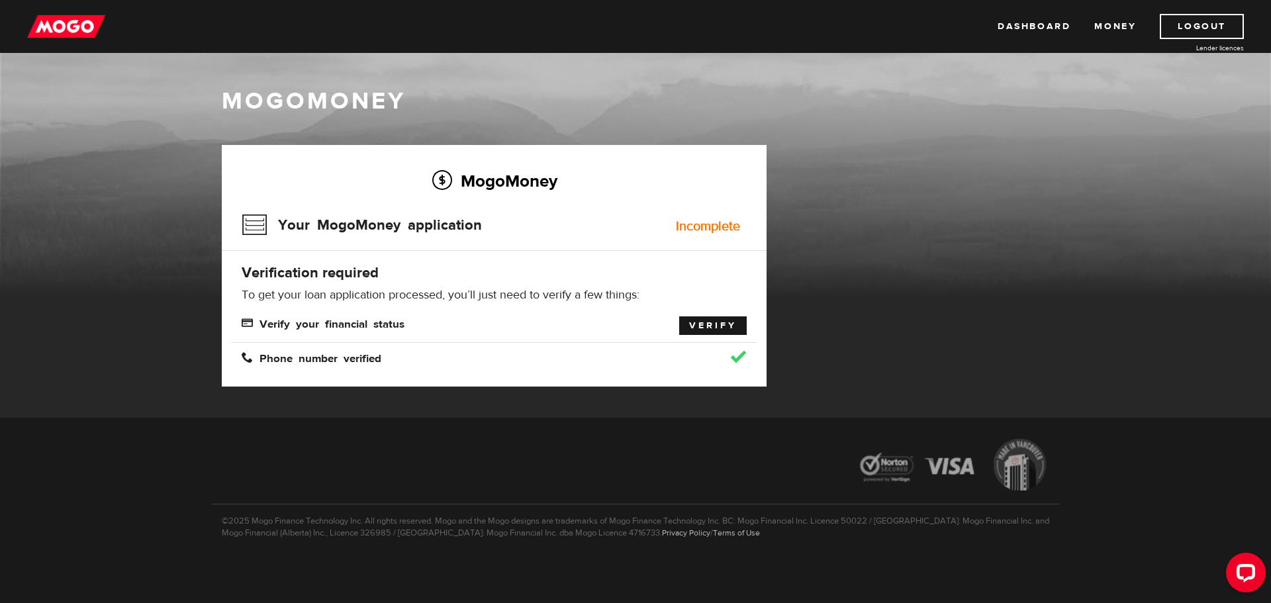
click at [692, 328] on link "Verify" at bounding box center [713, 325] width 68 height 19
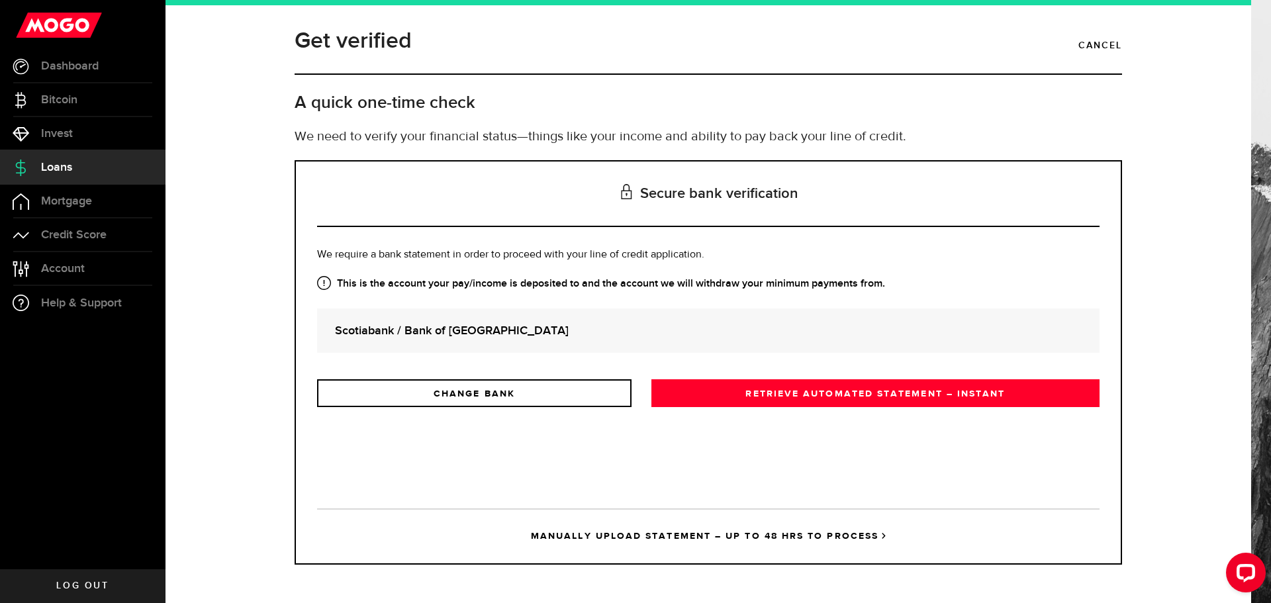
click at [514, 335] on strong "Scotiabank / Bank of Nova Scotia" at bounding box center [708, 331] width 747 height 18
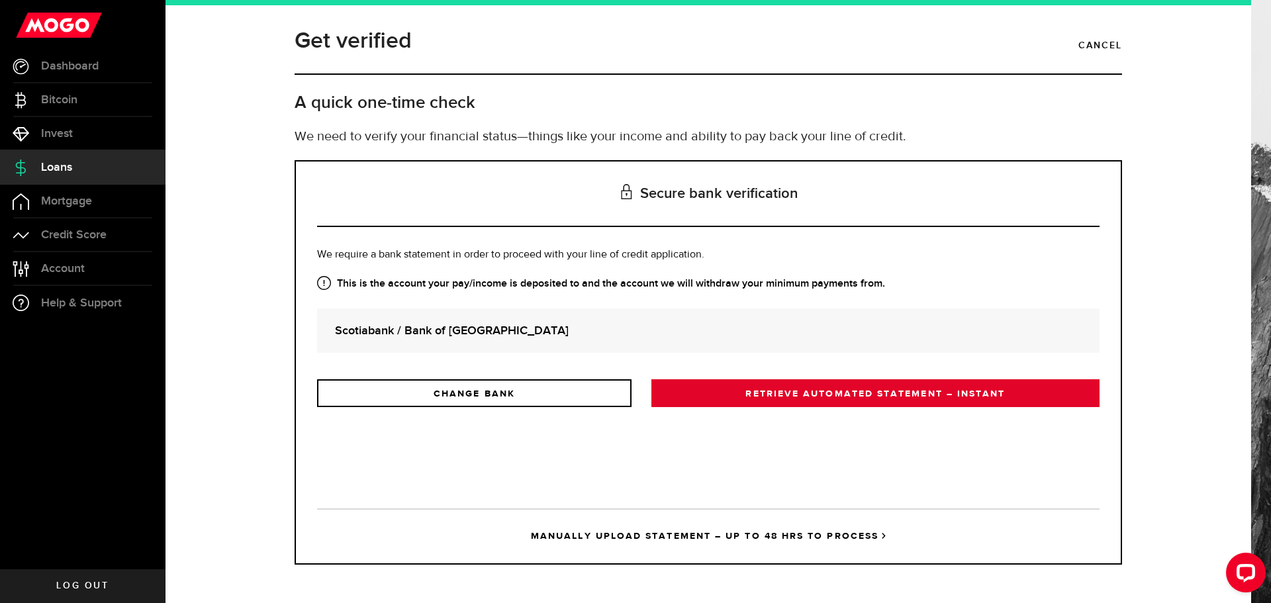
click at [798, 402] on link "RETRIEVE AUTOMATED STATEMENT – INSTANT" at bounding box center [875, 393] width 448 height 28
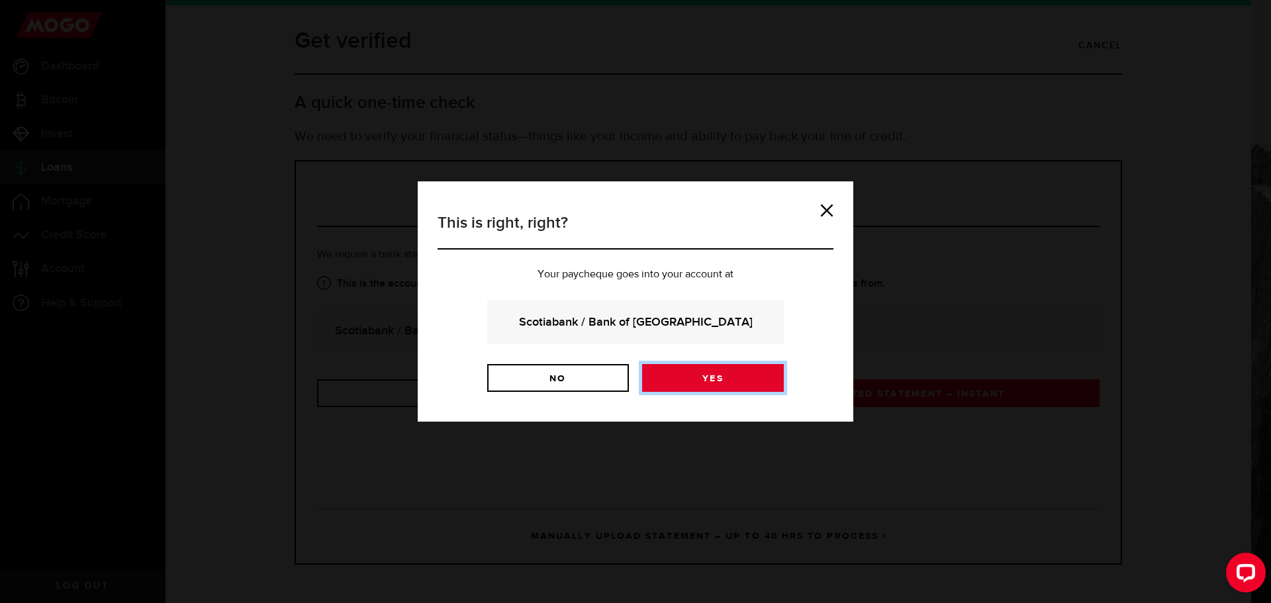
click at [683, 369] on link "Yes" at bounding box center [713, 378] width 142 height 28
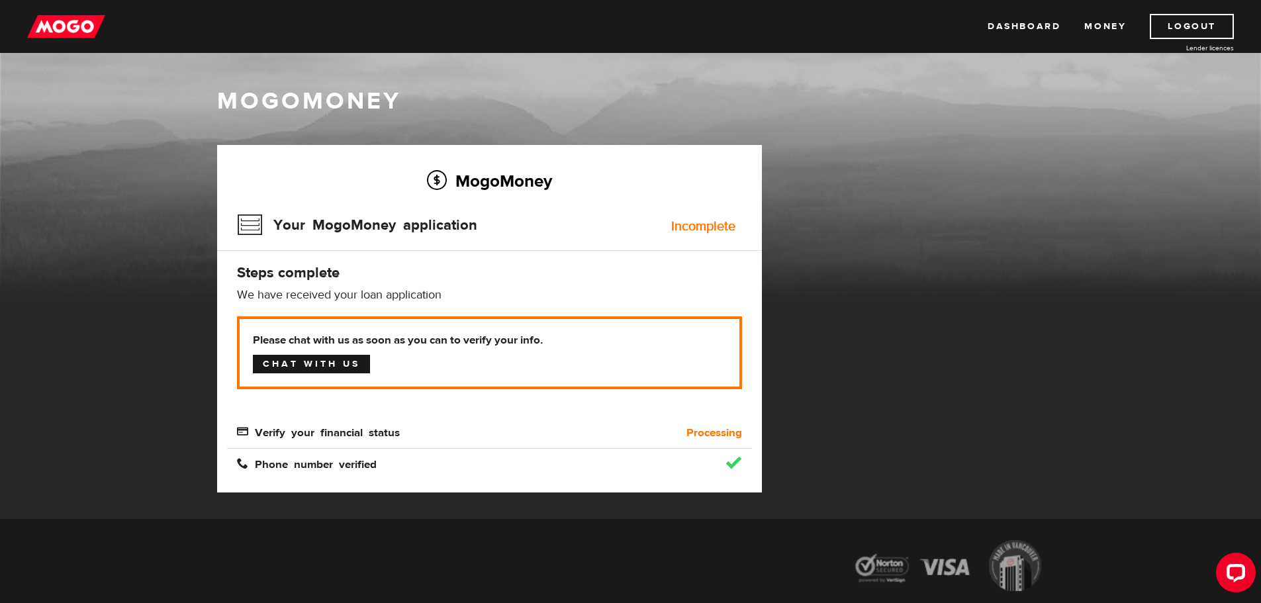
click at [307, 361] on link "Chat with us" at bounding box center [311, 364] width 117 height 19
click at [348, 369] on link "Chat with us" at bounding box center [311, 364] width 117 height 19
click at [927, 87] on h1 "MogoMoney" at bounding box center [631, 101] width 828 height 28
click at [1021, 26] on link "Dashboard" at bounding box center [1024, 26] width 73 height 25
click at [1094, 28] on link "Money" at bounding box center [1105, 26] width 42 height 25
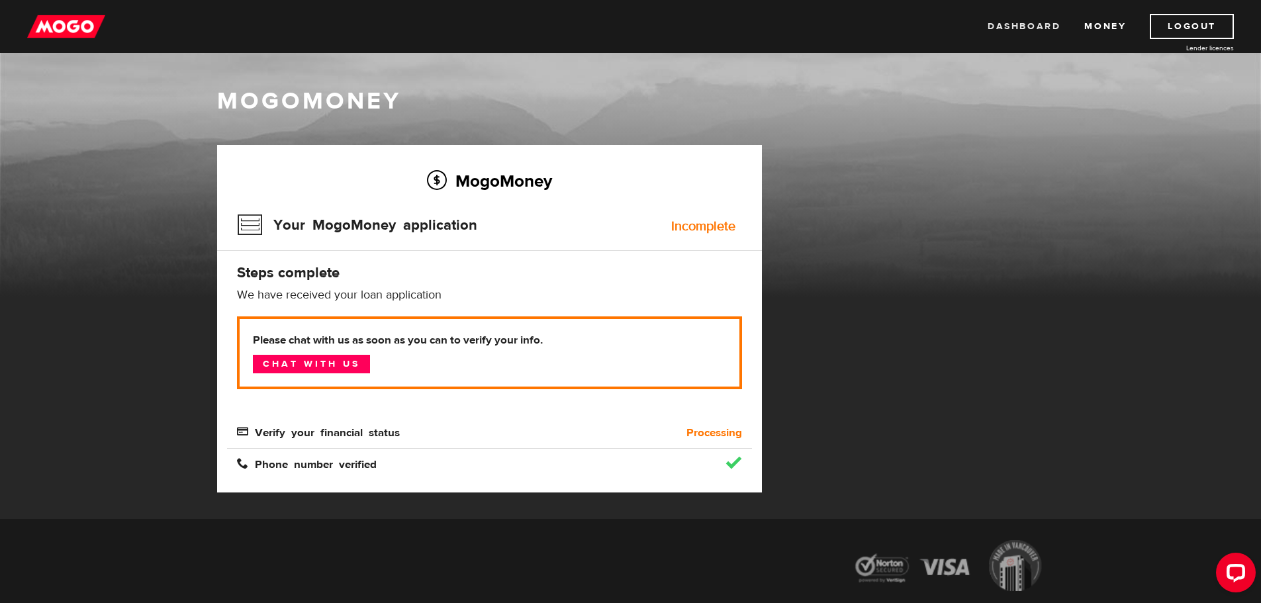
click at [1041, 27] on link "Dashboard" at bounding box center [1024, 26] width 73 height 25
click at [570, 561] on div at bounding box center [630, 567] width 847 height 75
click at [924, 189] on div "MogoMoney Your MogoMoney application Expired Your MogoMoney credit decision has…" at bounding box center [630, 332] width 847 height 374
click at [86, 32] on img at bounding box center [66, 26] width 78 height 25
click at [80, 17] on img at bounding box center [66, 26] width 78 height 25
